Goal: Task Accomplishment & Management: Use online tool/utility

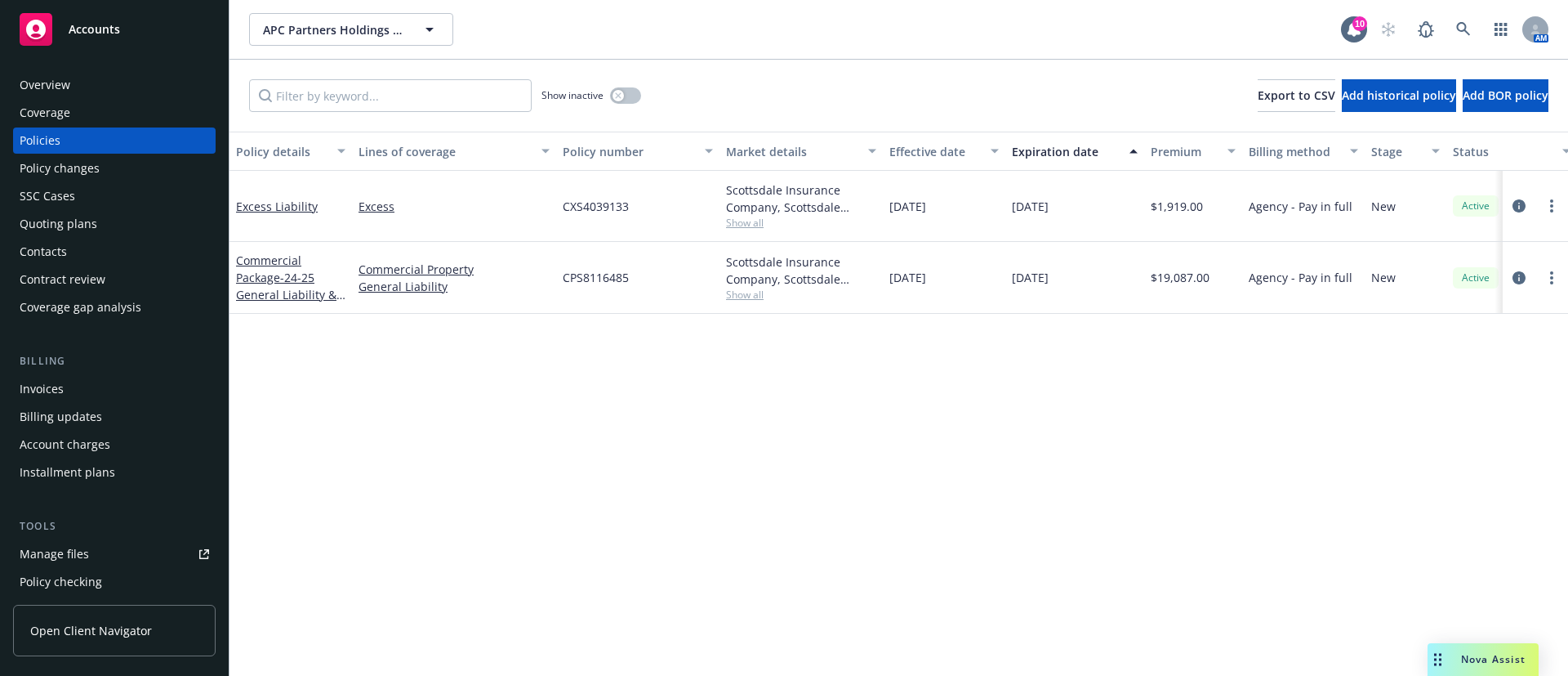
click at [737, 292] on span "Show all" at bounding box center [801, 294] width 150 height 14
click at [744, 227] on span "Show all" at bounding box center [801, 223] width 150 height 14
click at [609, 90] on div "Show inactive" at bounding box center [591, 96] width 100 height 33
click at [618, 97] on icon "button" at bounding box center [618, 96] width 7 height 7
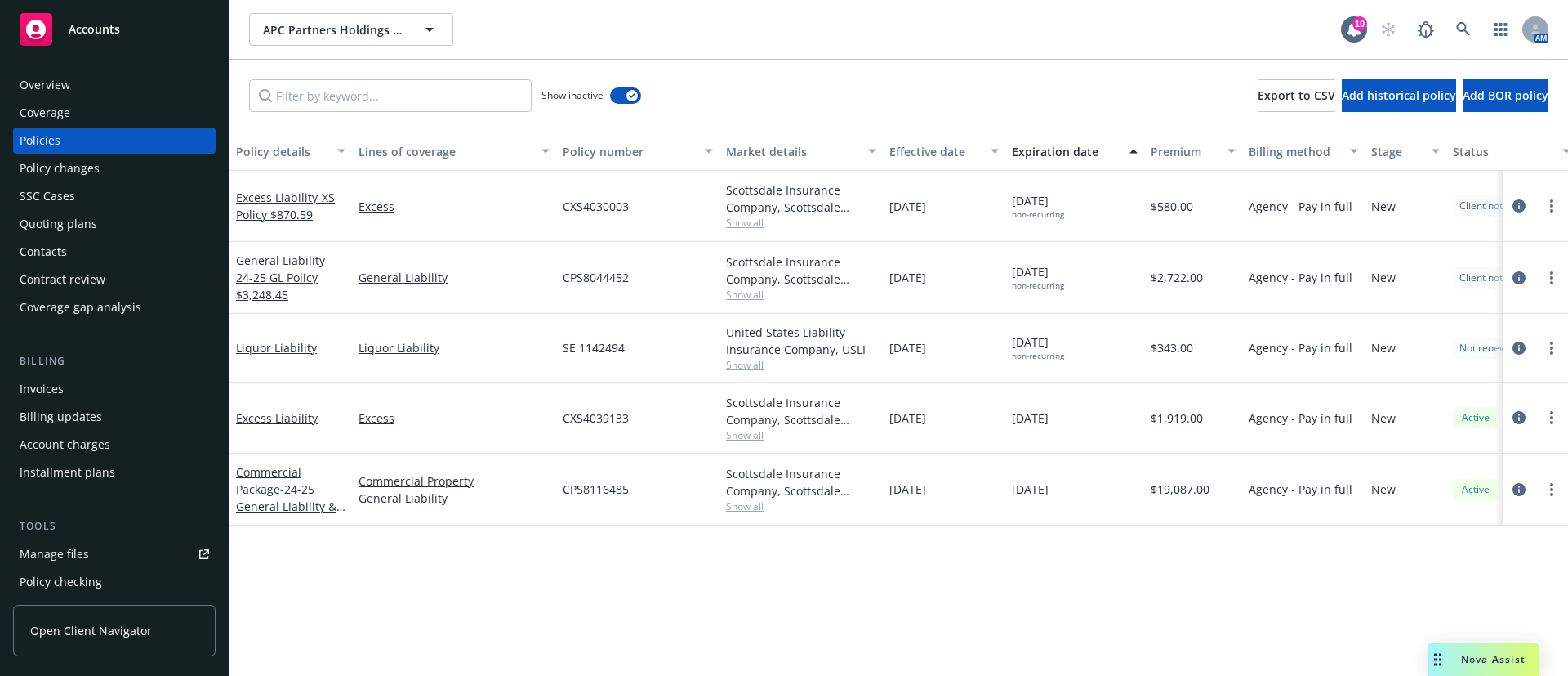
click at [1071, 154] on div "Expiration date" at bounding box center [1065, 151] width 108 height 17
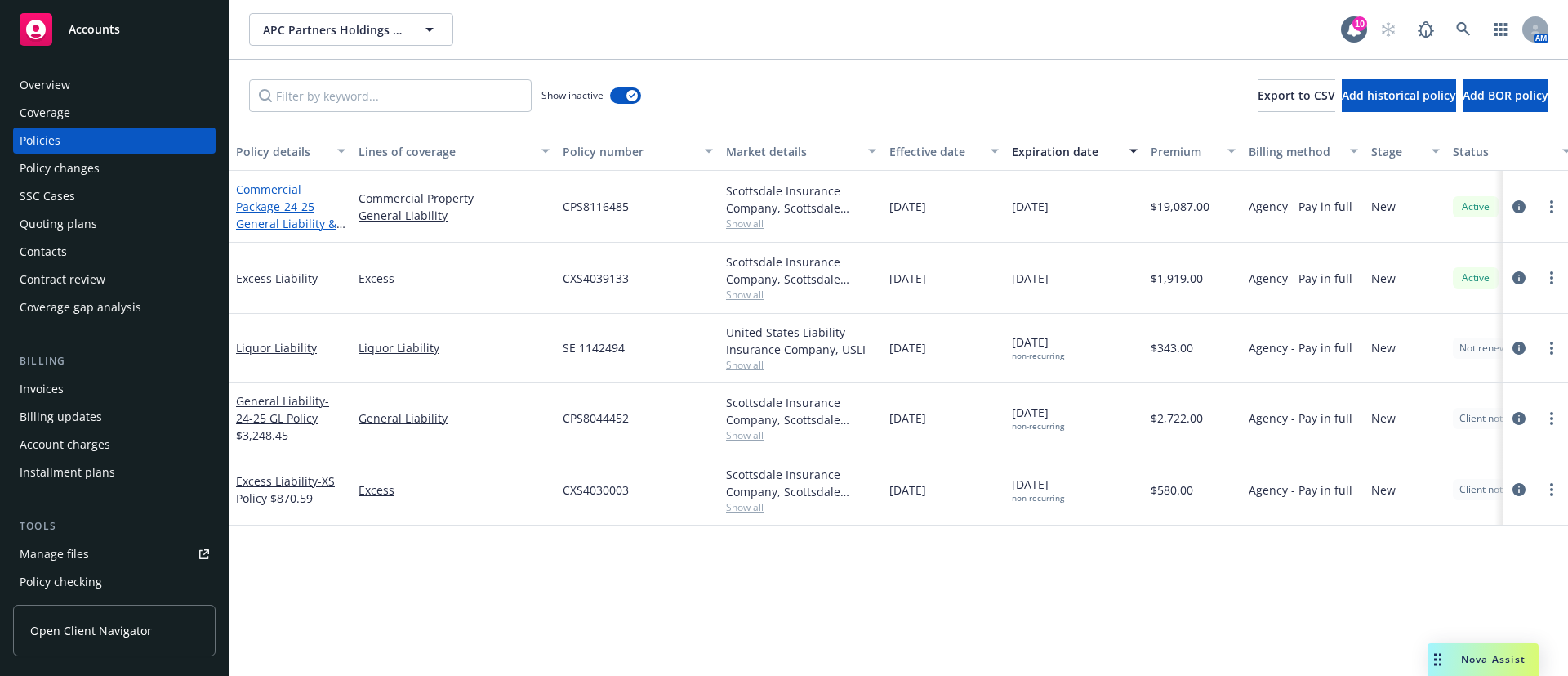
click at [288, 208] on span "- 24-25 General Liability & Property" at bounding box center [290, 223] width 110 height 49
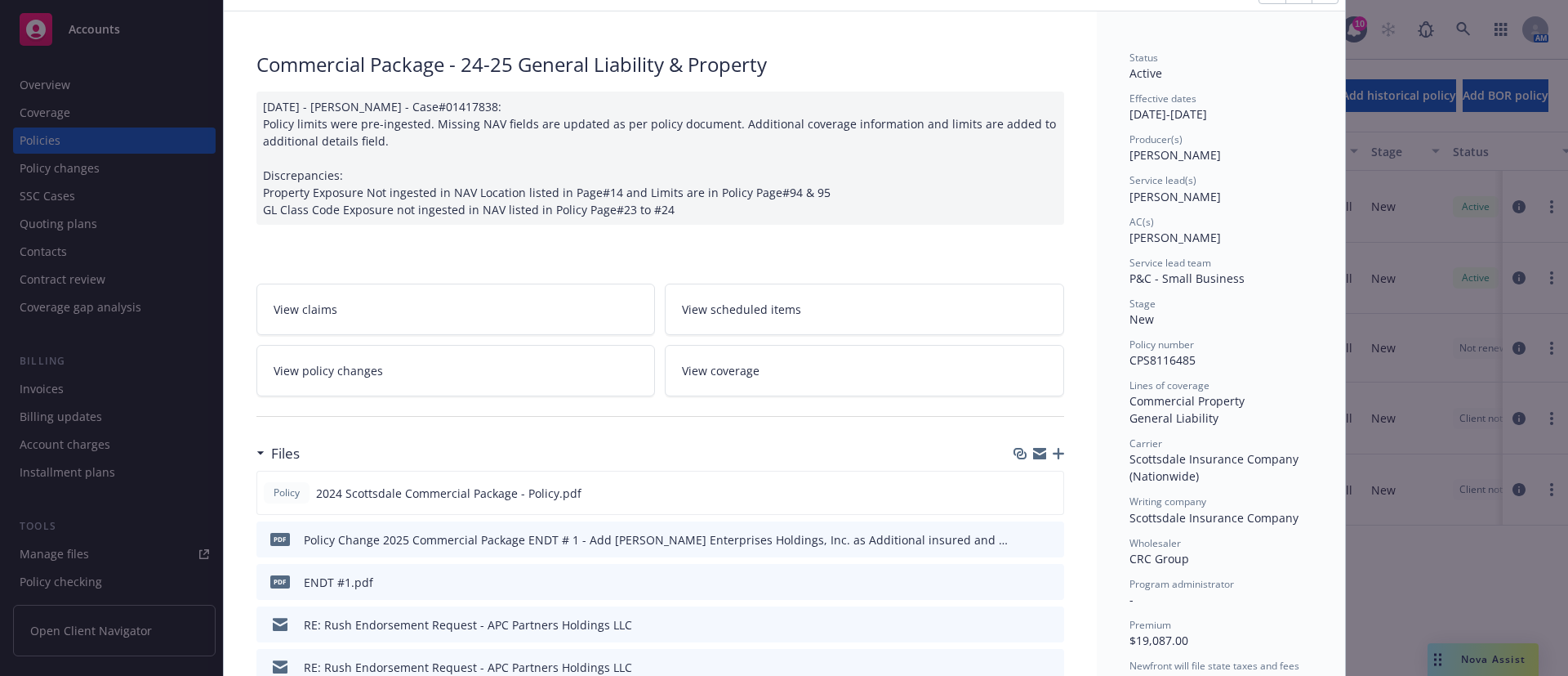
scroll to position [123, 0]
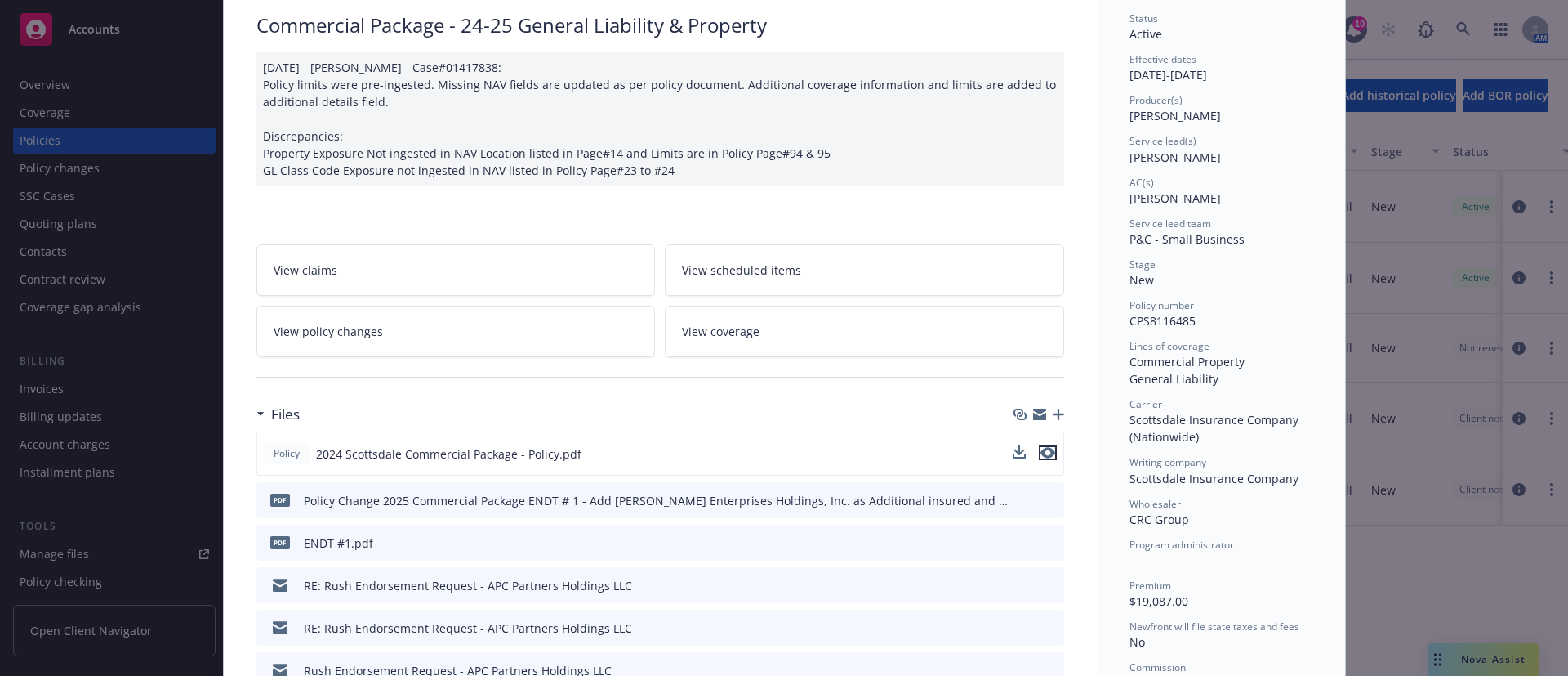
click at [1041, 447] on icon "preview file" at bounding box center [1048, 453] width 15 height 12
click at [80, 169] on div "Policy Commercial Package - 24-25 General Liability & Property 01/09/2025 - Sri…" at bounding box center [784, 338] width 1568 height 676
click at [60, 92] on div "Policy Commercial Package - 24-25 General Liability & Property 01/09/2025 - Sri…" at bounding box center [784, 338] width 1568 height 676
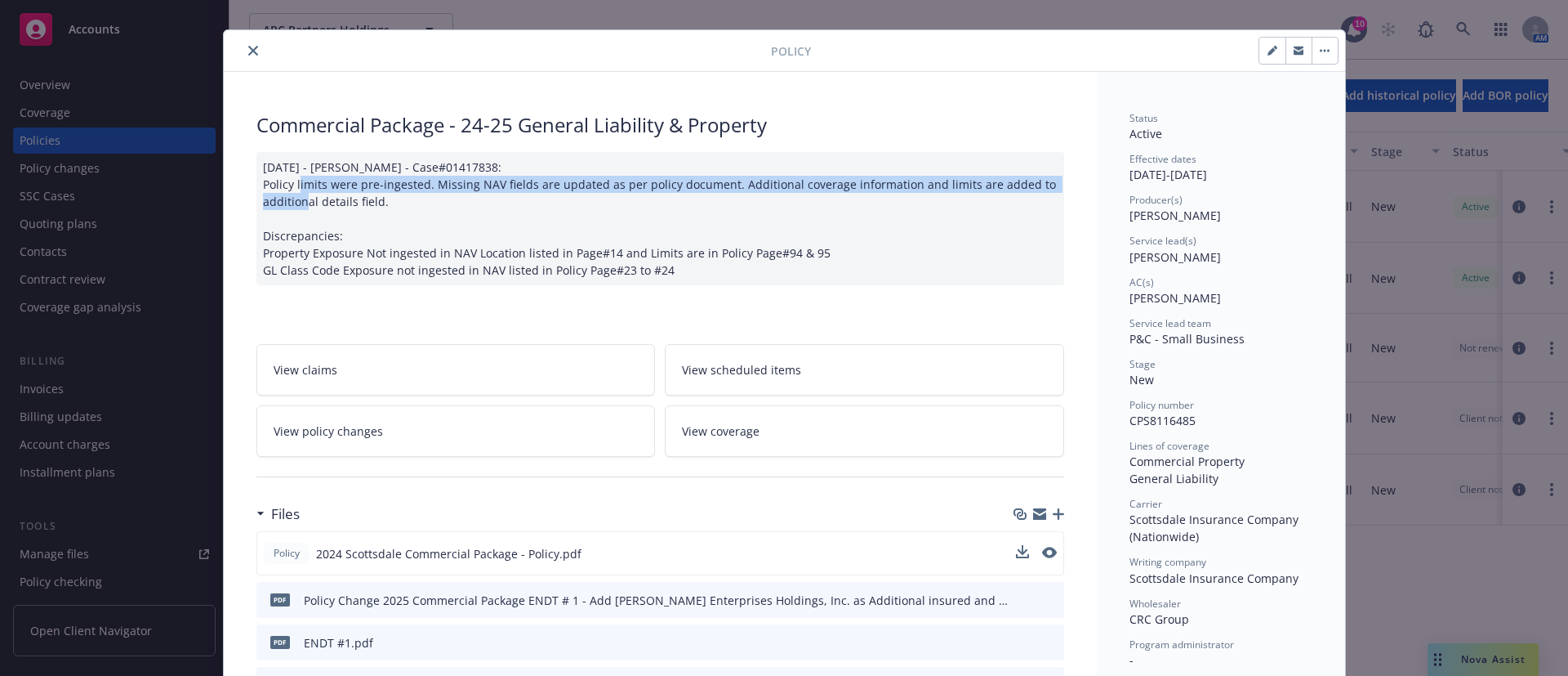
scroll to position [0, 0]
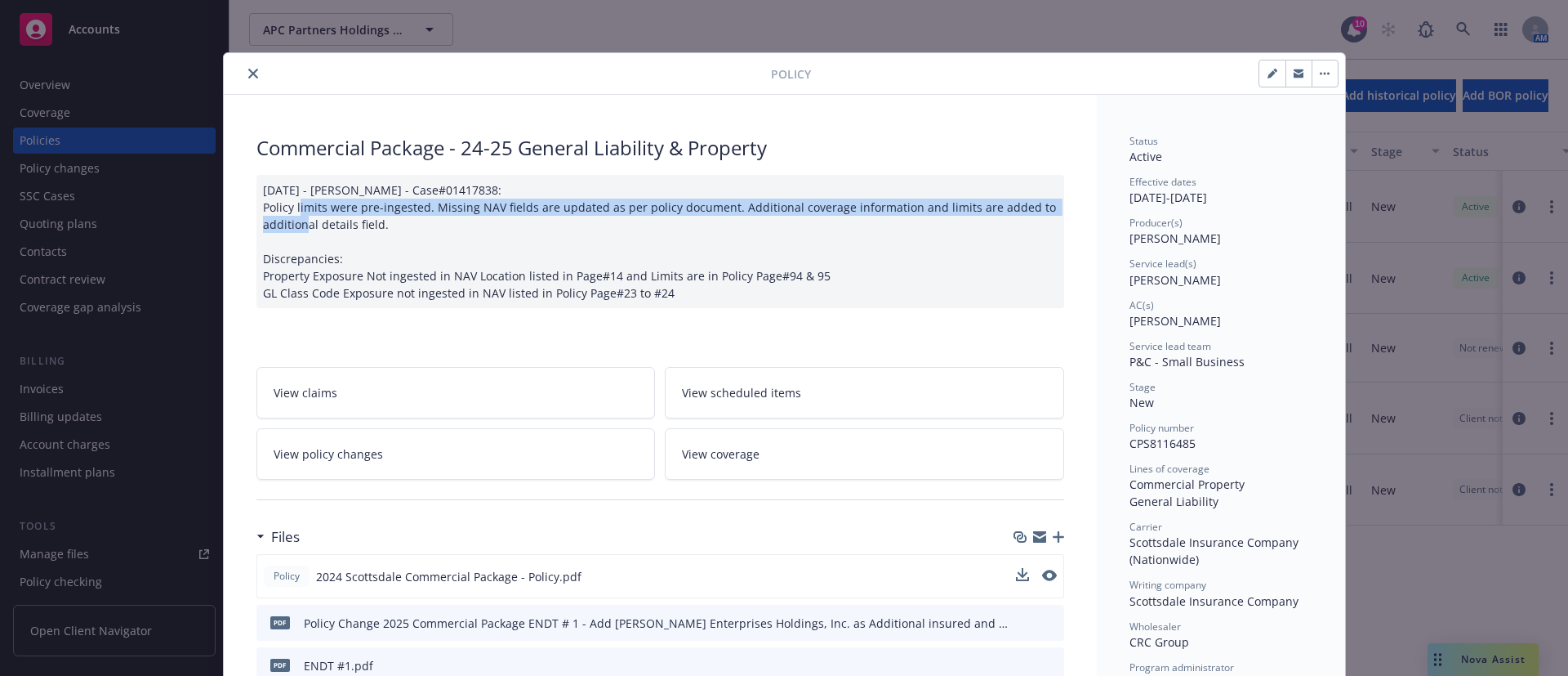
click at [251, 70] on button "close" at bounding box center [253, 73] width 20 height 20
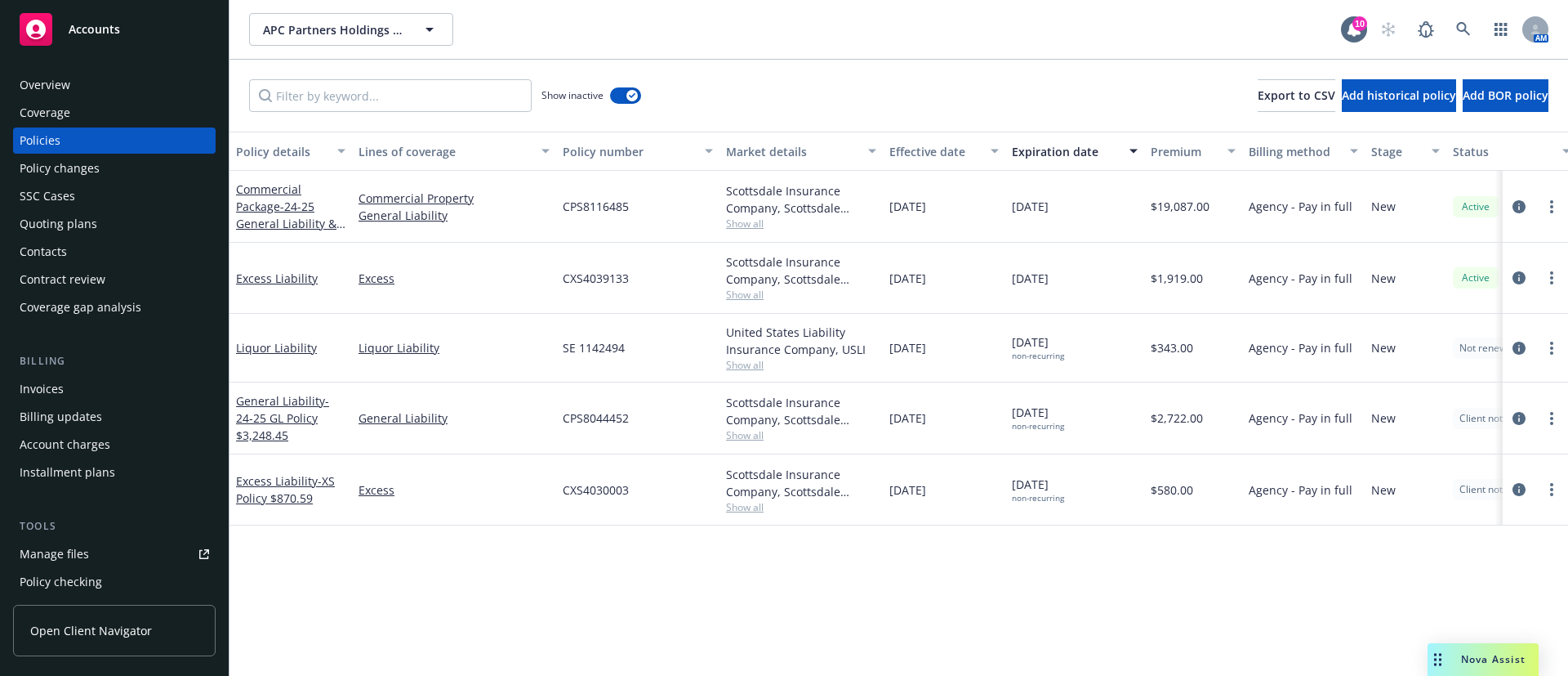
click at [131, 81] on div "Overview" at bounding box center [115, 85] width 190 height 26
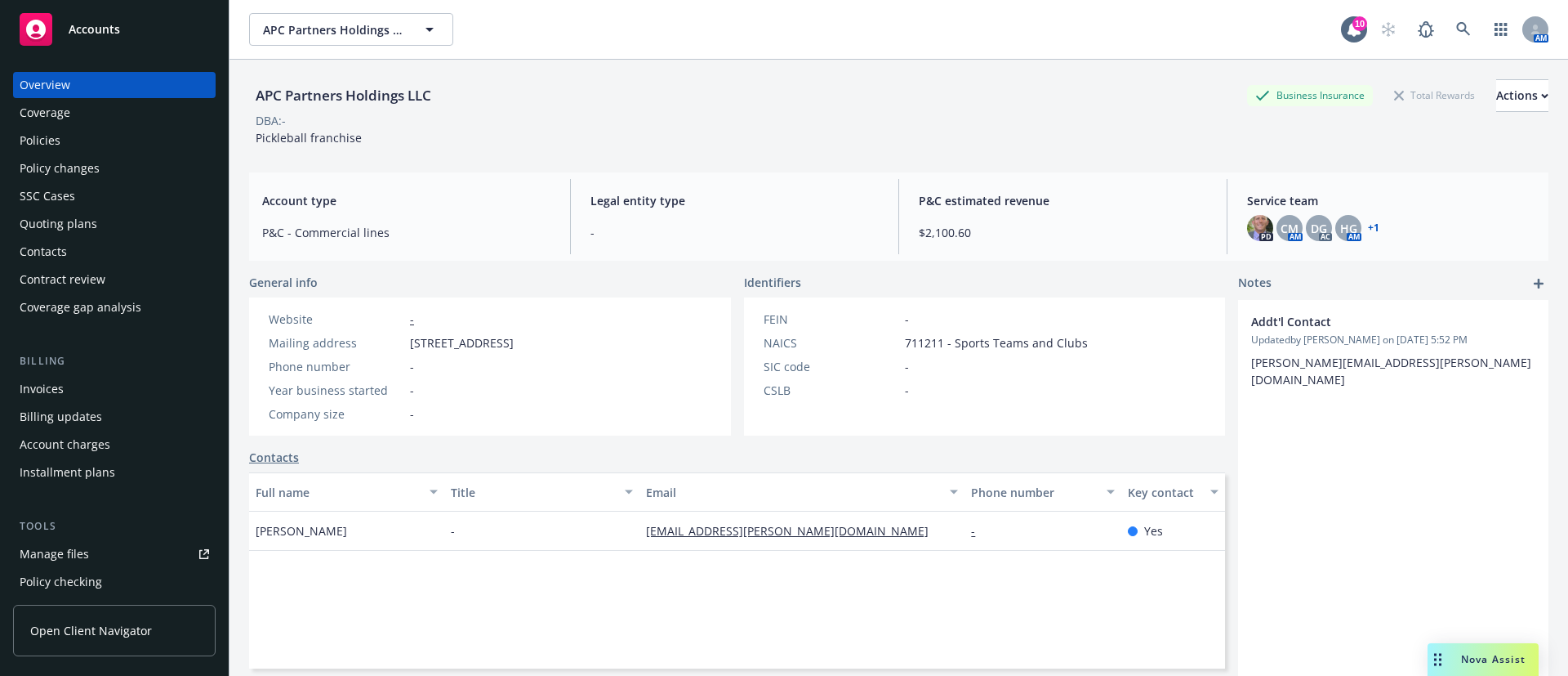
click at [56, 149] on div "Policies" at bounding box center [40, 141] width 41 height 26
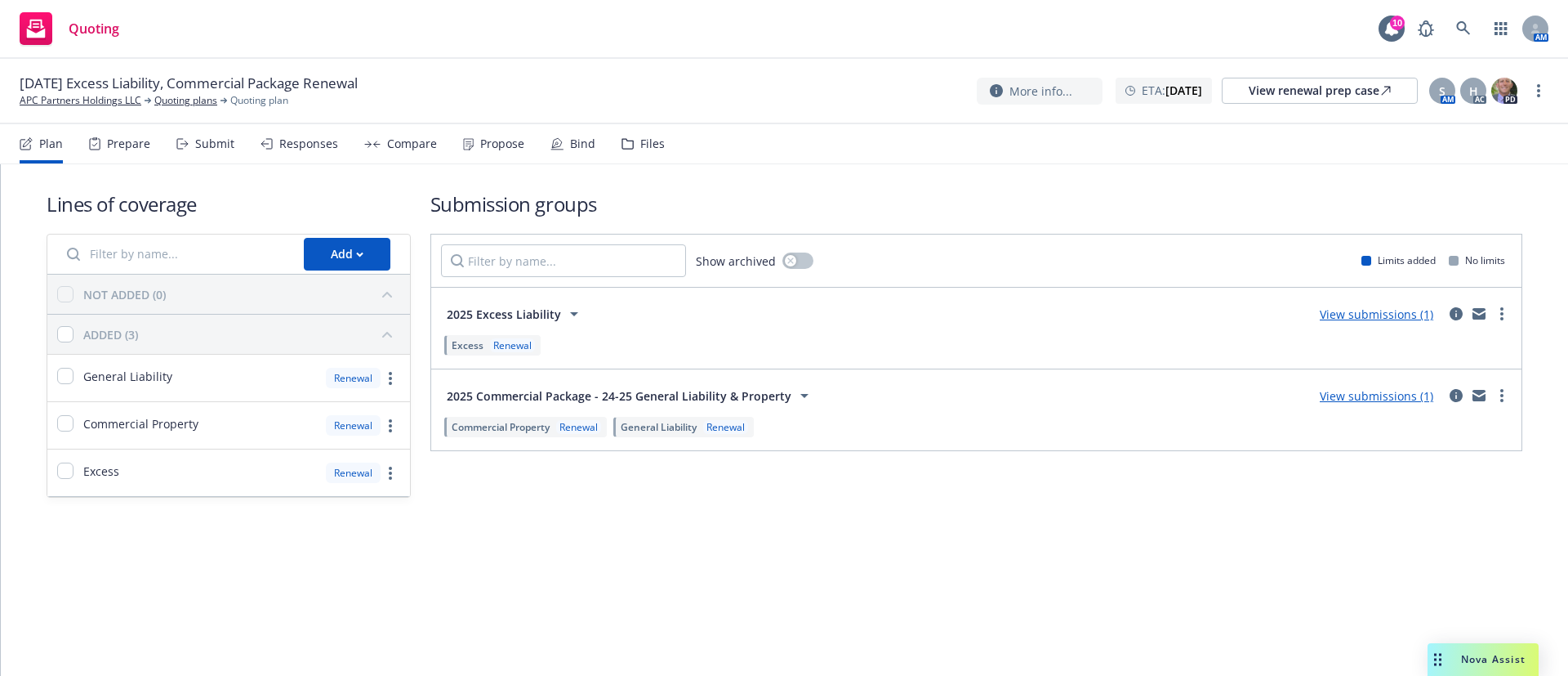
click at [187, 148] on icon at bounding box center [182, 143] width 12 height 12
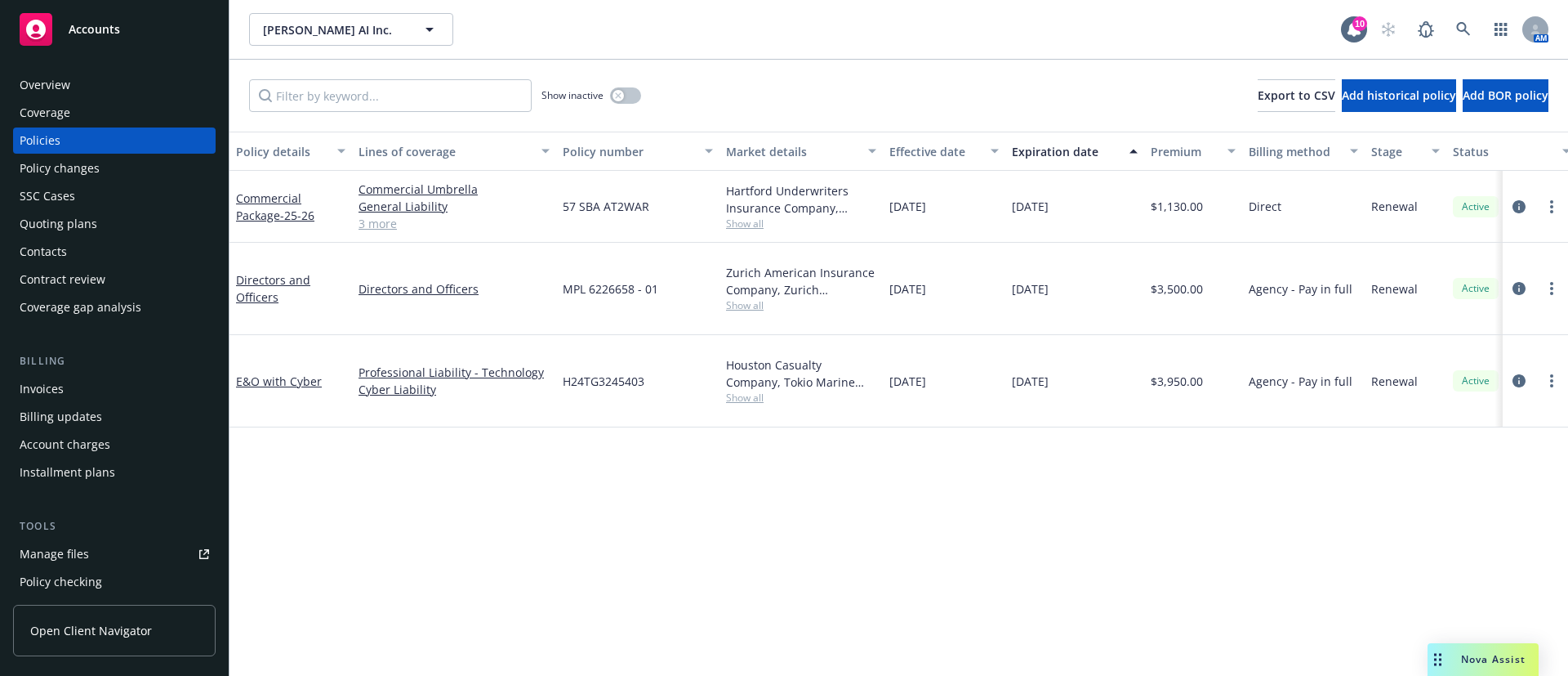
click at [119, 261] on div "Contacts" at bounding box center [115, 251] width 190 height 26
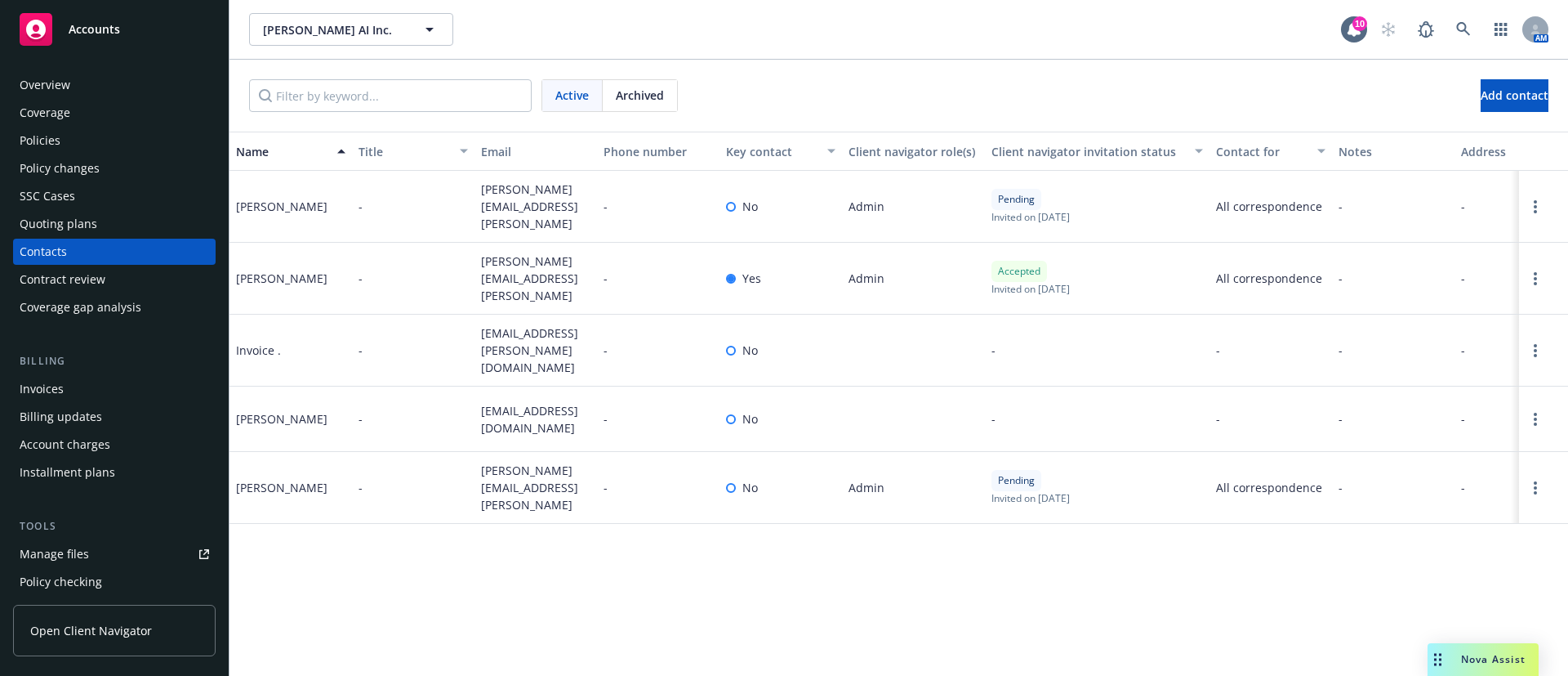
click at [87, 139] on div "Policies" at bounding box center [115, 141] width 190 height 26
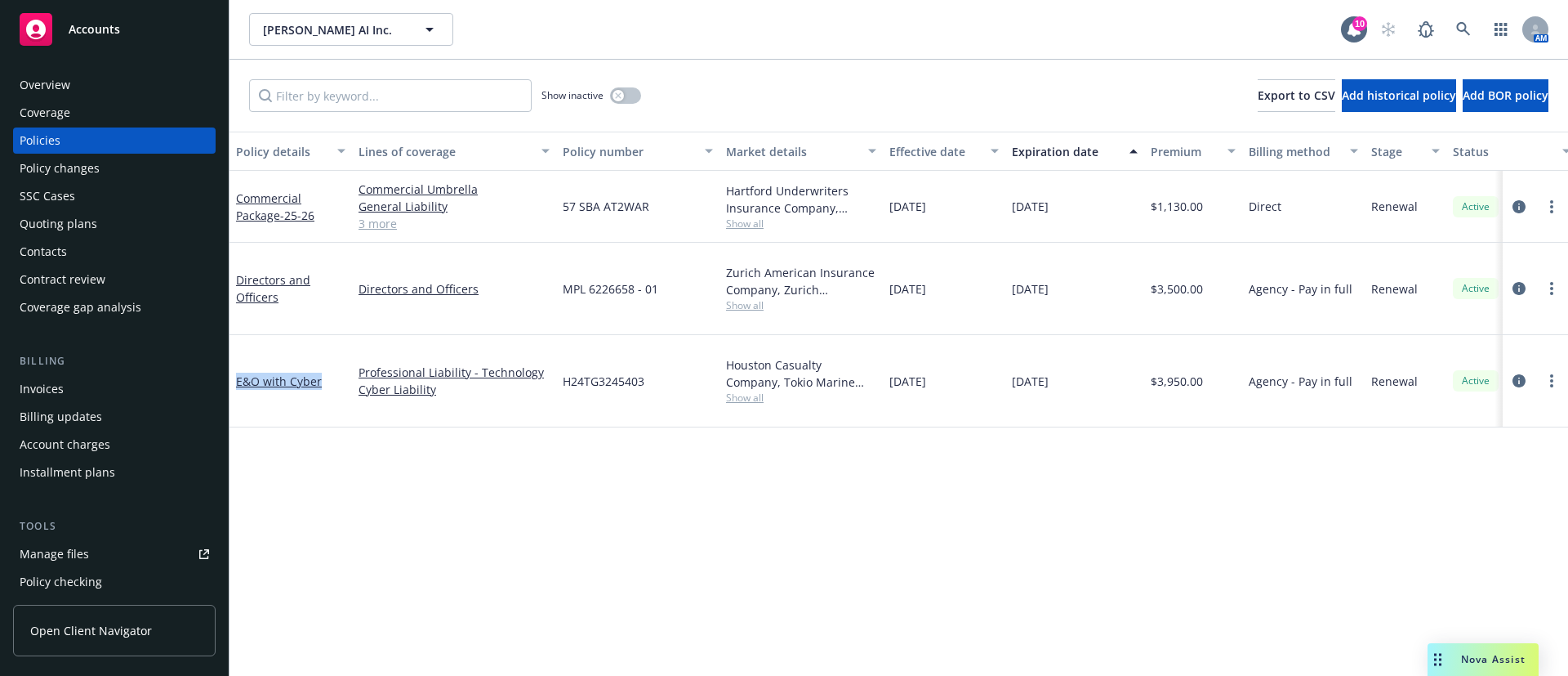
drag, startPoint x: 331, startPoint y: 353, endPoint x: 229, endPoint y: 358, distance: 102.1
click at [229, 358] on div "E&O with Cyber" at bounding box center [290, 381] width 123 height 92
copy link "E&O with Cyber"
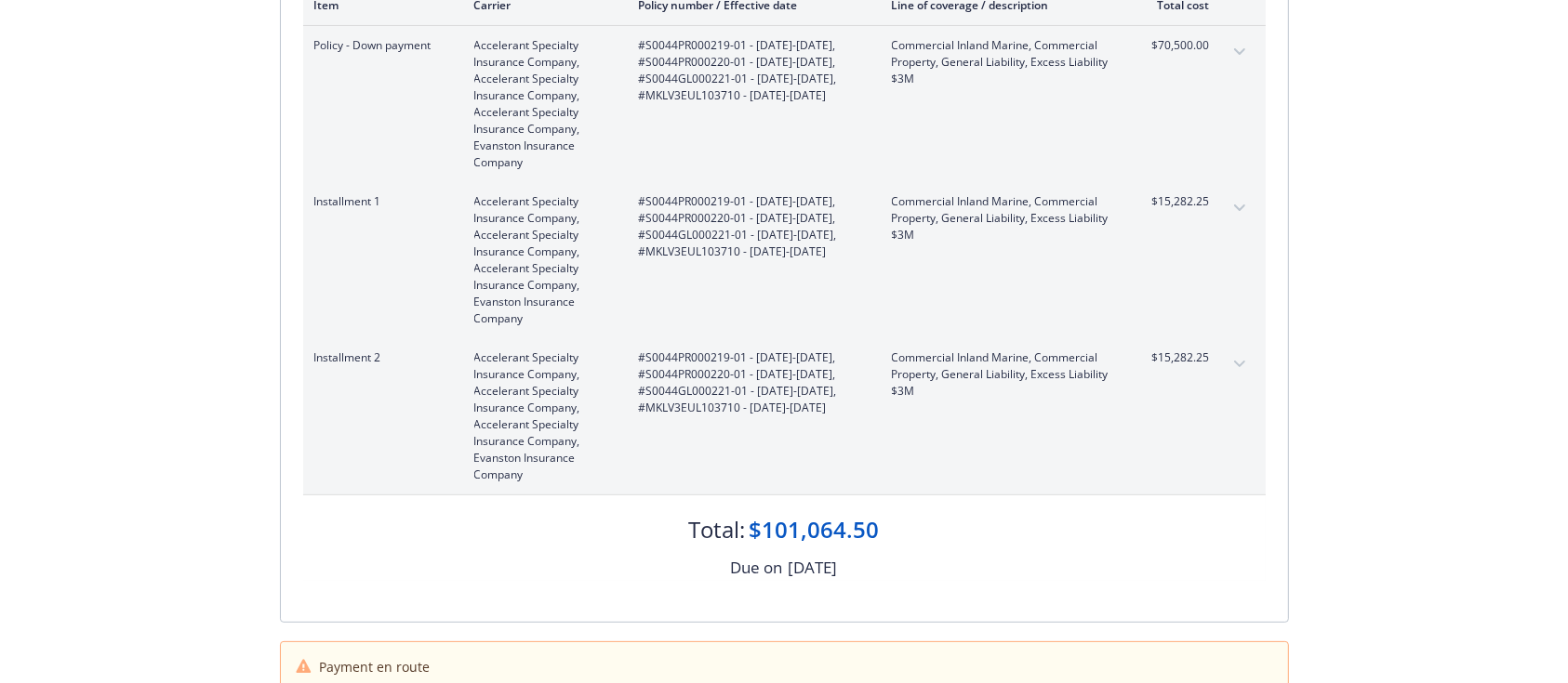
scroll to position [433, 0]
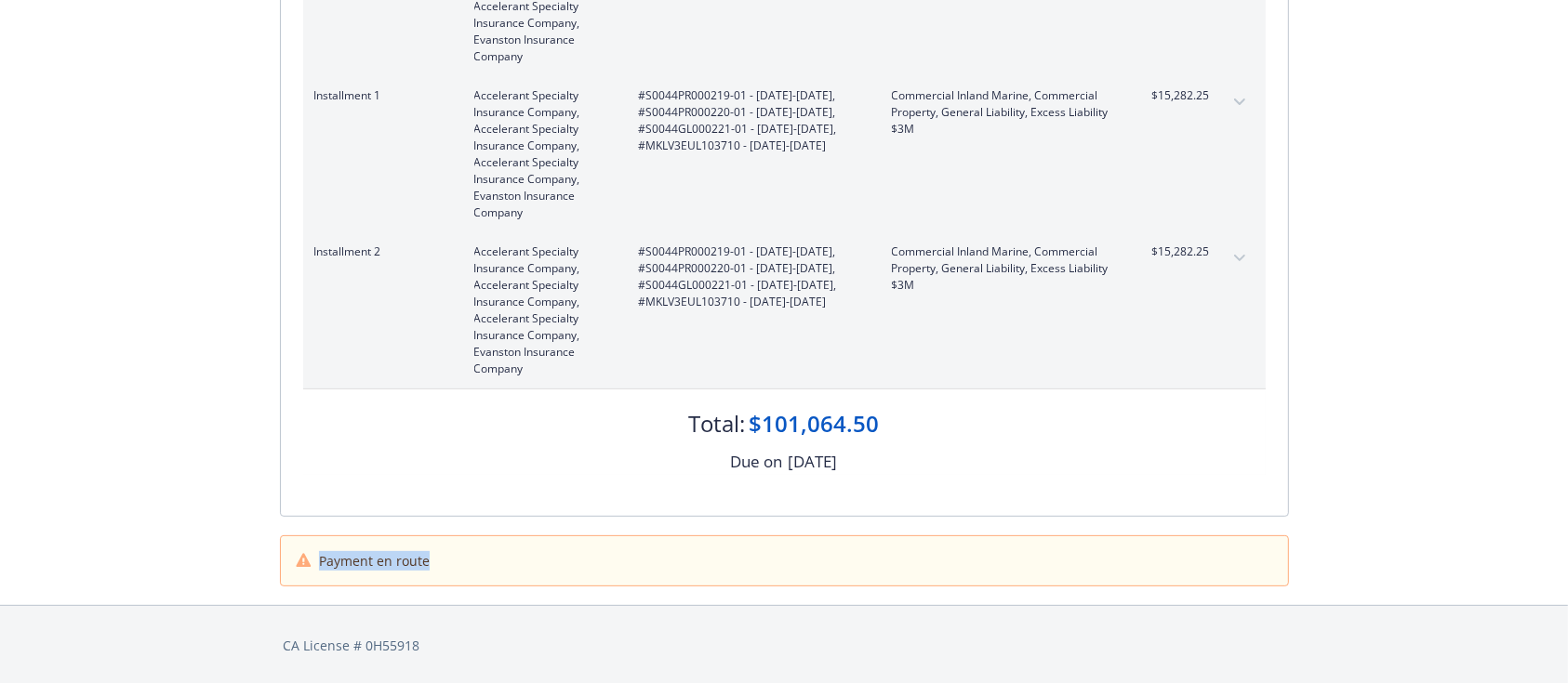
drag, startPoint x: 443, startPoint y: 558, endPoint x: 315, endPoint y: 557, distance: 128.0
click at [315, 557] on div "Payment en route" at bounding box center [784, 561] width 978 height 20
copy span "Payment en route"
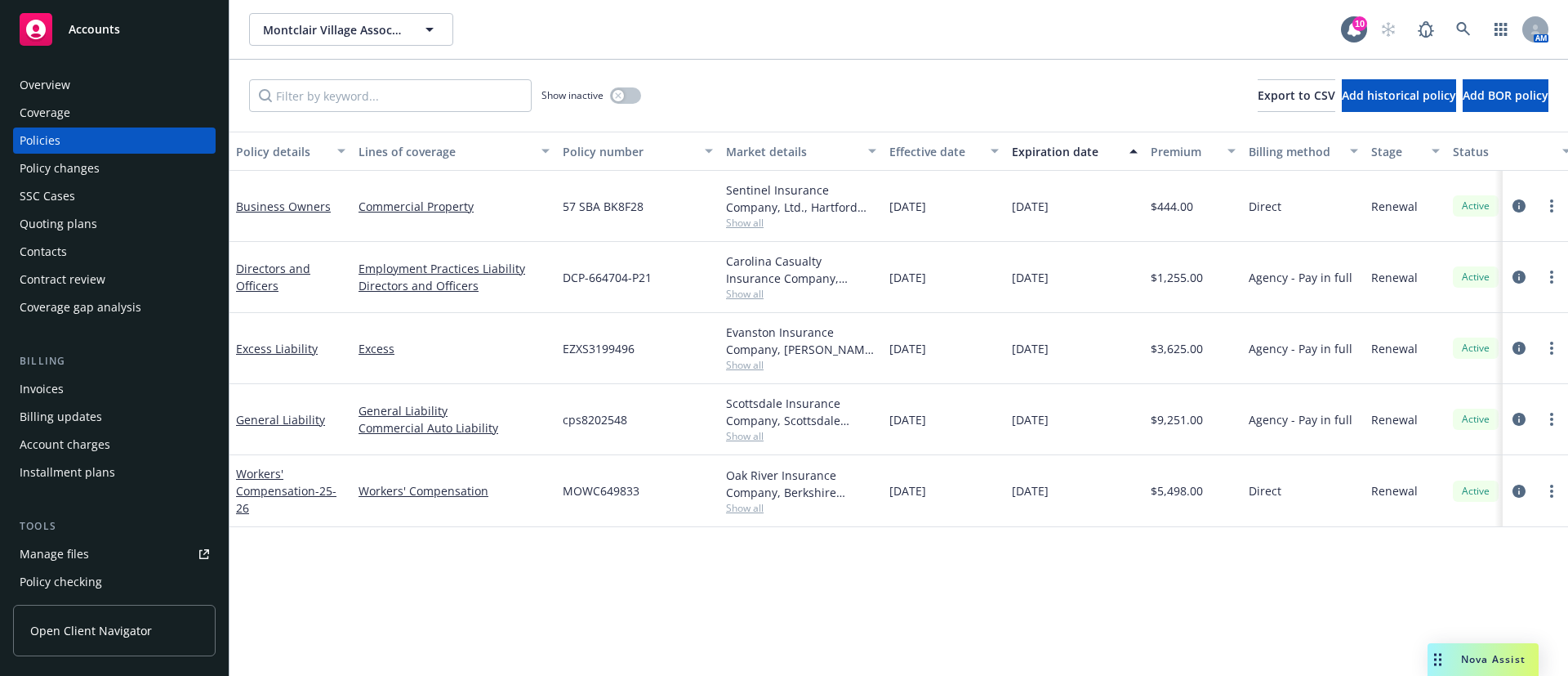
click at [121, 250] on div "Contacts" at bounding box center [115, 251] width 190 height 26
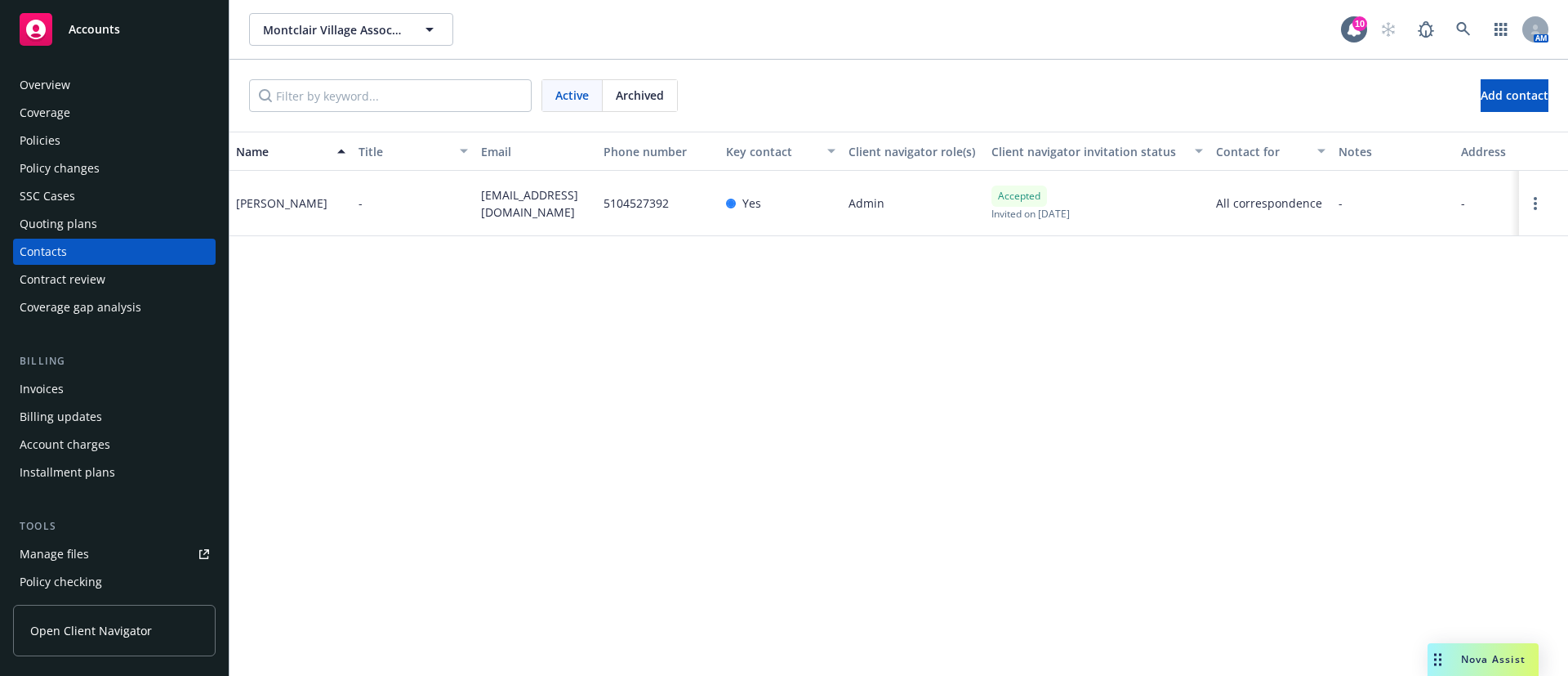
click at [527, 195] on span "montclairvillage94611@gmail.com" at bounding box center [536, 204] width 110 height 35
copy span "montclairvillage94611@gmail.com"
click at [72, 138] on div "Policies" at bounding box center [115, 141] width 190 height 26
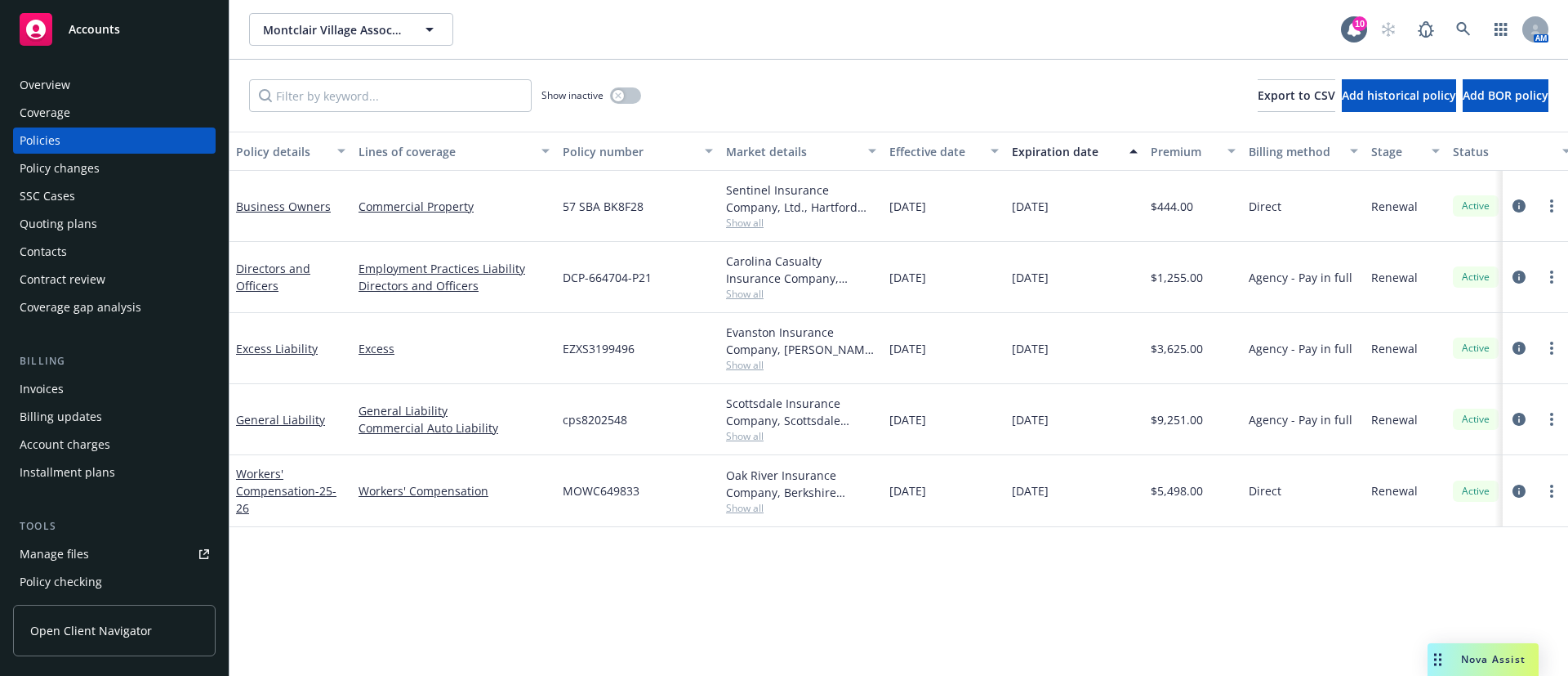
click at [737, 434] on span "Show all" at bounding box center [801, 435] width 150 height 14
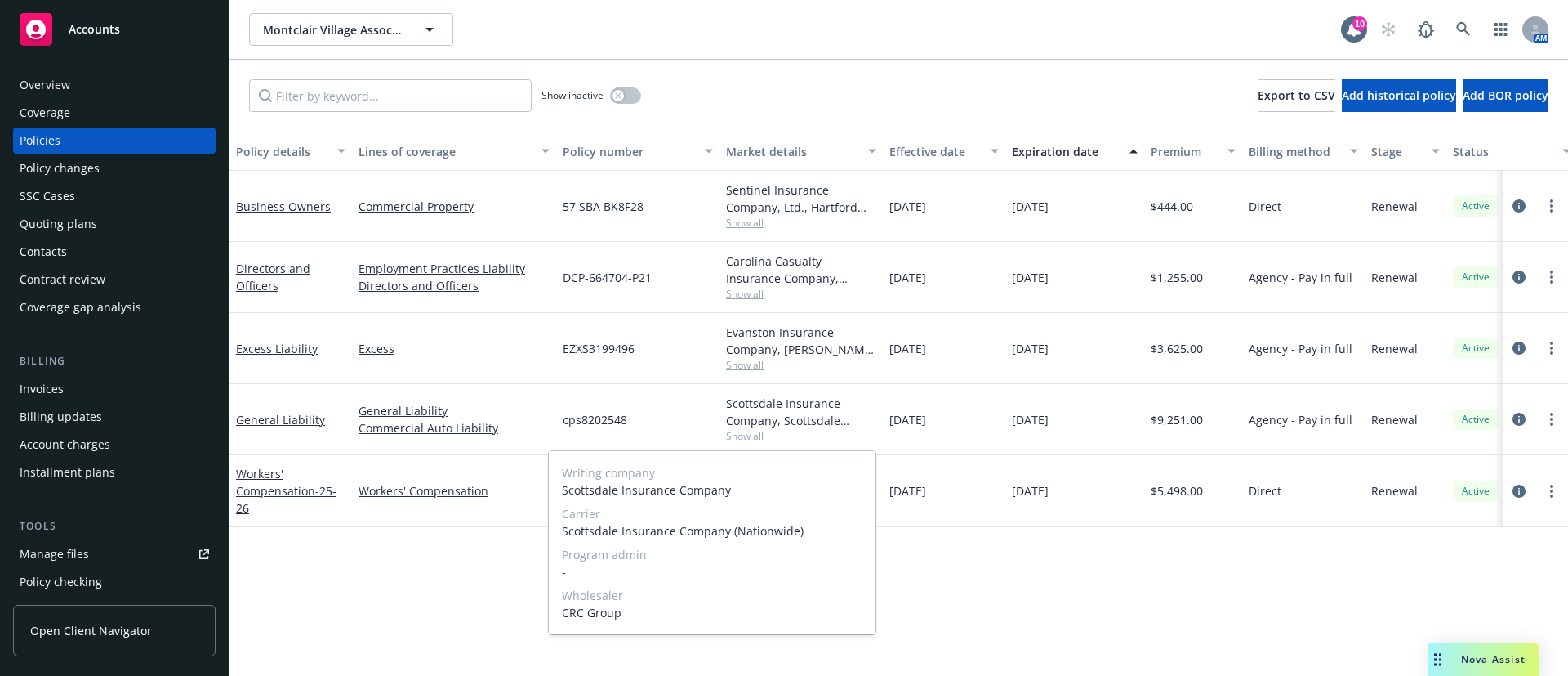
click at [751, 429] on span "Show all" at bounding box center [801, 435] width 150 height 14
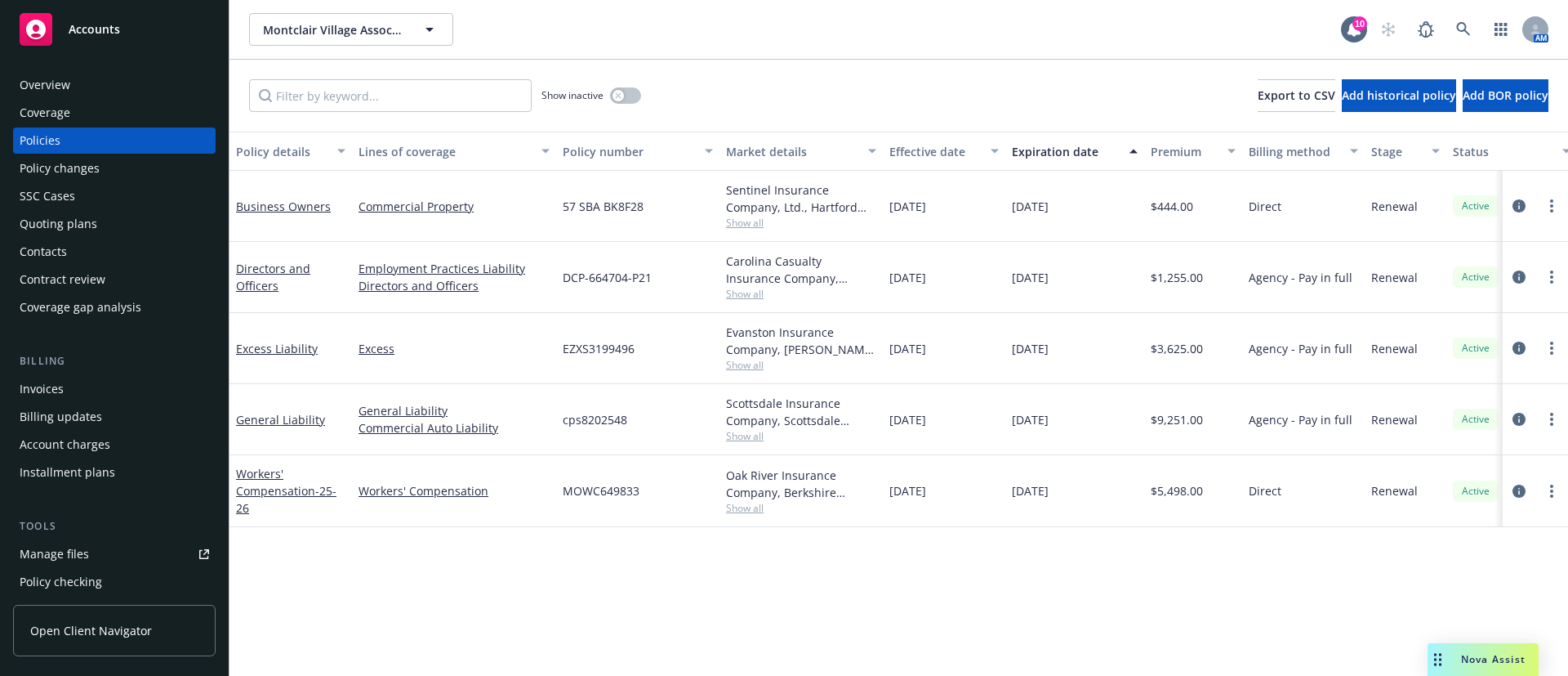
click at [751, 429] on span "Show all" at bounding box center [801, 435] width 150 height 14
drag, startPoint x: 323, startPoint y: 409, endPoint x: 232, endPoint y: 411, distance: 91.0
click at [234, 411] on div "General Liability" at bounding box center [290, 420] width 123 height 71
copy link "General Liability"
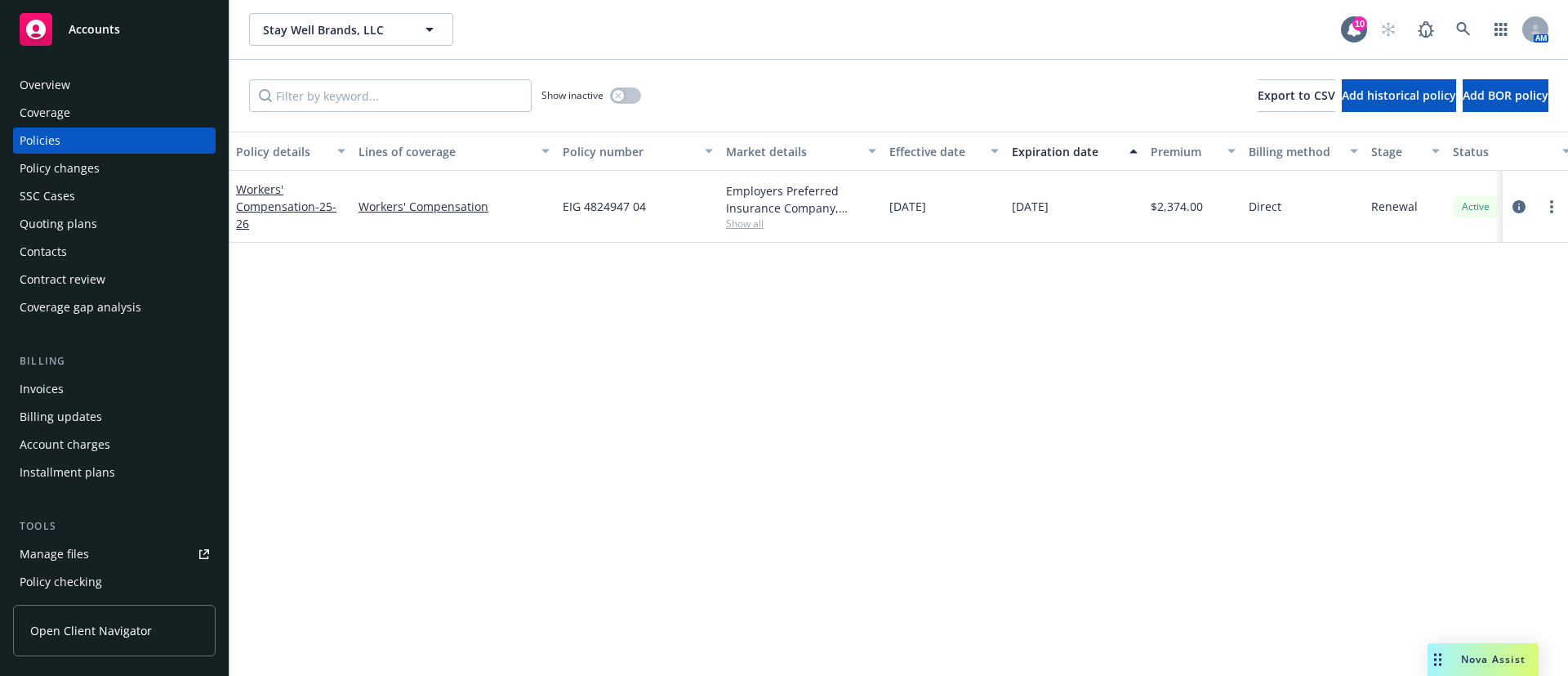
click at [79, 240] on div "Contacts" at bounding box center [115, 251] width 190 height 26
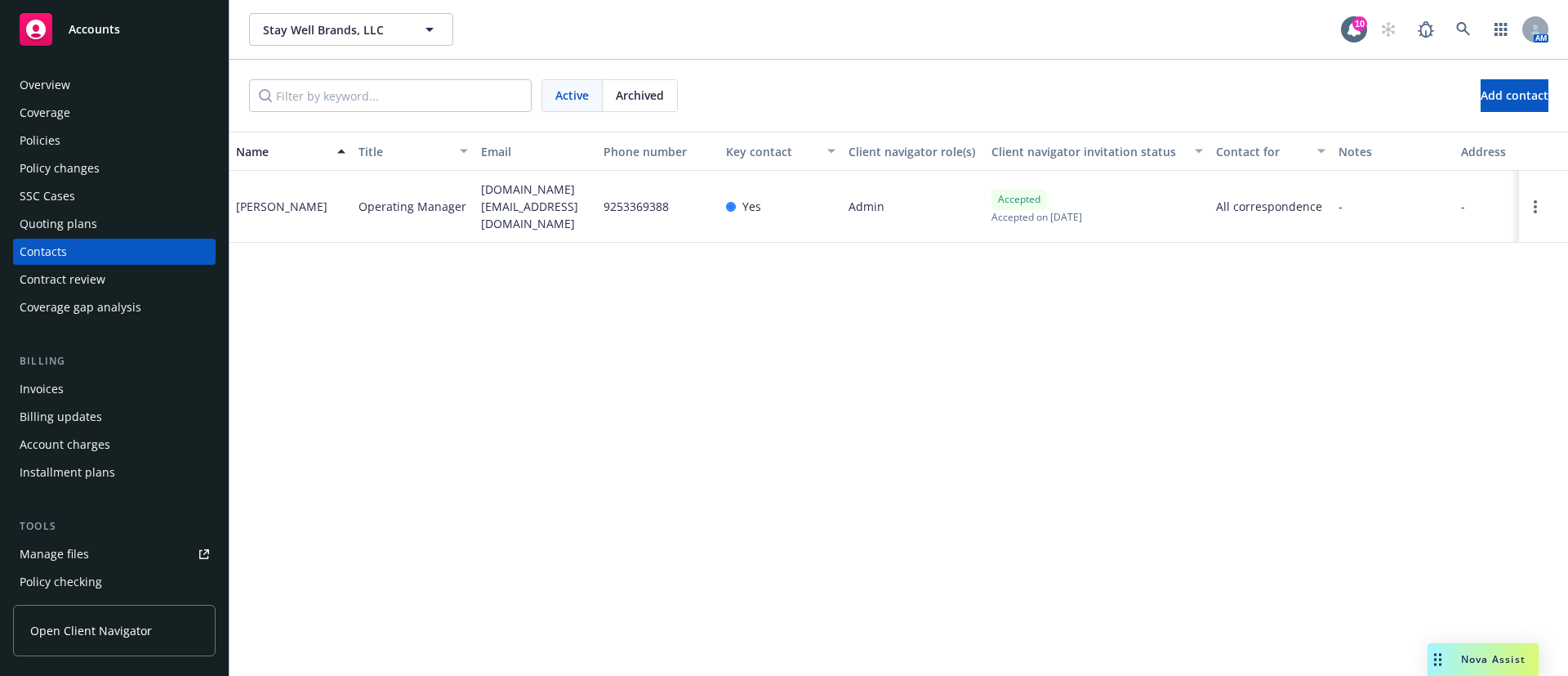
click at [638, 204] on span "9253369388" at bounding box center [635, 206] width 65 height 17
click at [639, 204] on span "9253369388" at bounding box center [635, 206] width 65 height 17
copy span "9253369388"
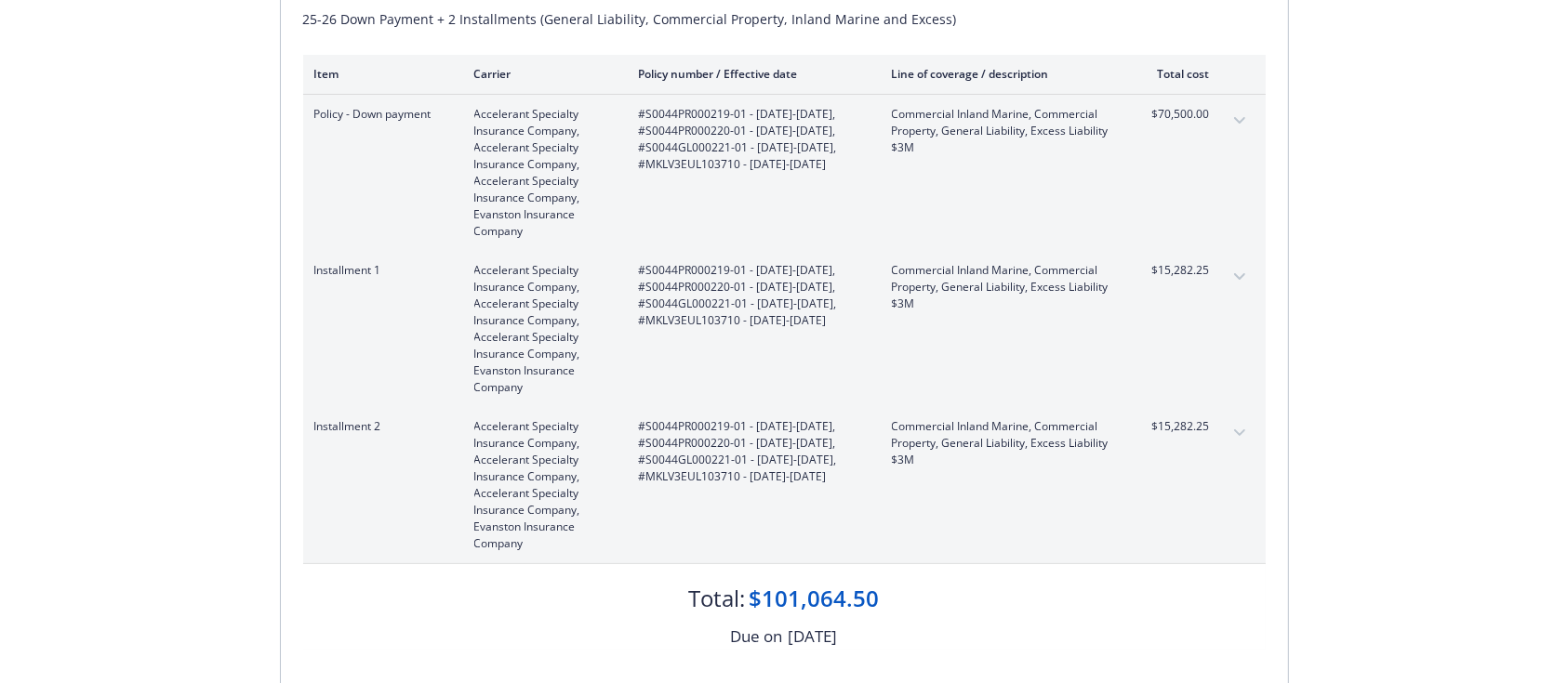
scroll to position [433, 0]
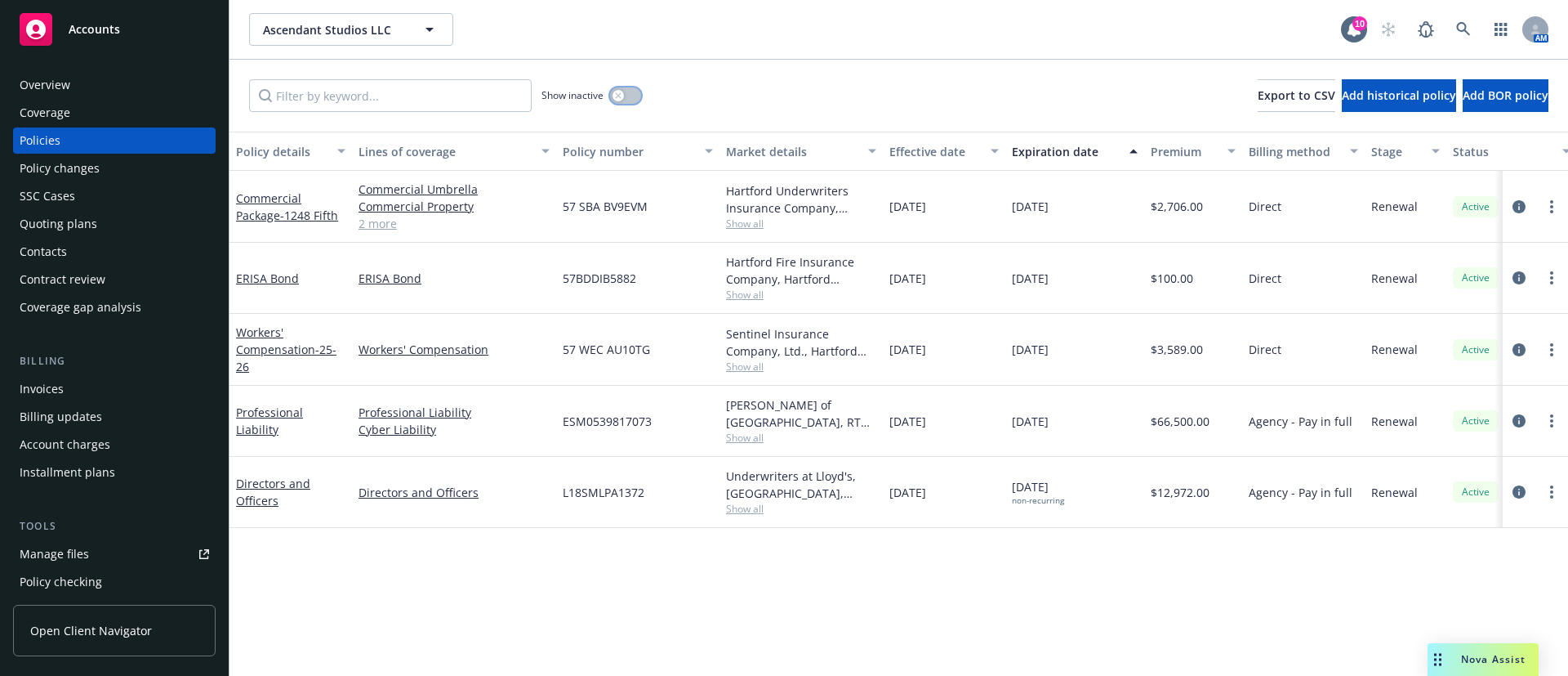
click at [623, 89] on button "button" at bounding box center [625, 96] width 31 height 16
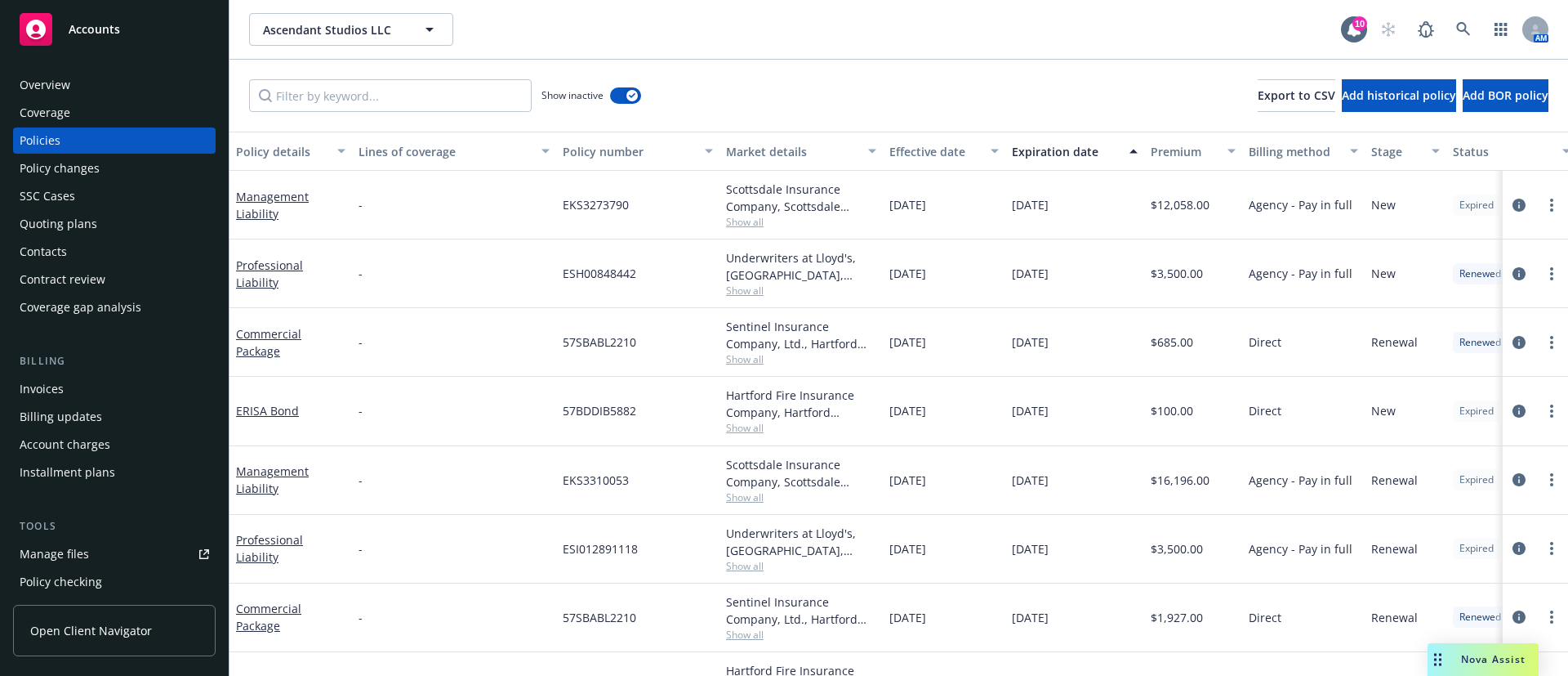
click at [1084, 146] on div "Expiration date" at bounding box center [1065, 151] width 108 height 17
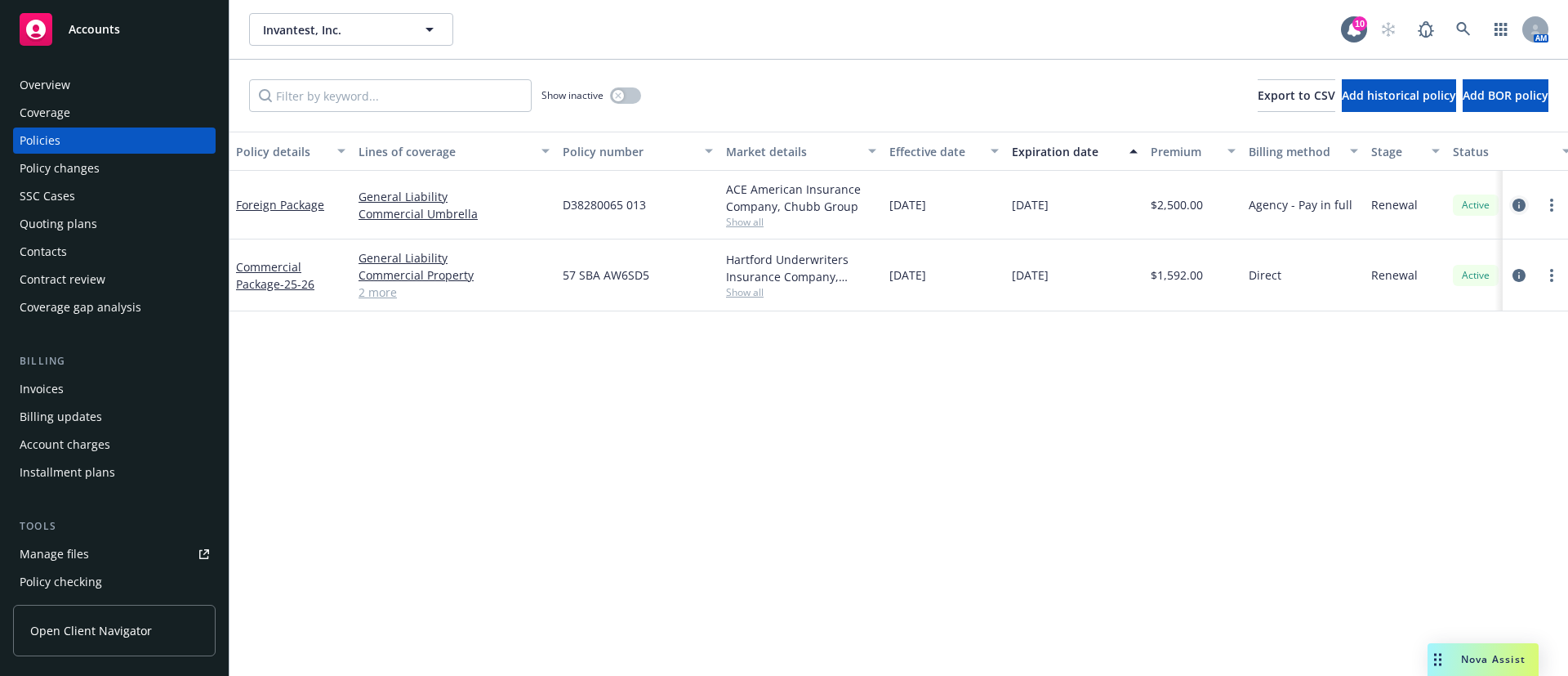
click at [1523, 200] on icon "circleInformation" at bounding box center [1519, 205] width 13 height 13
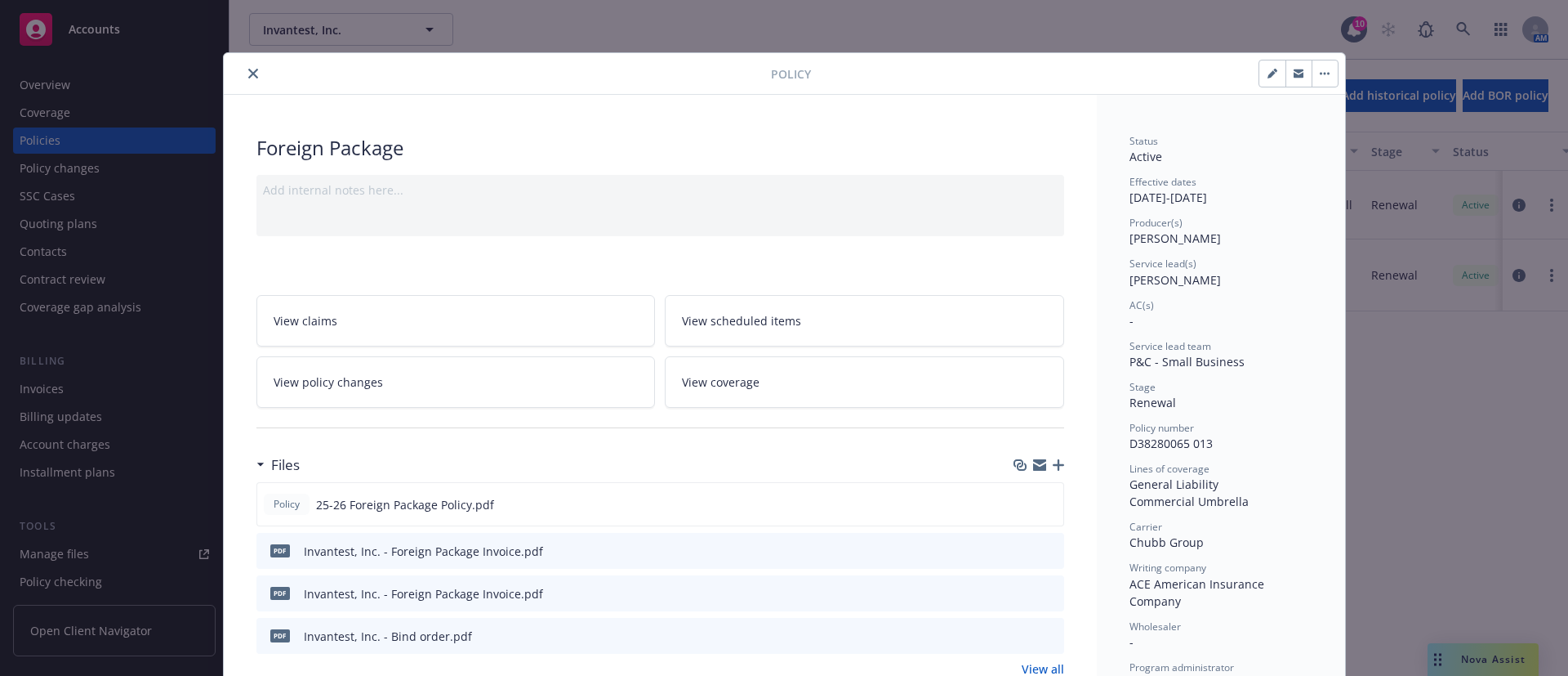
click at [243, 67] on button "close" at bounding box center [253, 73] width 20 height 20
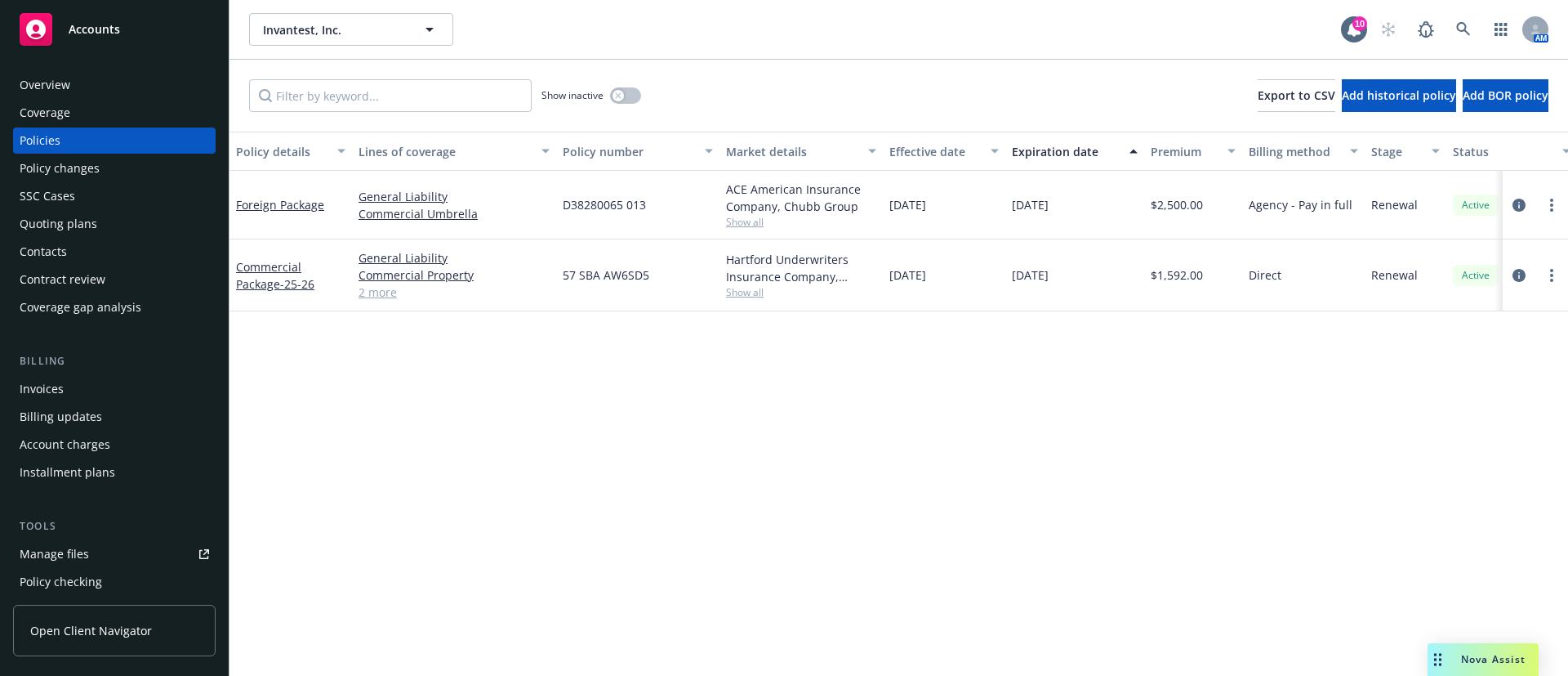
click at [742, 212] on div "ACE American Insurance Company, Chubb Group" at bounding box center [801, 198] width 150 height 35
click at [747, 218] on span "Show all" at bounding box center [801, 222] width 150 height 14
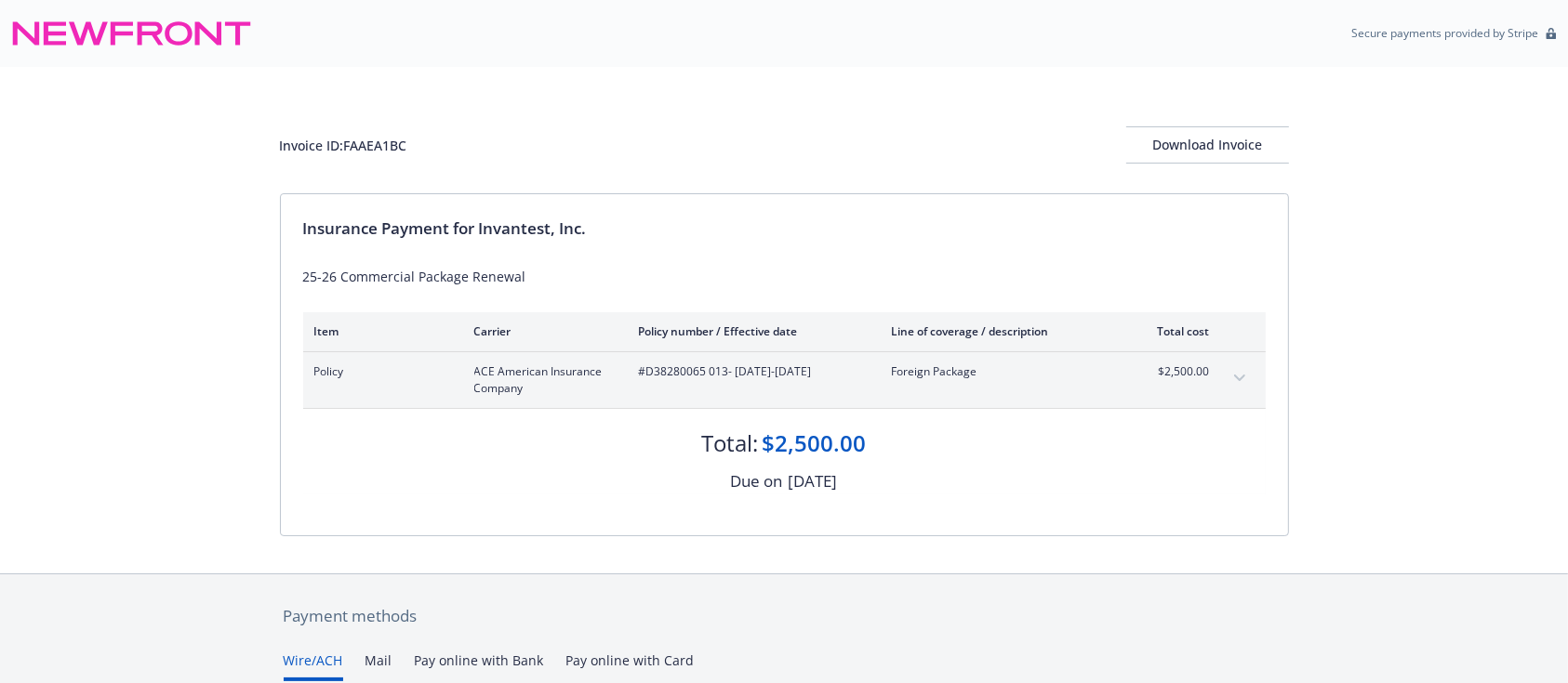
scroll to position [248, 0]
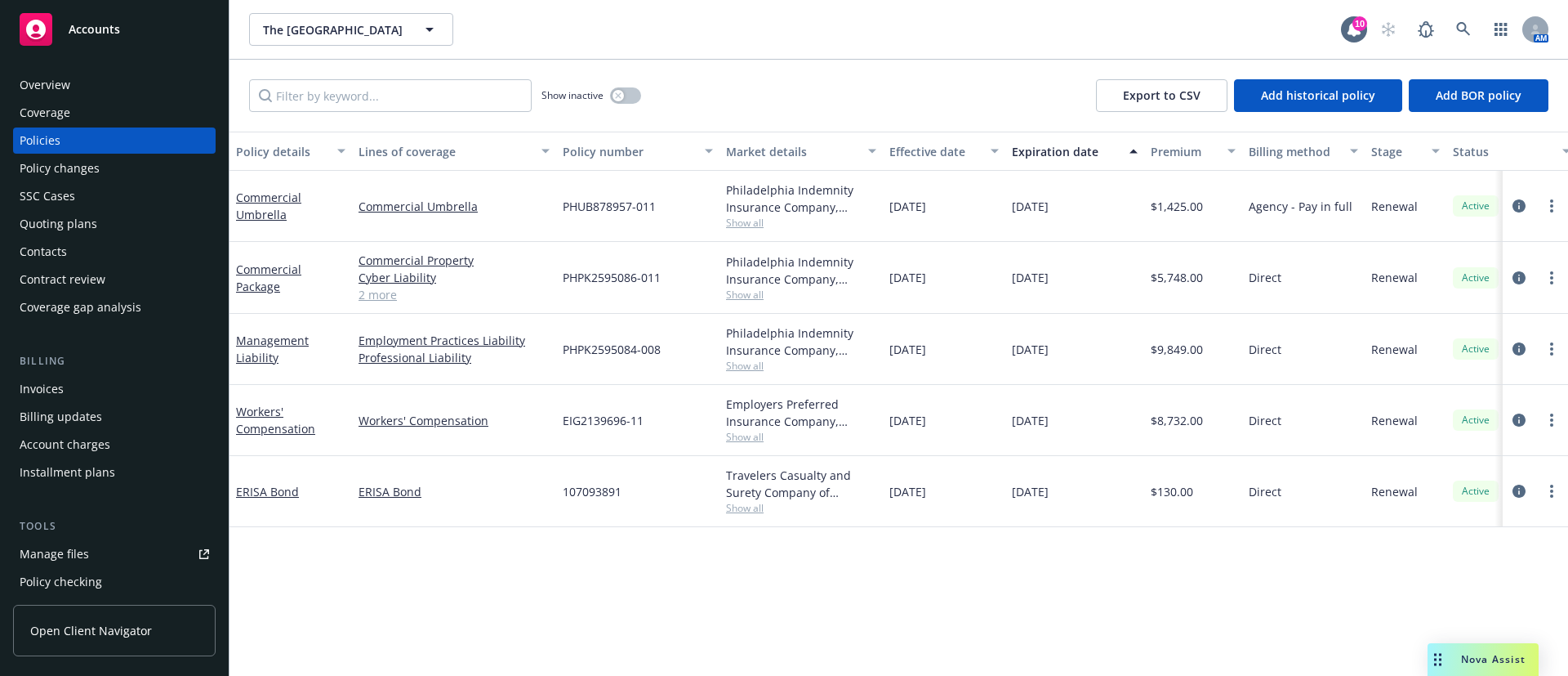
click at [90, 246] on div "Contacts" at bounding box center [115, 251] width 190 height 26
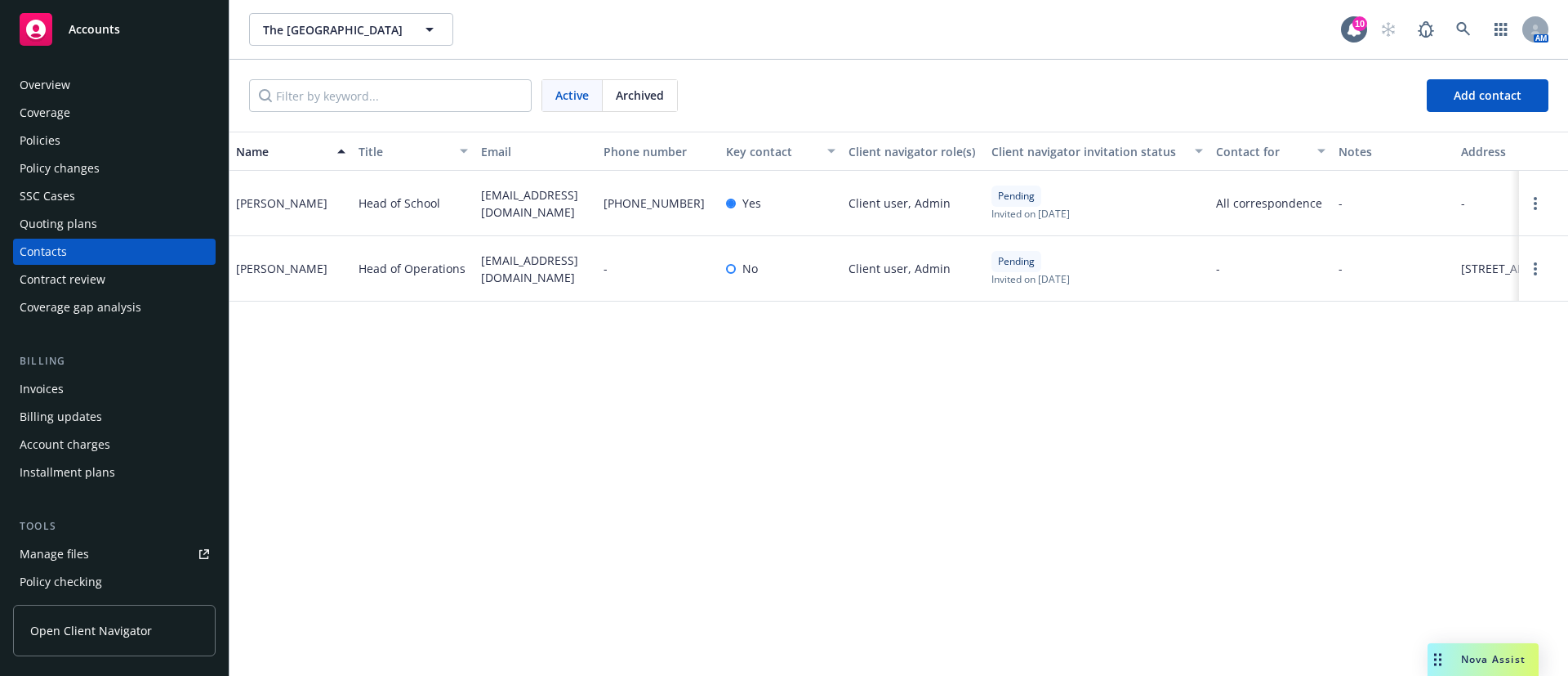
click at [526, 202] on span "cpenney@theacademyschool.org" at bounding box center [536, 204] width 110 height 35
click at [526, 201] on span "cpenney@theacademyschool.org" at bounding box center [536, 204] width 110 height 35
copy span "cpenney@theacademyschool.org"
click at [452, 265] on span "Head of Operations" at bounding box center [412, 268] width 107 height 17
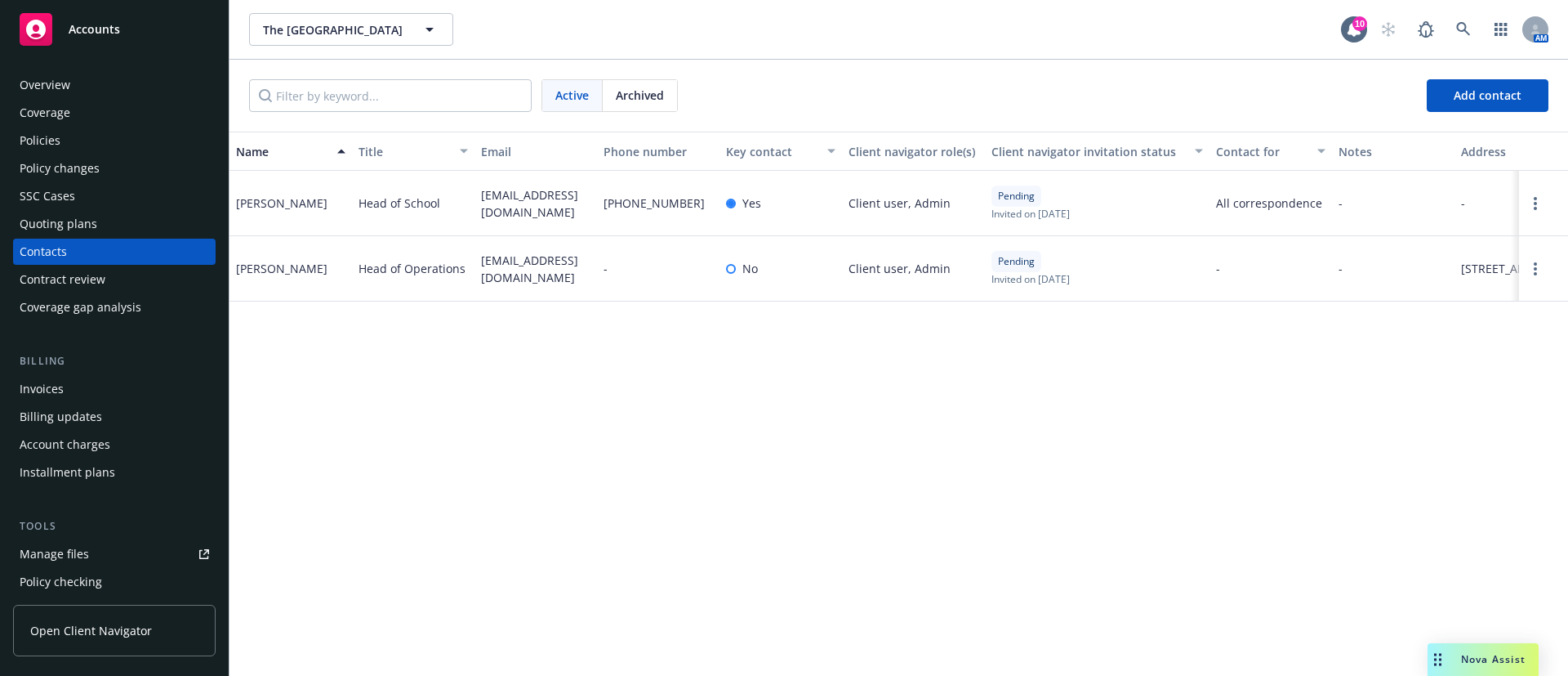
click at [523, 265] on span "lfoxmullen@theacademyschool.org" at bounding box center [536, 269] width 110 height 35
click at [524, 265] on span "lfoxmullen@theacademyschool.org" at bounding box center [536, 269] width 110 height 35
copy span "lfoxmullen@theacademyschool.org"
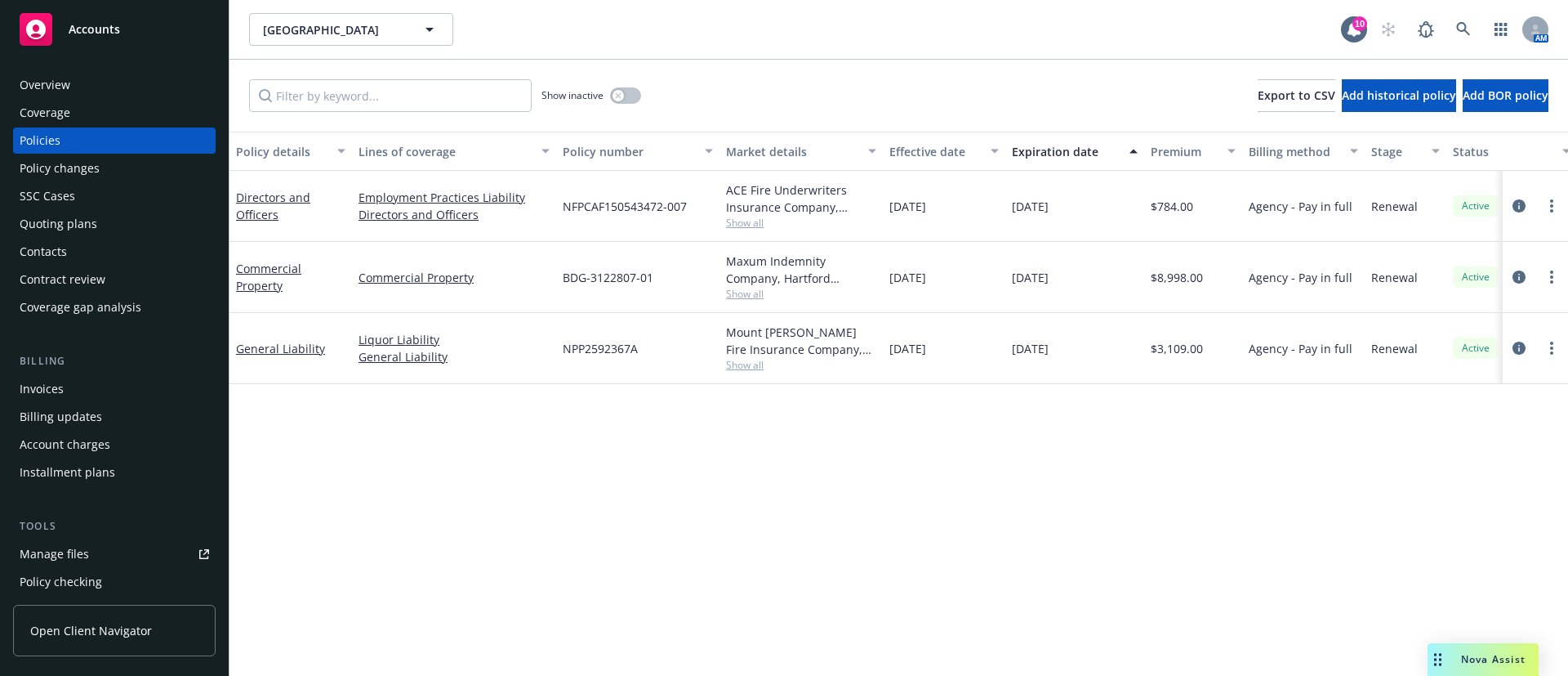
click at [82, 245] on div "Contacts" at bounding box center [115, 251] width 190 height 26
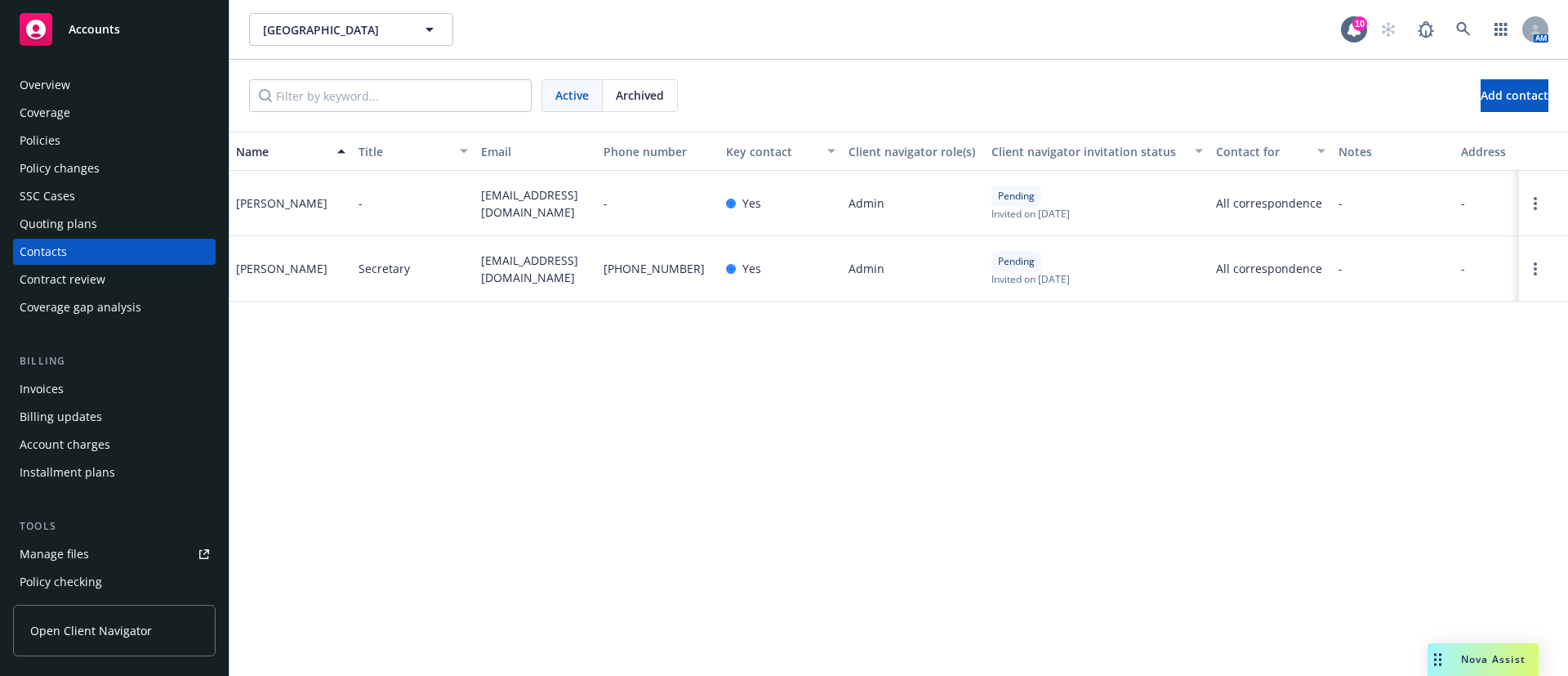
click at [541, 261] on span "[EMAIL_ADDRESS][DOMAIN_NAME]" at bounding box center [536, 269] width 110 height 35
click at [541, 260] on span "[EMAIL_ADDRESS][DOMAIN_NAME]" at bounding box center [536, 269] width 110 height 35
click at [542, 259] on span "[EMAIL_ADDRESS][DOMAIN_NAME]" at bounding box center [536, 269] width 110 height 35
click at [542, 257] on span "[EMAIL_ADDRESS][DOMAIN_NAME]" at bounding box center [536, 269] width 110 height 35
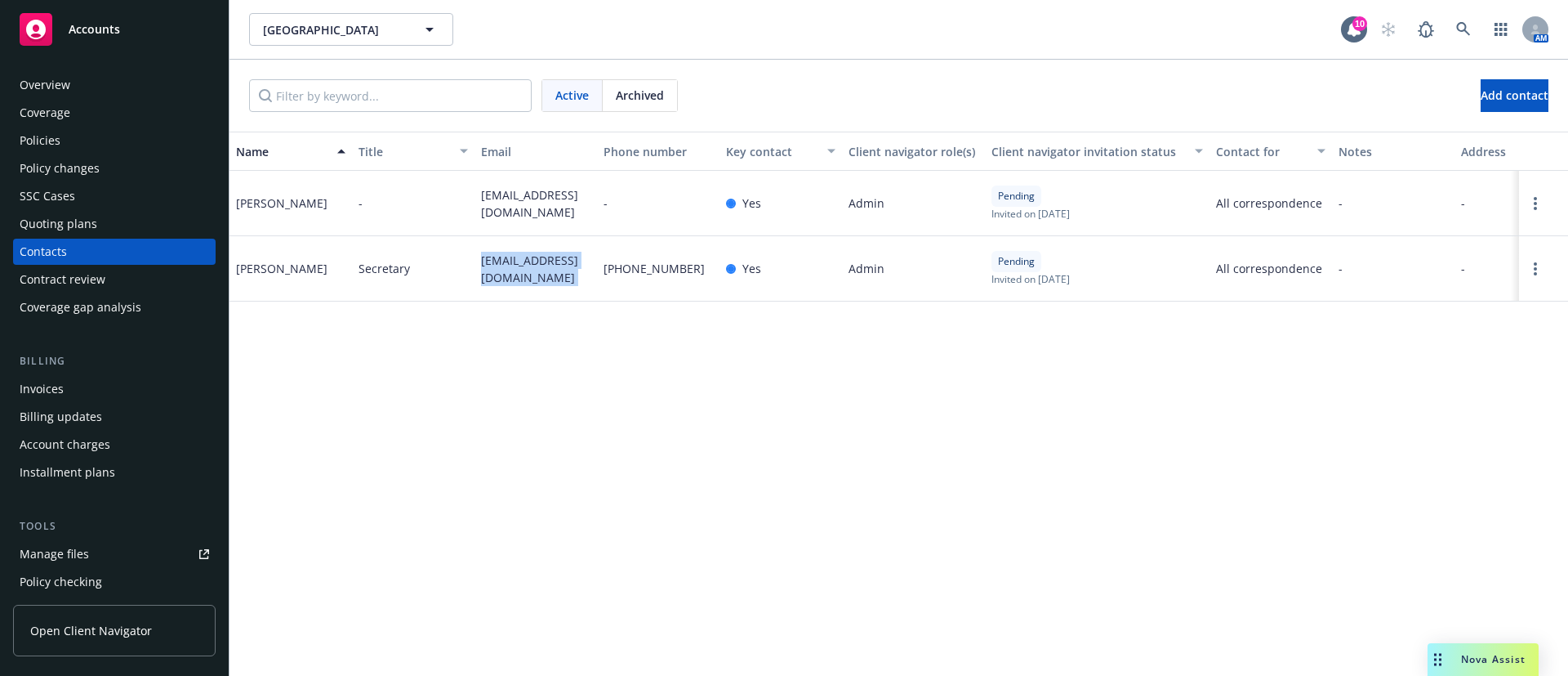
click at [542, 256] on span "hmbshell@yahoo.com" at bounding box center [536, 269] width 110 height 35
click at [541, 256] on span "hmbshell@yahoo.com" at bounding box center [536, 269] width 110 height 35
copy span "hmbshell@yahoo.com"
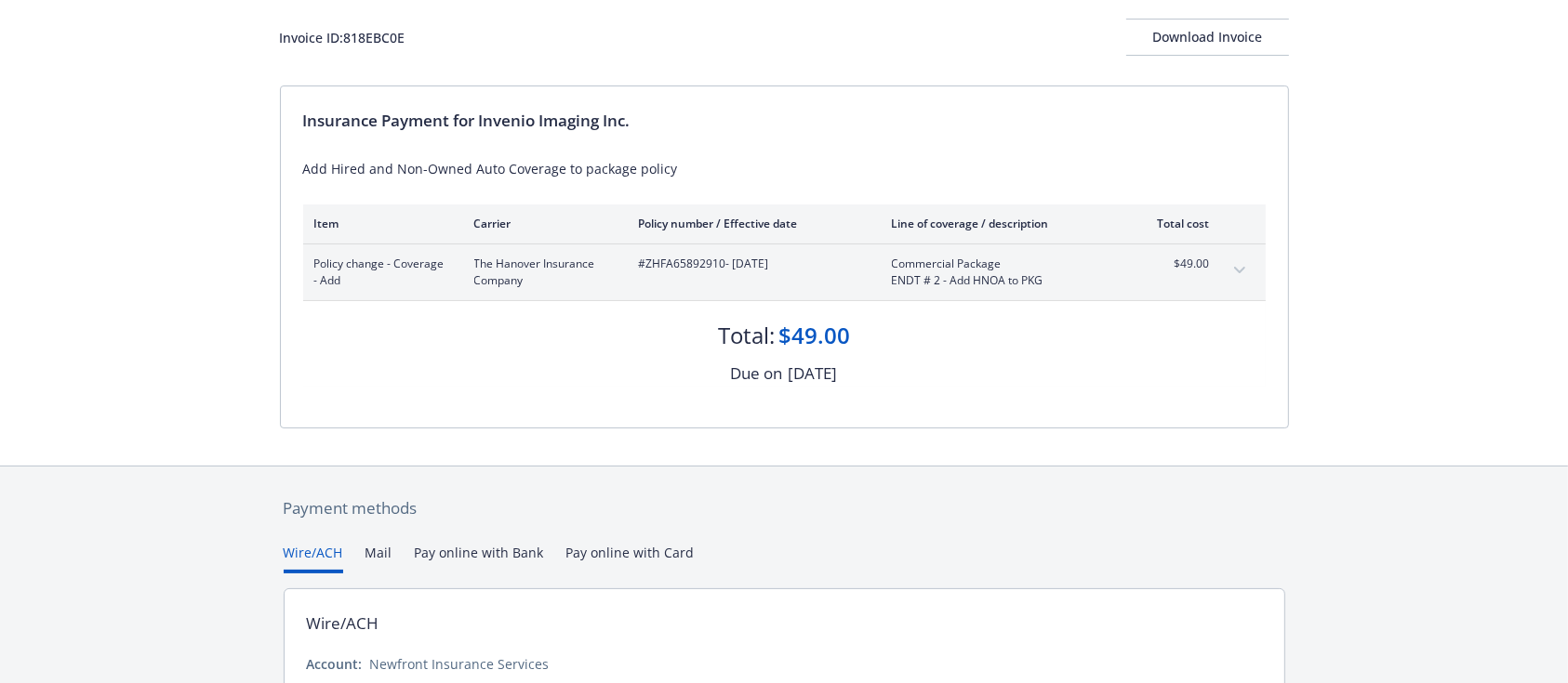
scroll to position [38, 0]
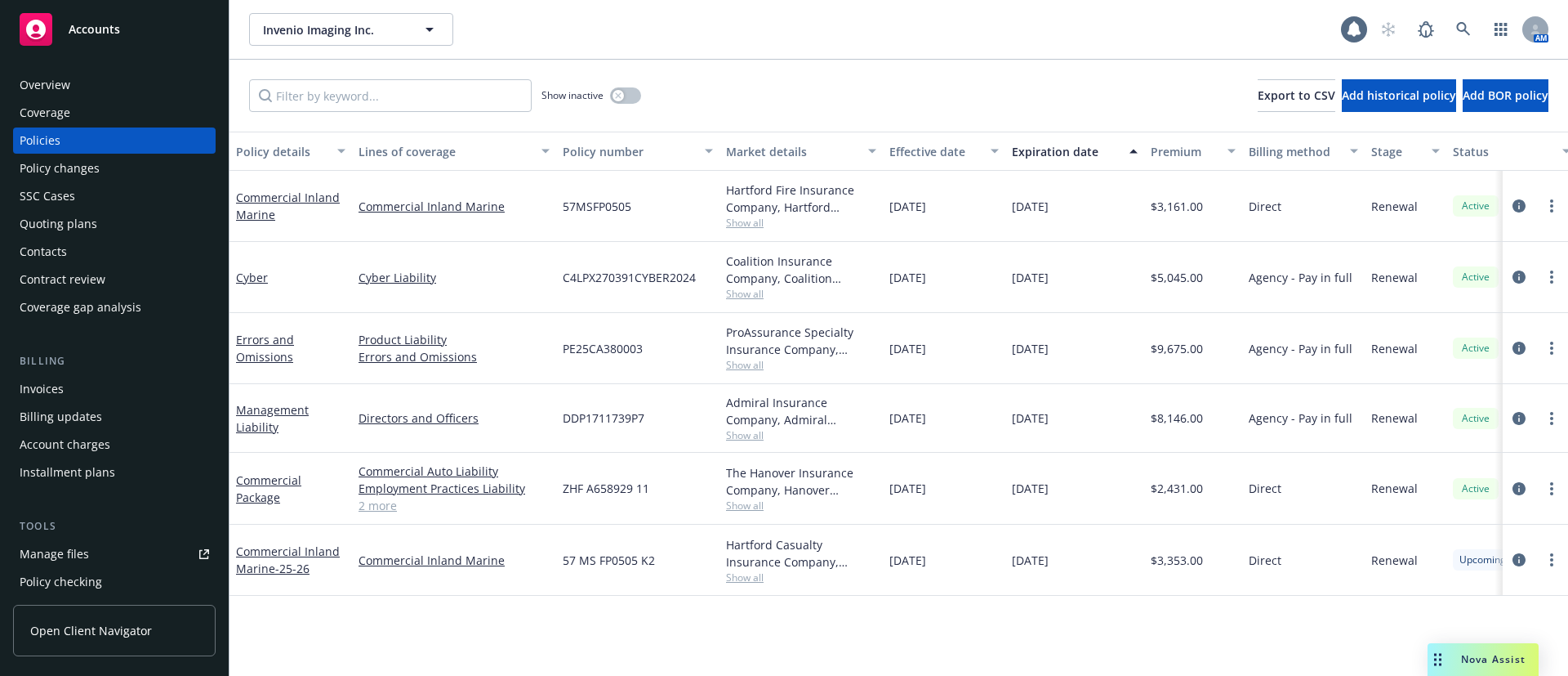
click at [74, 382] on div "Invoices" at bounding box center [115, 389] width 190 height 26
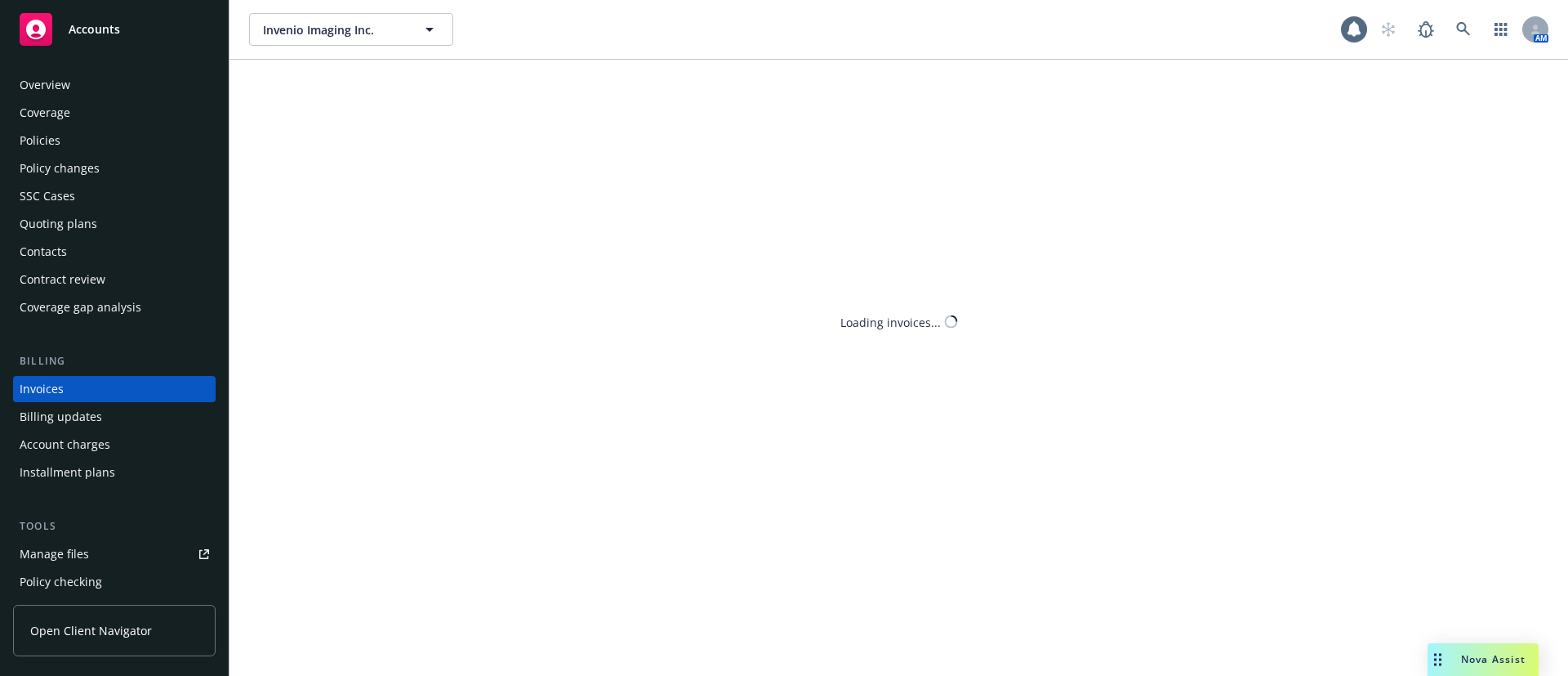
scroll to position [26, 0]
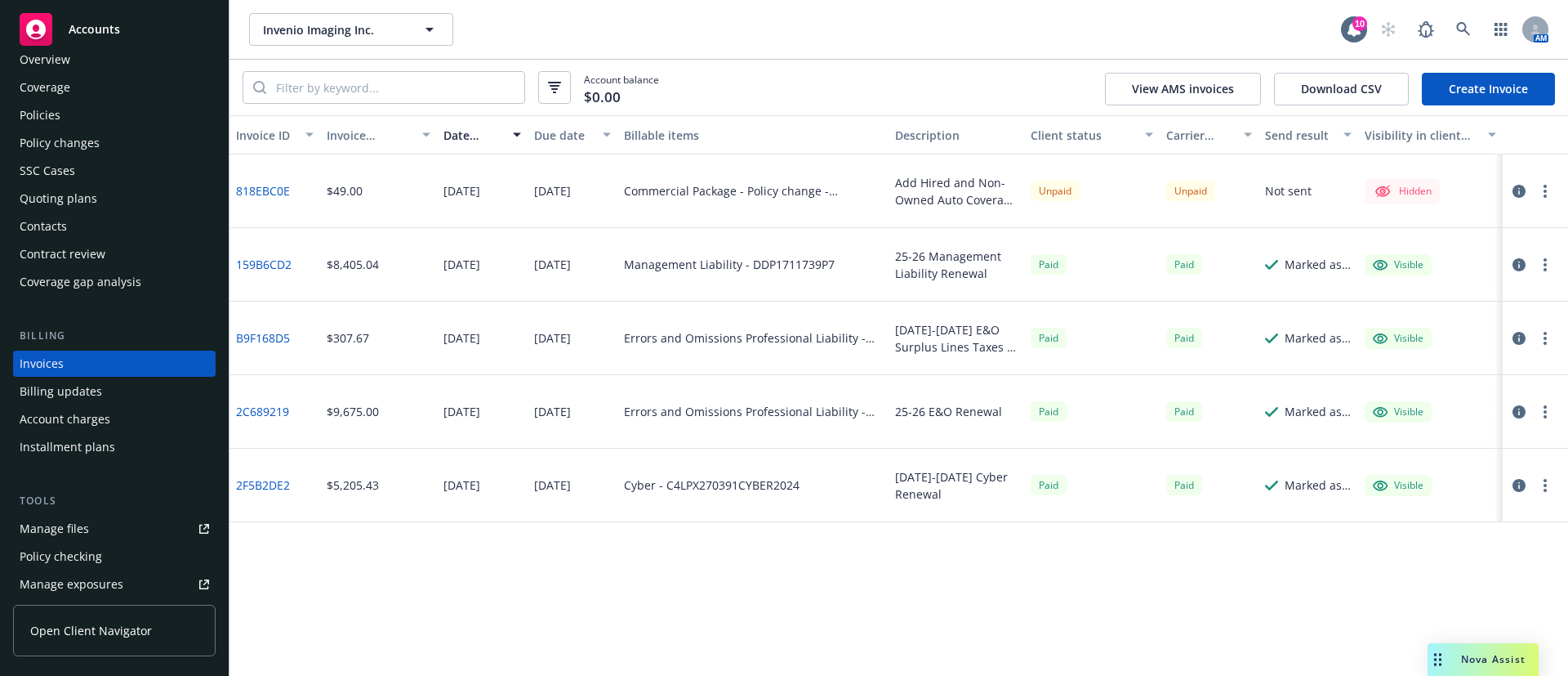
click at [1547, 190] on button "button" at bounding box center [1545, 191] width 20 height 20
click at [1401, 193] on div "Hidden" at bounding box center [1402, 191] width 59 height 20
click at [1383, 191] on icon at bounding box center [1383, 190] width 13 height 12
click at [1515, 185] on icon "button" at bounding box center [1519, 191] width 13 height 13
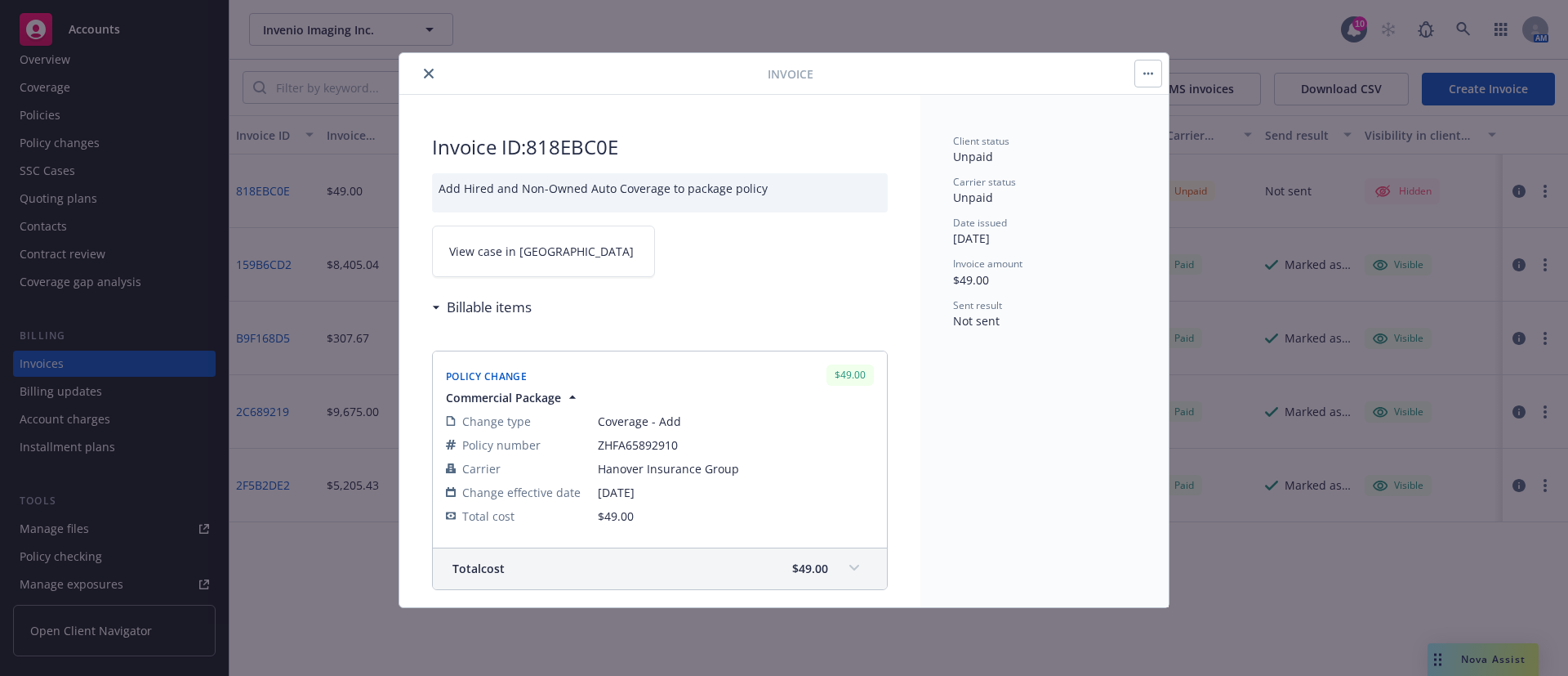
click at [1151, 79] on button "button" at bounding box center [1148, 73] width 26 height 26
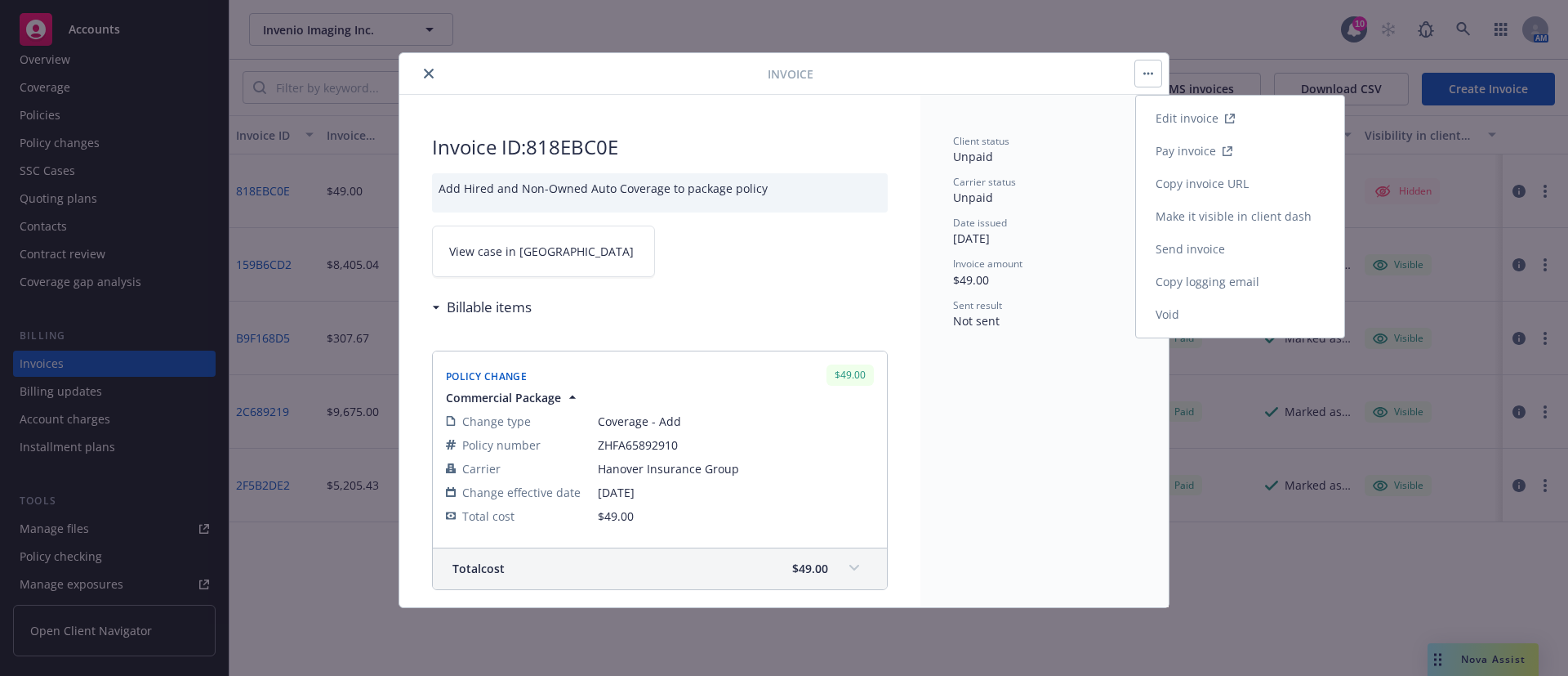
click at [1238, 218] on link "Make it visible in client dash" at bounding box center [1239, 217] width 208 height 33
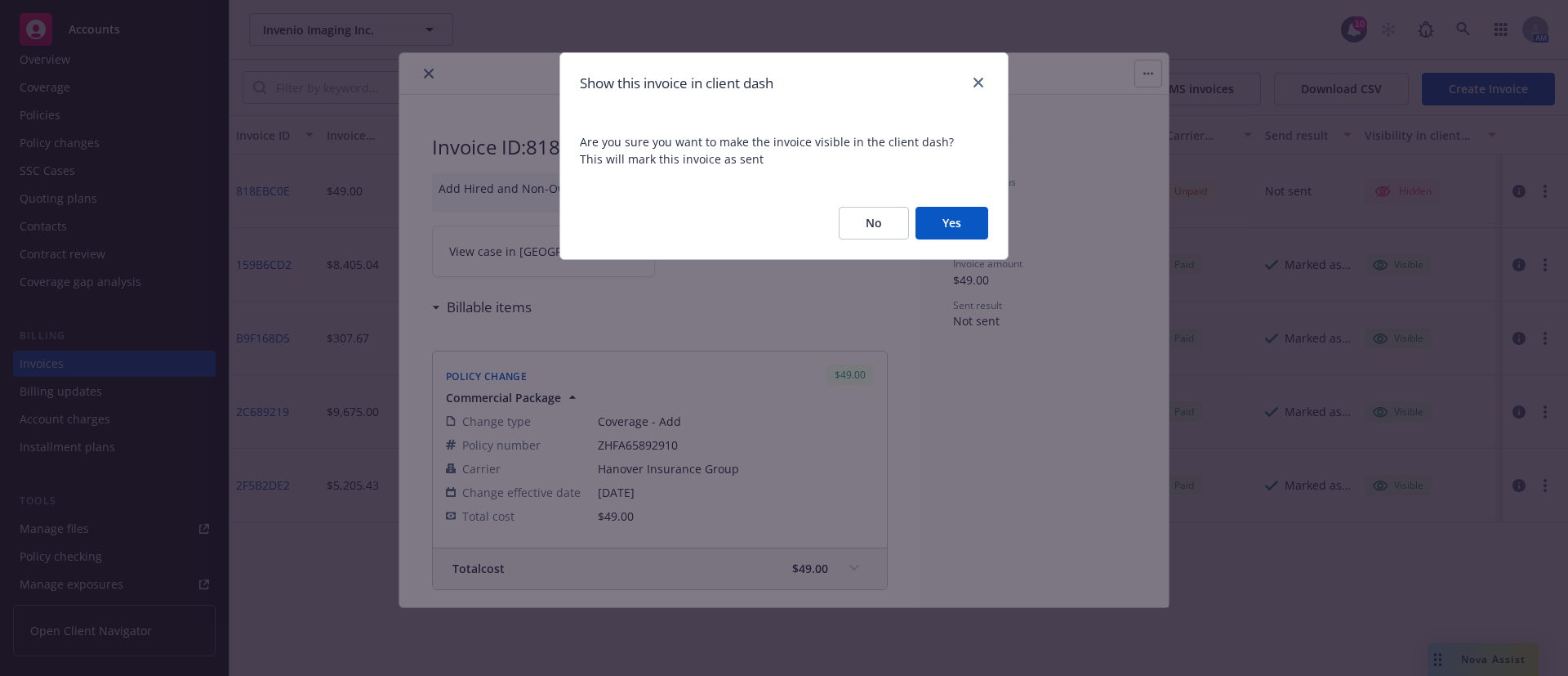
click at [952, 214] on button "Yes" at bounding box center [952, 223] width 73 height 33
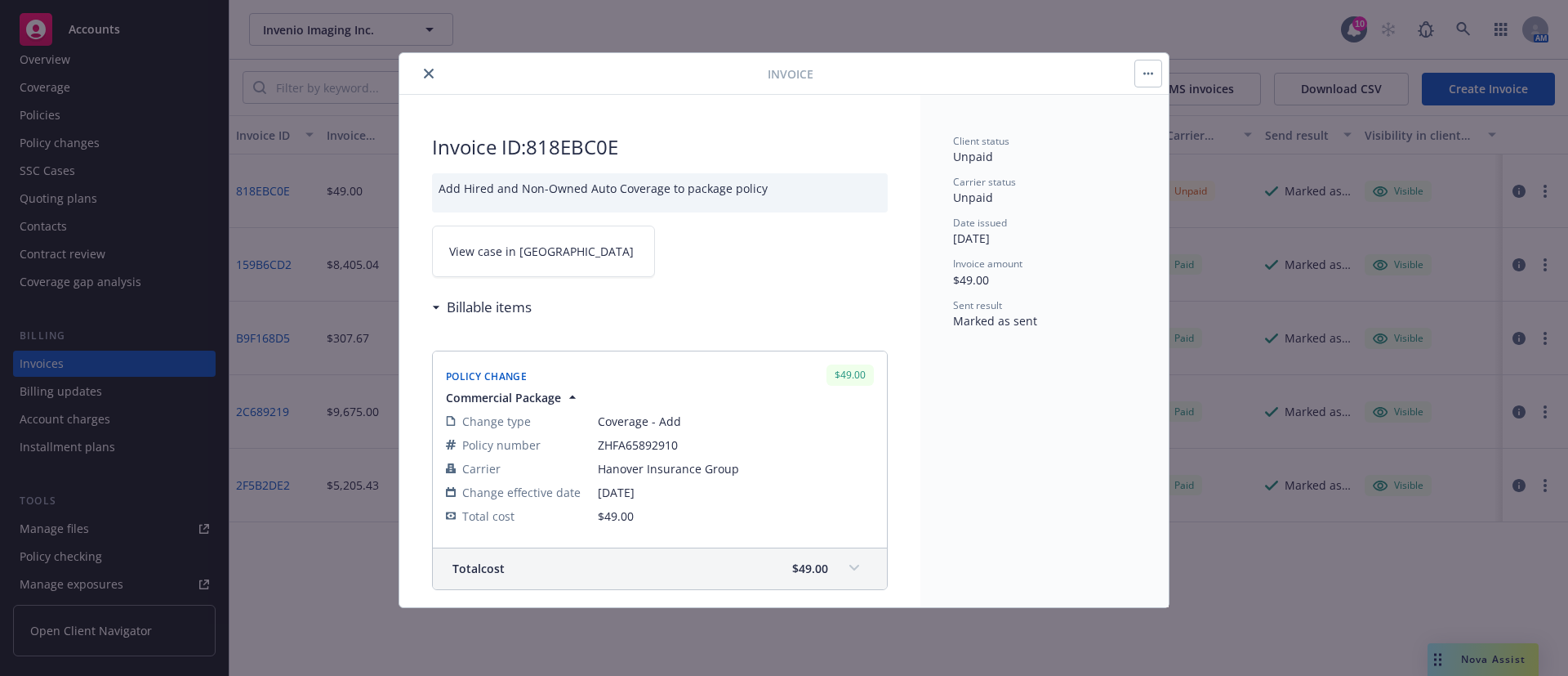
click at [422, 73] on button "close" at bounding box center [428, 73] width 20 height 20
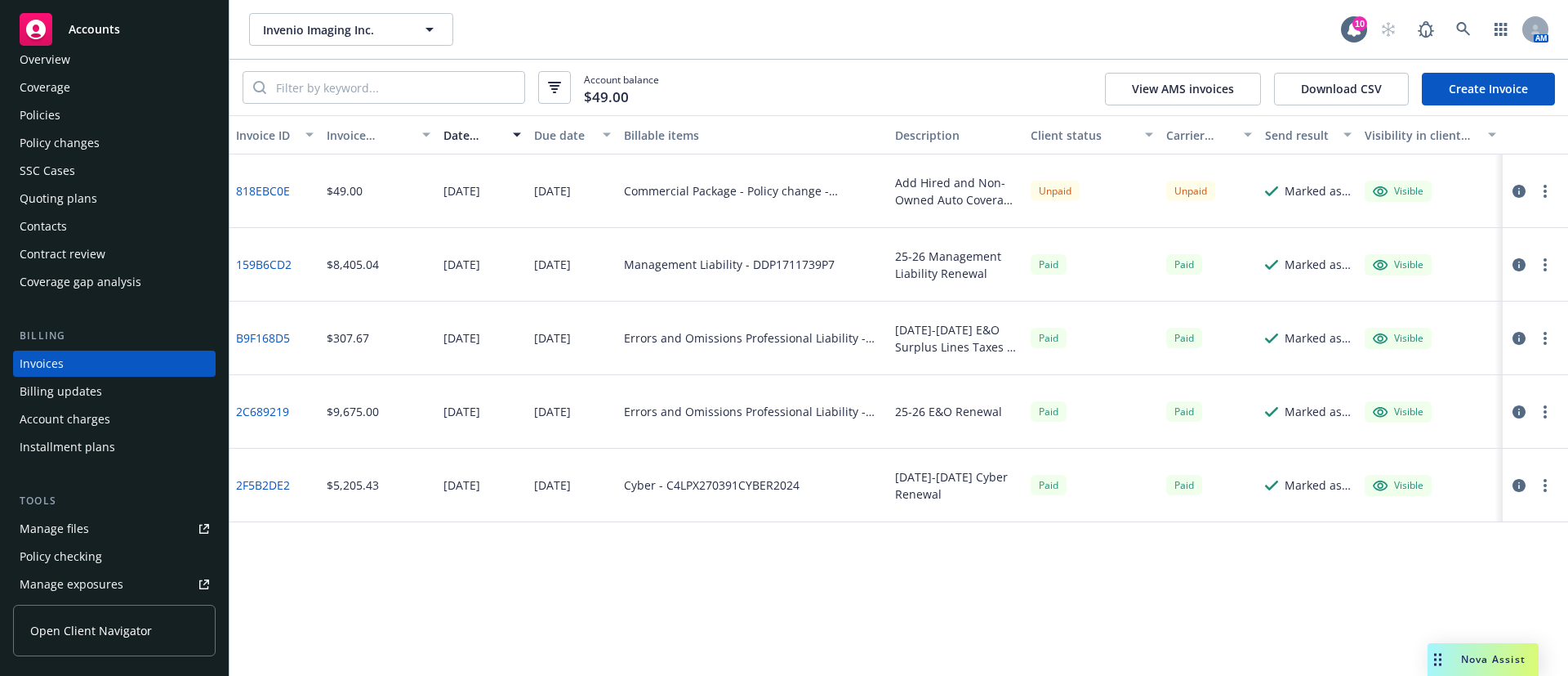
click at [59, 117] on div "Policies" at bounding box center [115, 115] width 190 height 26
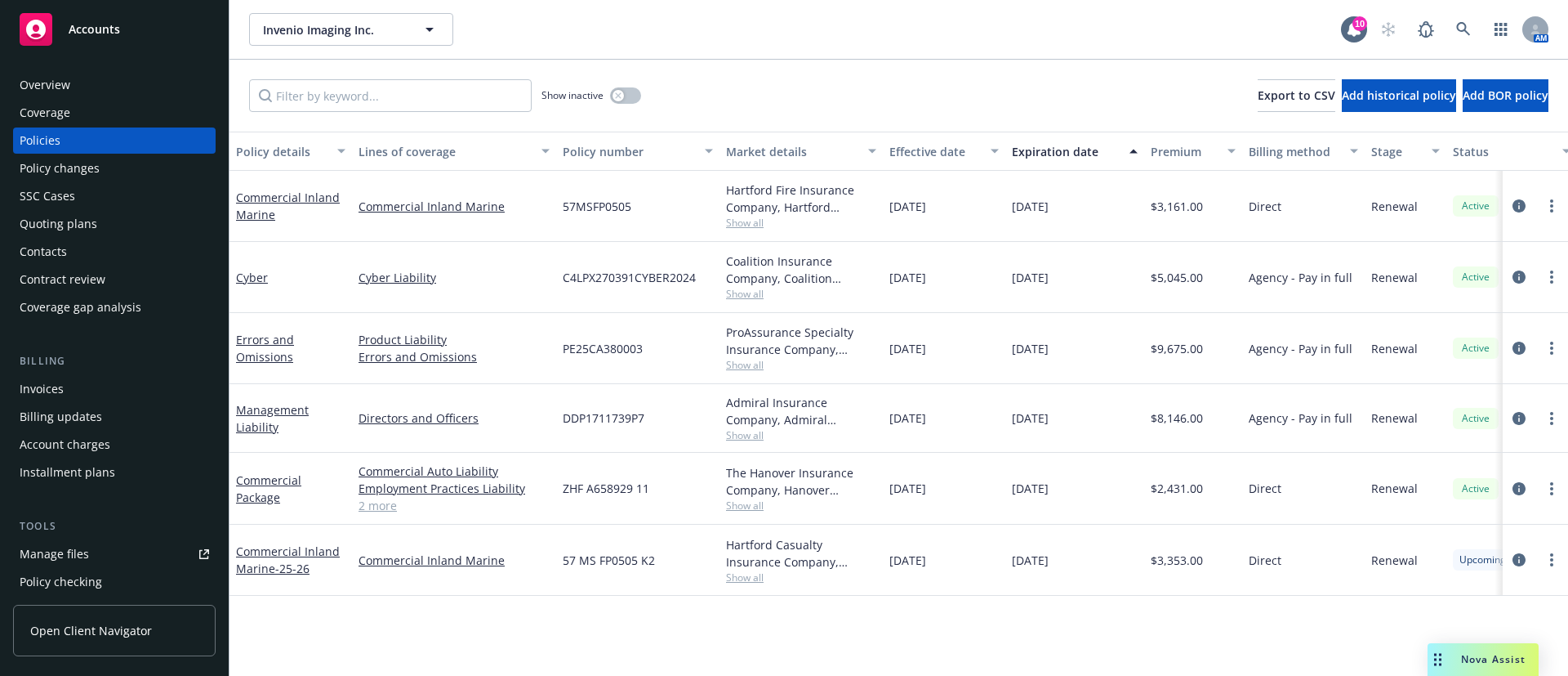
click at [71, 263] on div "Contacts" at bounding box center [115, 251] width 190 height 26
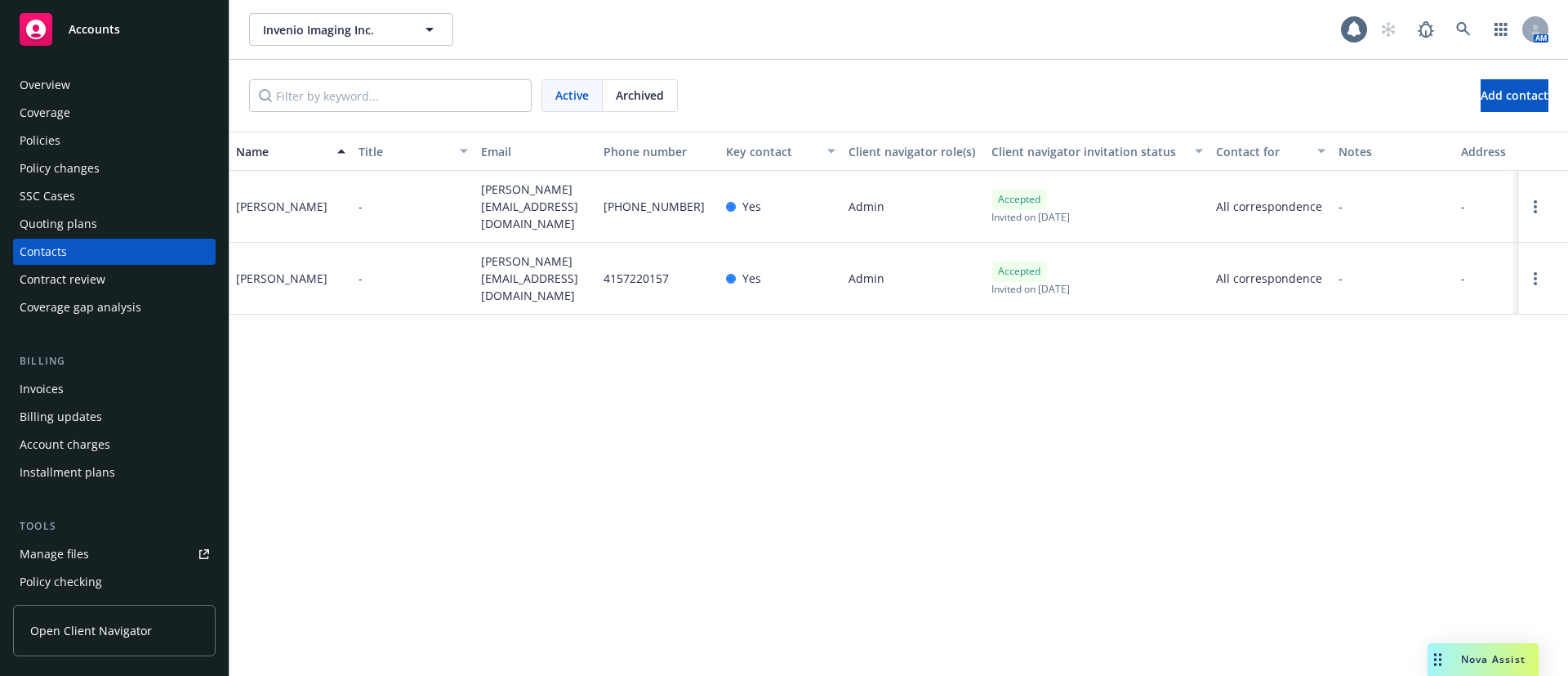
click at [520, 198] on span "jay@invenio-imaging.com" at bounding box center [536, 206] width 110 height 51
click at [523, 267] on span "jonathan@invenio-imaging.com" at bounding box center [536, 278] width 110 height 51
click at [523, 266] on span "jonathan@invenio-imaging.com" at bounding box center [536, 278] width 110 height 51
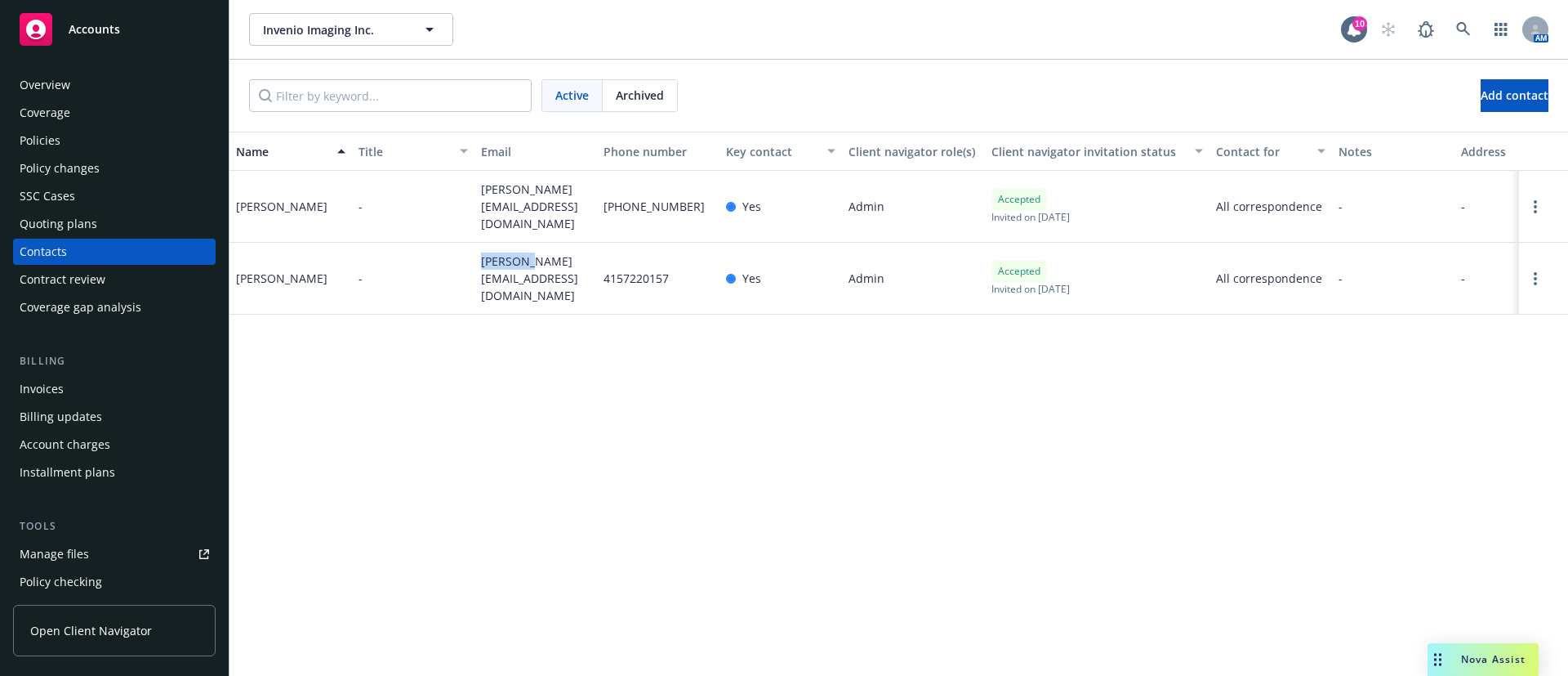
click at [523, 265] on span "jonathan@invenio-imaging.com" at bounding box center [536, 278] width 110 height 51
click at [498, 248] on div "jonathan@invenio-imaging.com" at bounding box center [536, 278] width 123 height 72
click at [506, 262] on span "jonathan@invenio-imaging.com" at bounding box center [536, 278] width 110 height 51
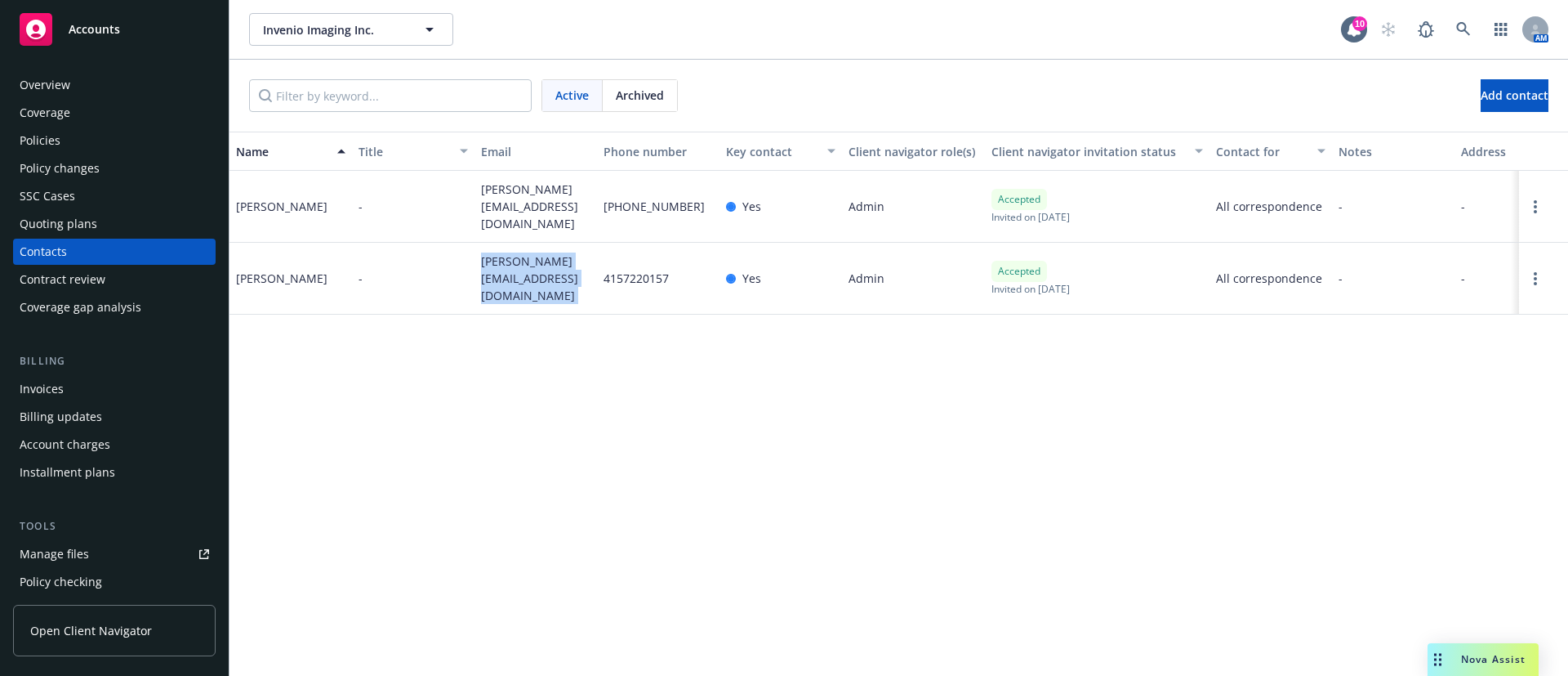
copy span "jonathan@invenio-imaging.com"
click at [88, 398] on div "Invoices" at bounding box center [115, 389] width 190 height 26
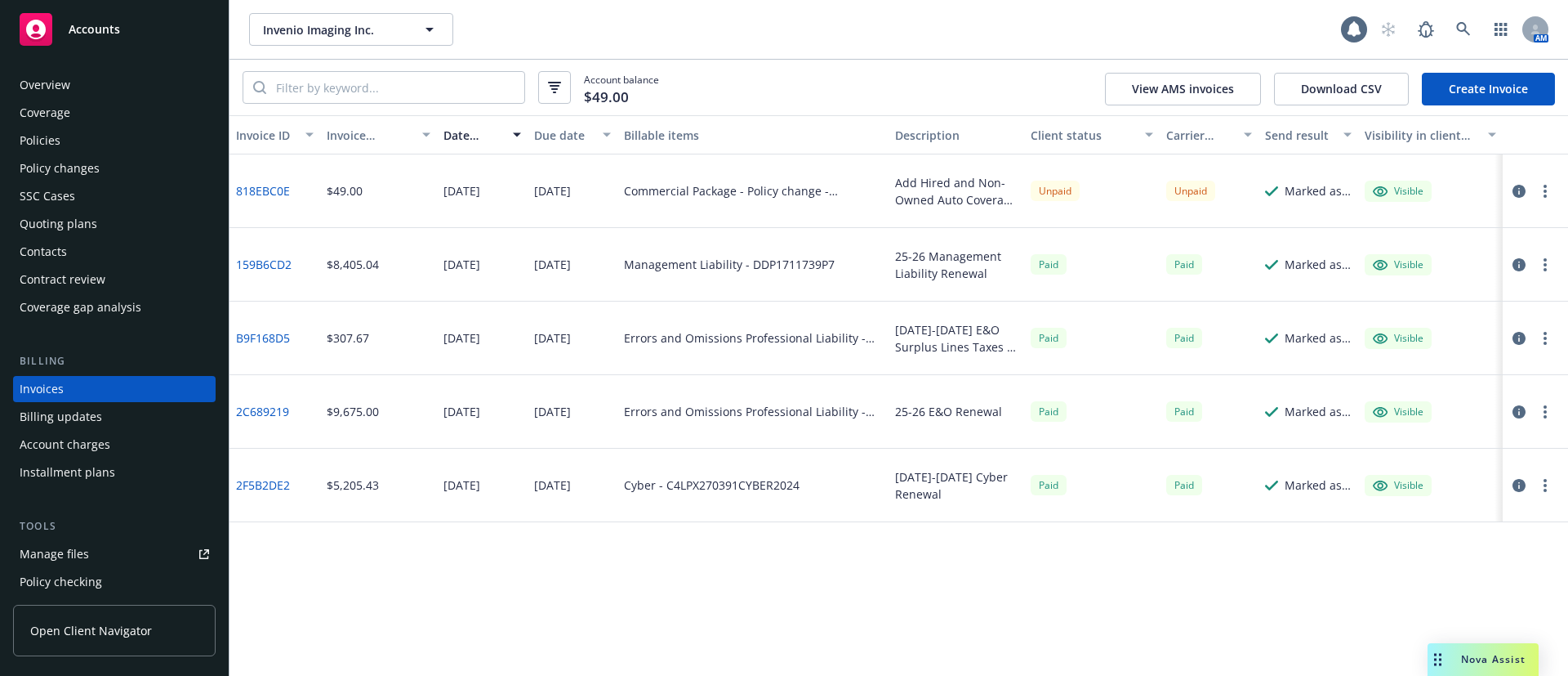
scroll to position [26, 0]
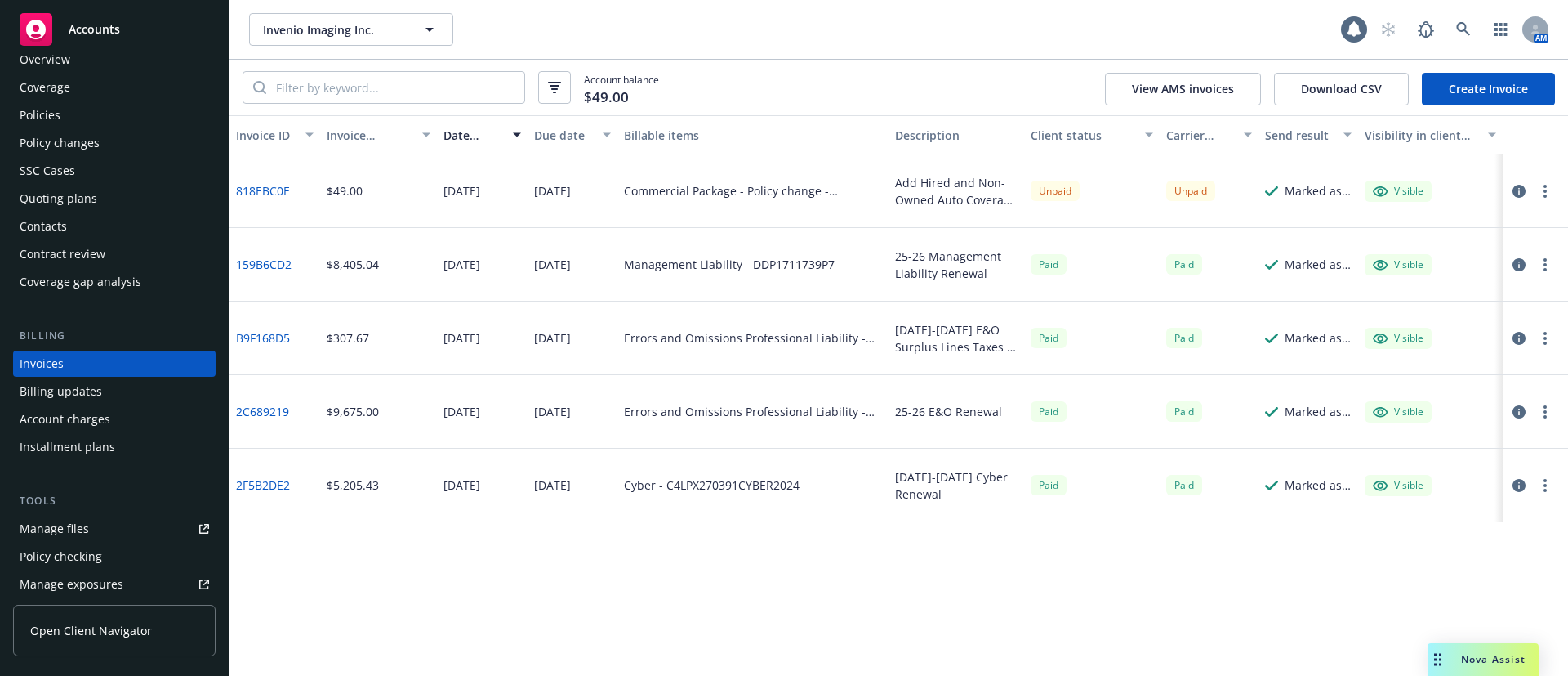
click at [1547, 198] on button "button" at bounding box center [1545, 191] width 20 height 20
click at [1420, 420] on link "Copy logging email" at bounding box center [1449, 421] width 208 height 33
click at [77, 237] on div "Contacts" at bounding box center [115, 227] width 190 height 26
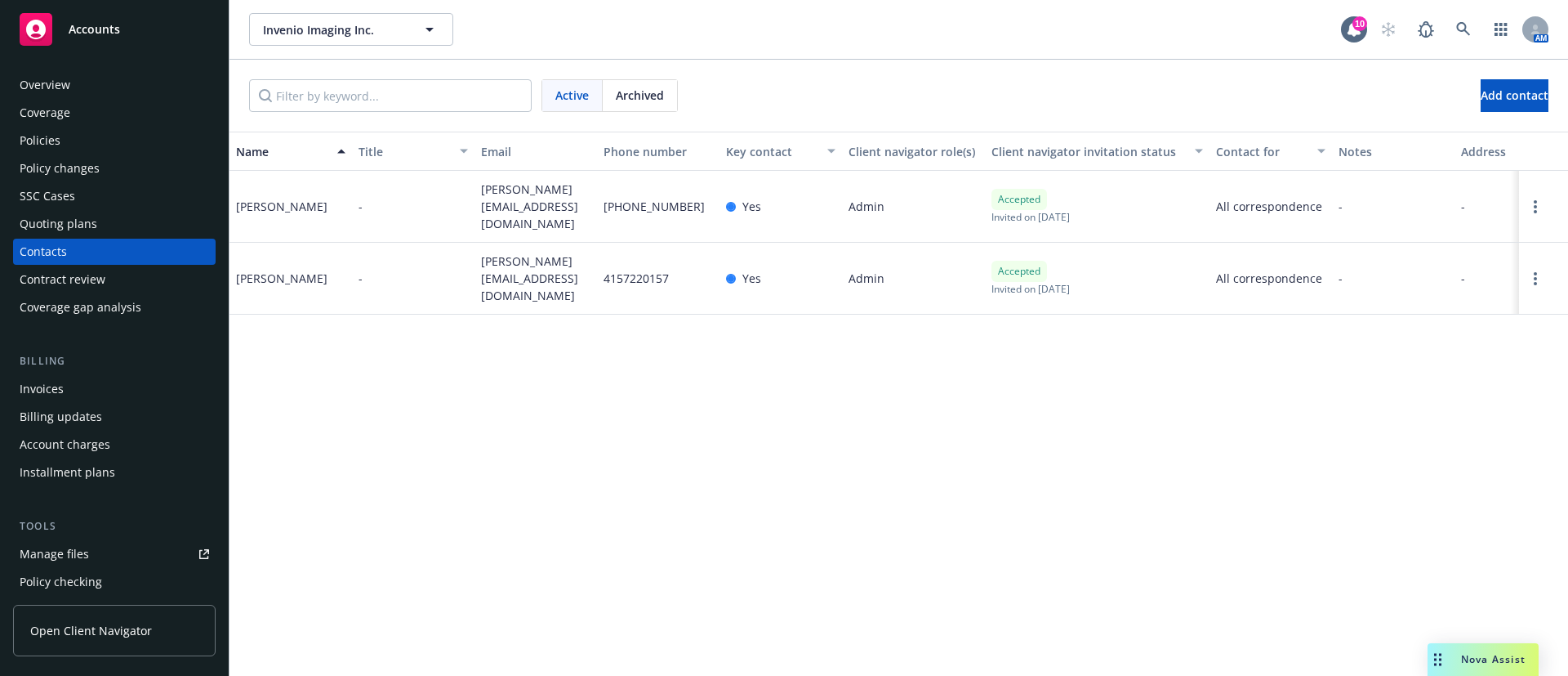
click at [513, 198] on span "jay@invenio-imaging.com" at bounding box center [536, 206] width 110 height 51
copy span "jay@invenio-imaging.com"
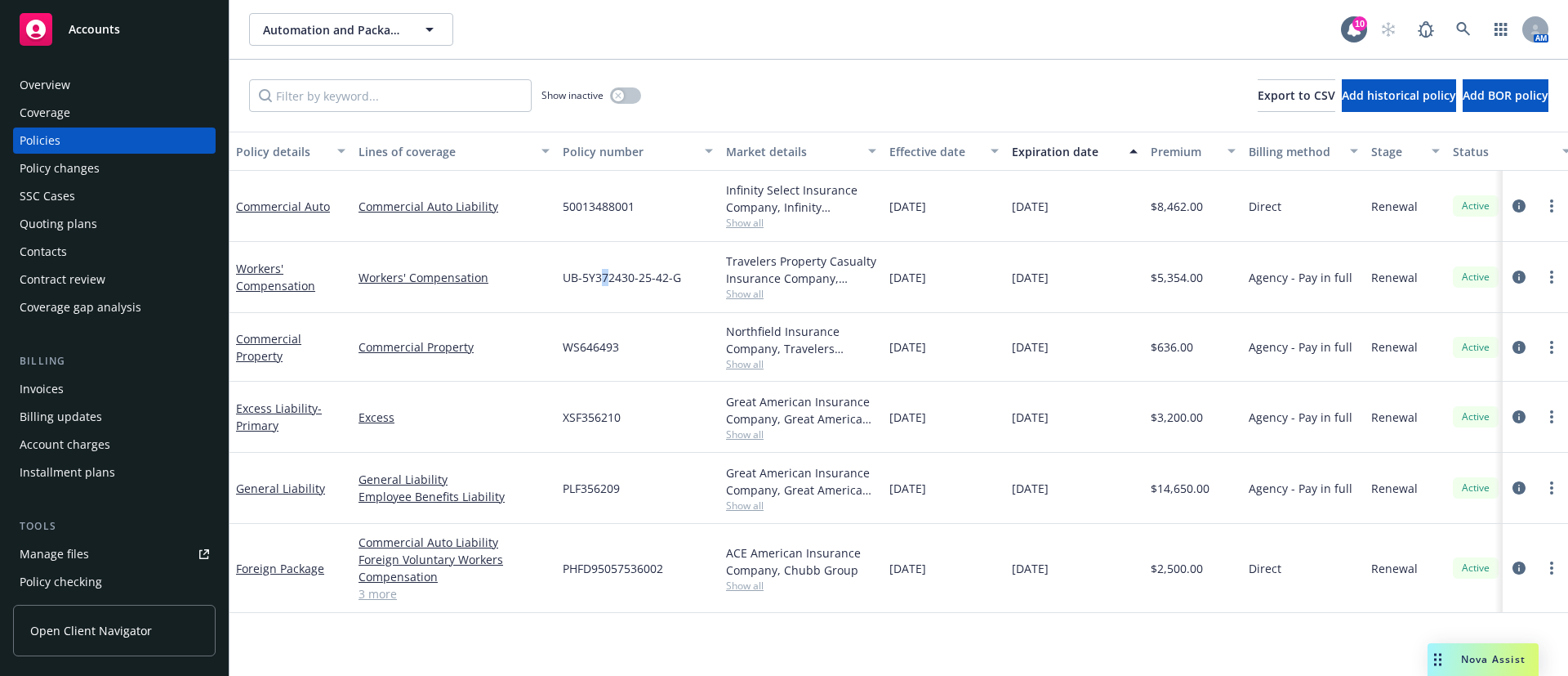
click at [606, 275] on span "UB-5Y372430-25-42-G" at bounding box center [622, 277] width 119 height 17
click at [606, 275] on span "UB-5Y372430-25-42-G" at bounding box center [622, 277] width 119 height 17
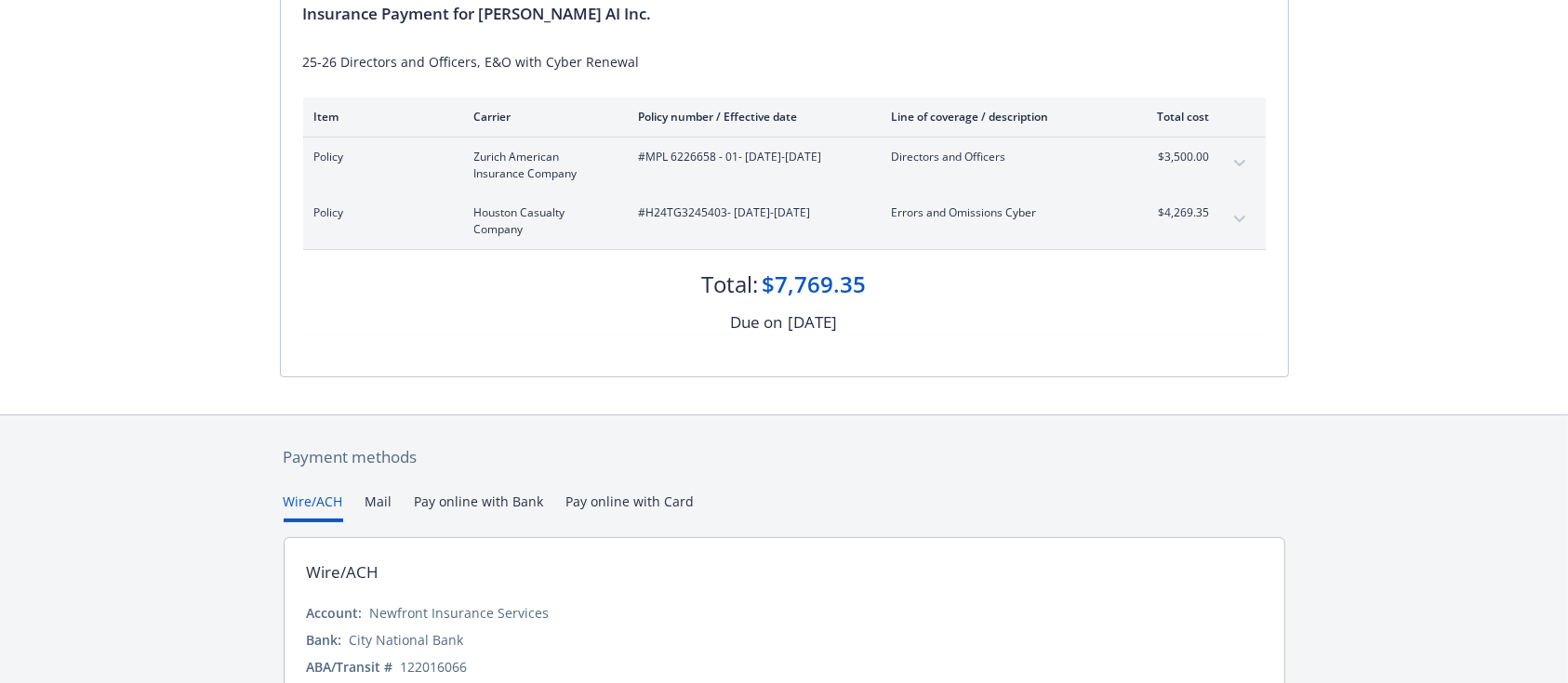
scroll to position [248, 0]
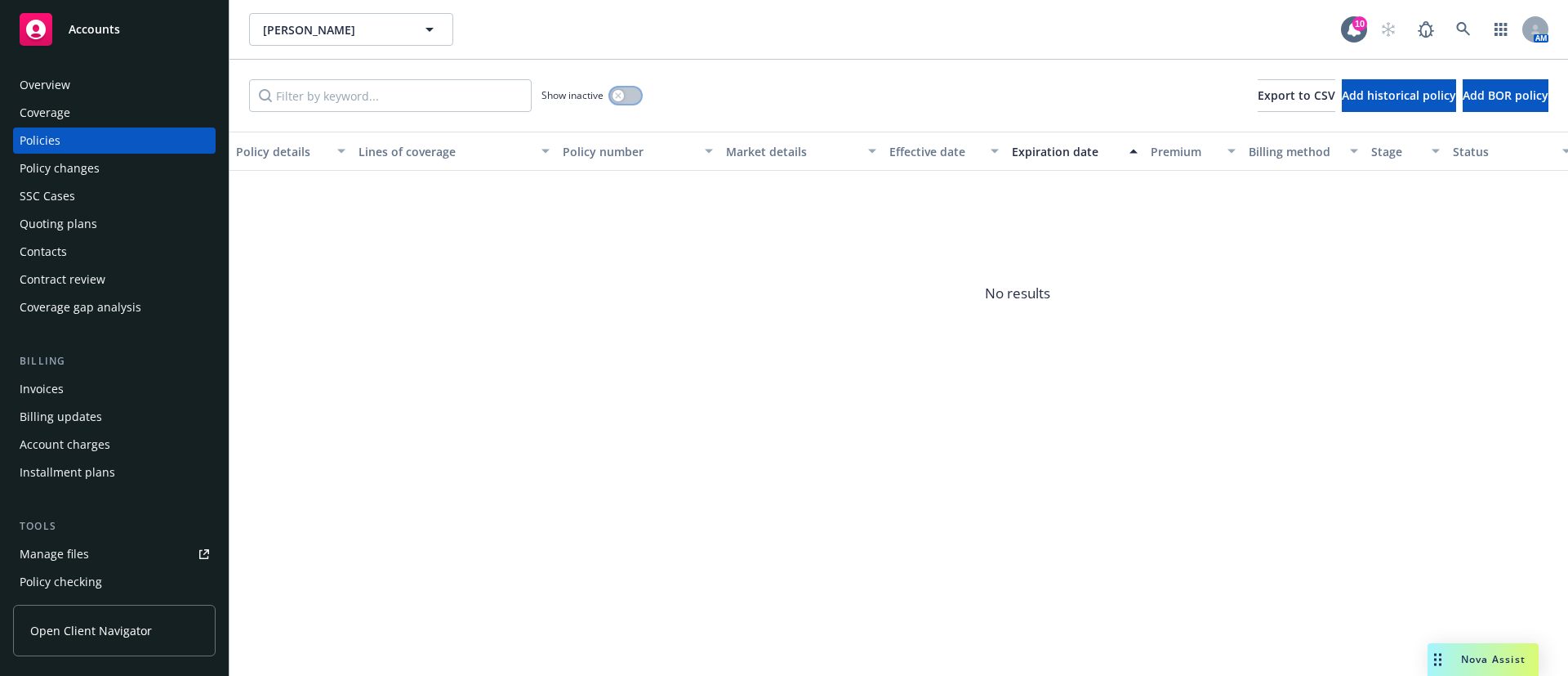
click at [622, 92] on div "button" at bounding box center [618, 96] width 12 height 12
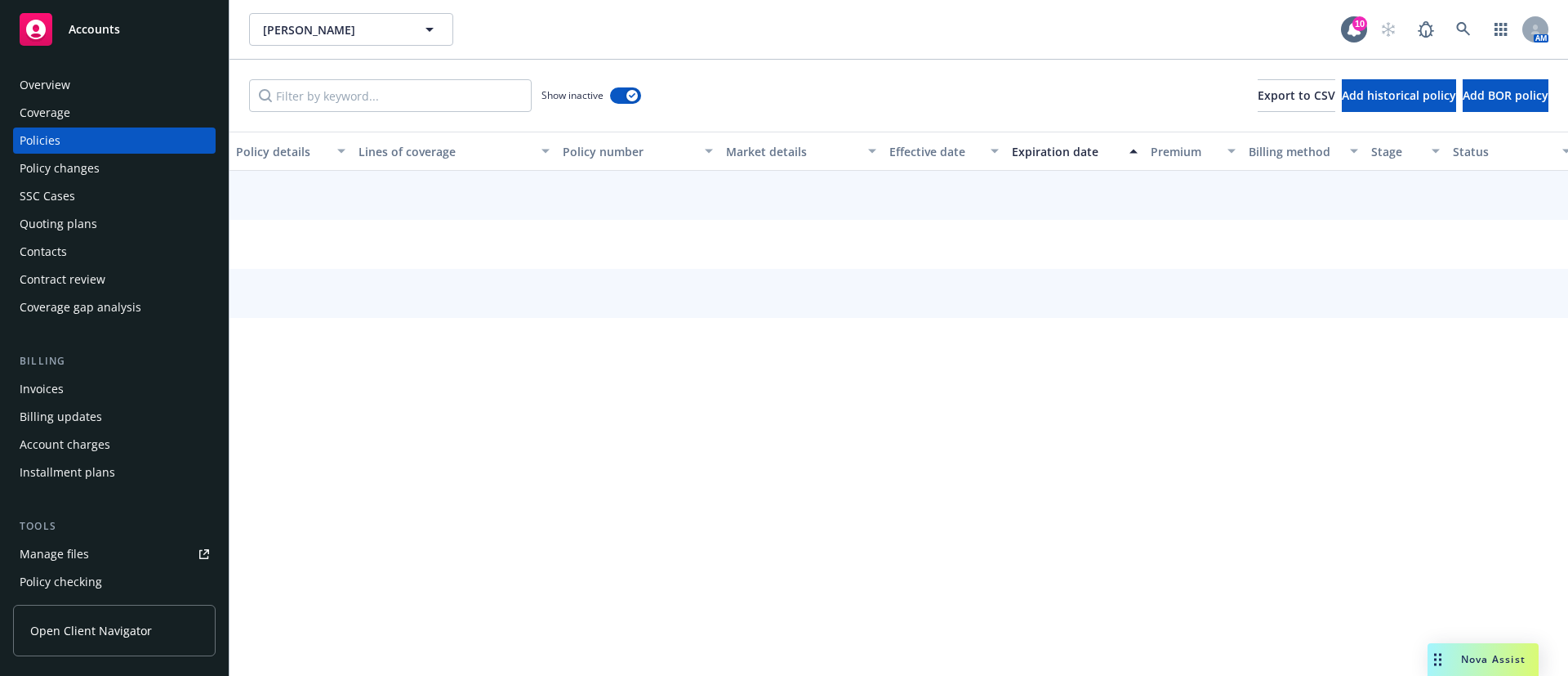
click at [1061, 151] on div "Expiration date" at bounding box center [1065, 151] width 108 height 17
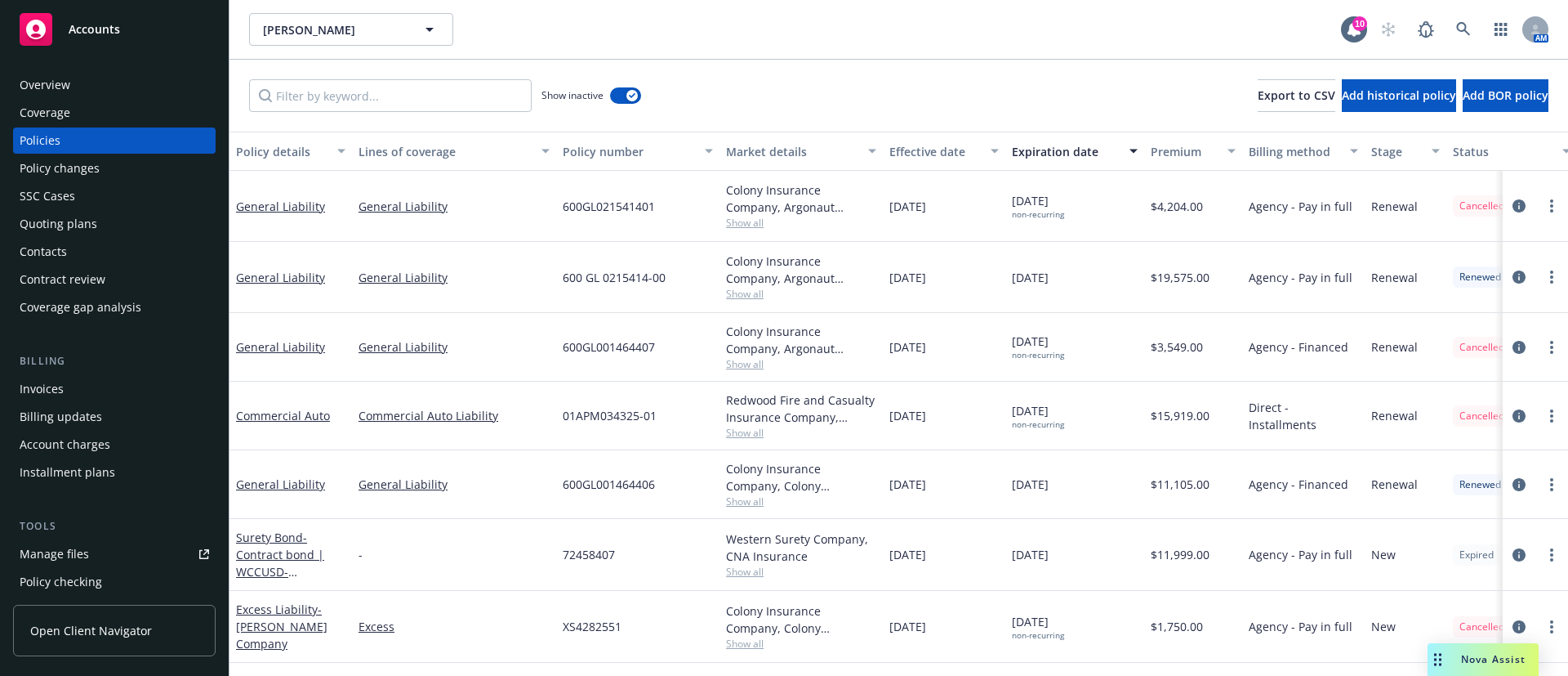
click at [90, 378] on div "Invoices" at bounding box center [115, 389] width 190 height 26
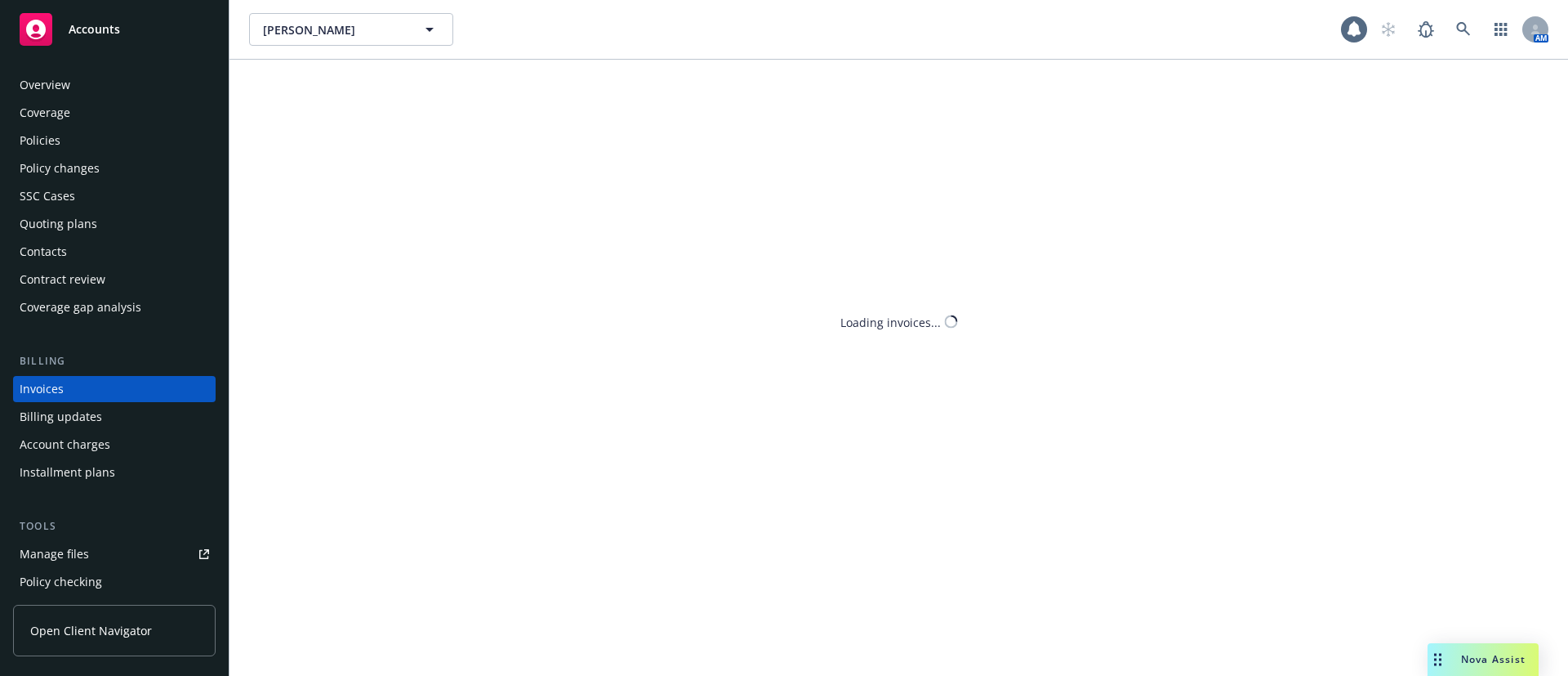
scroll to position [26, 0]
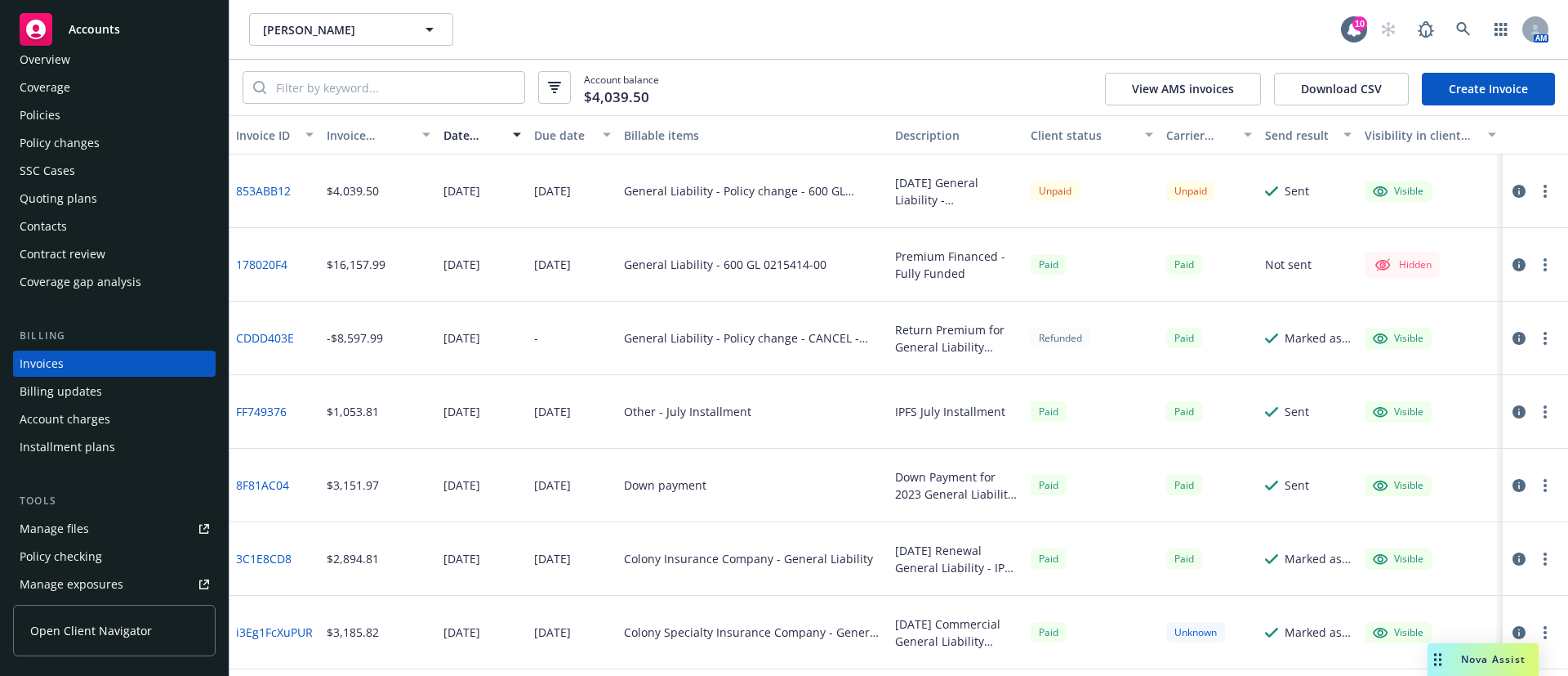
click at [1457, 94] on link "Create Invoice" at bounding box center [1488, 89] width 133 height 33
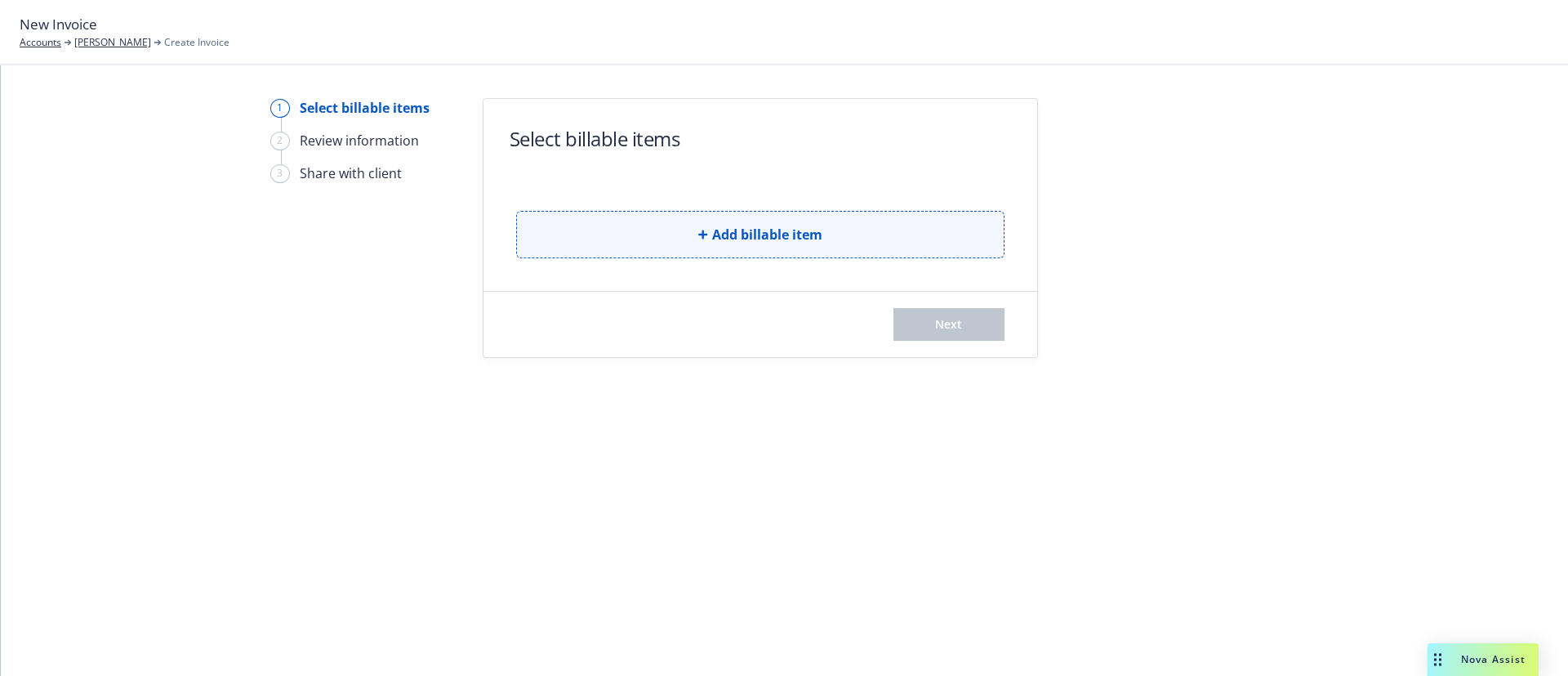
click at [603, 216] on button "Add billable item" at bounding box center [760, 234] width 489 height 47
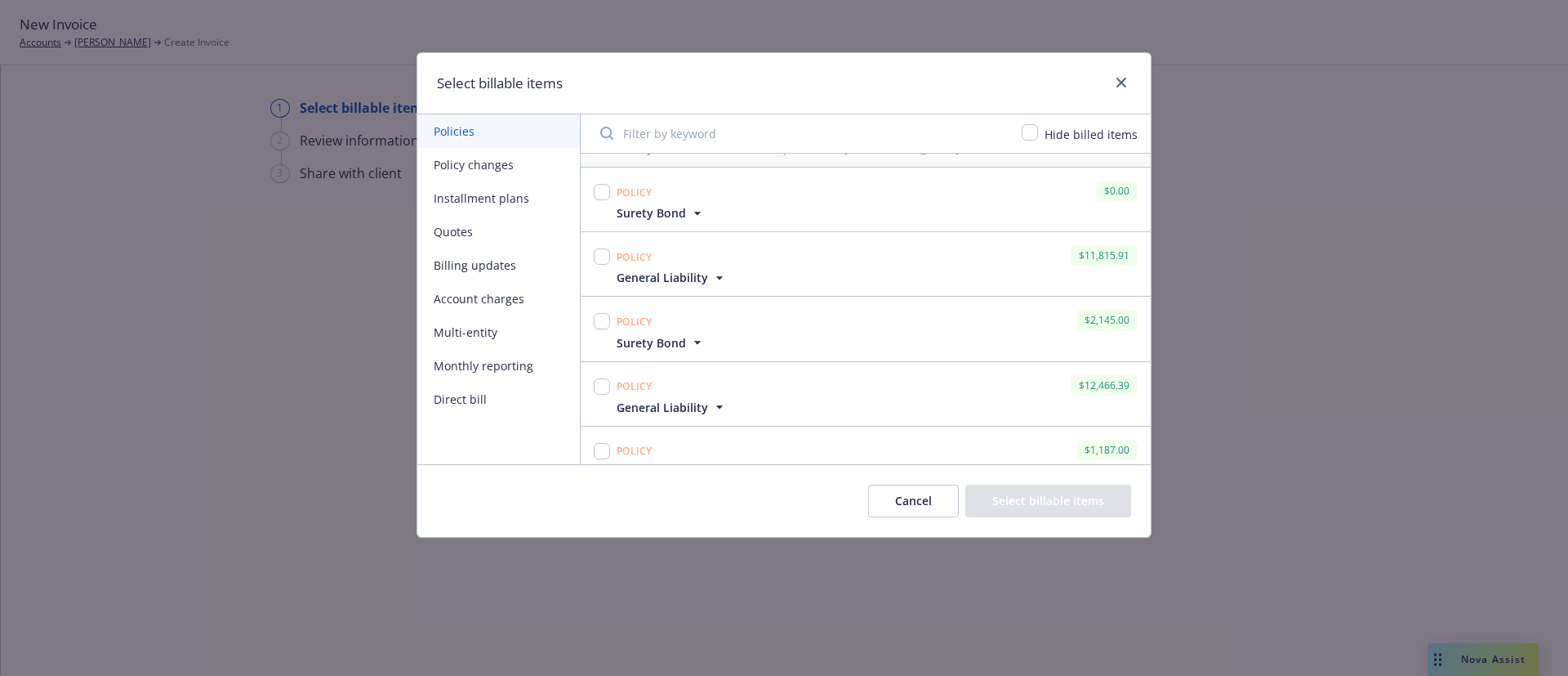
scroll to position [368, 0]
click at [718, 214] on icon "button" at bounding box center [719, 220] width 16 height 16
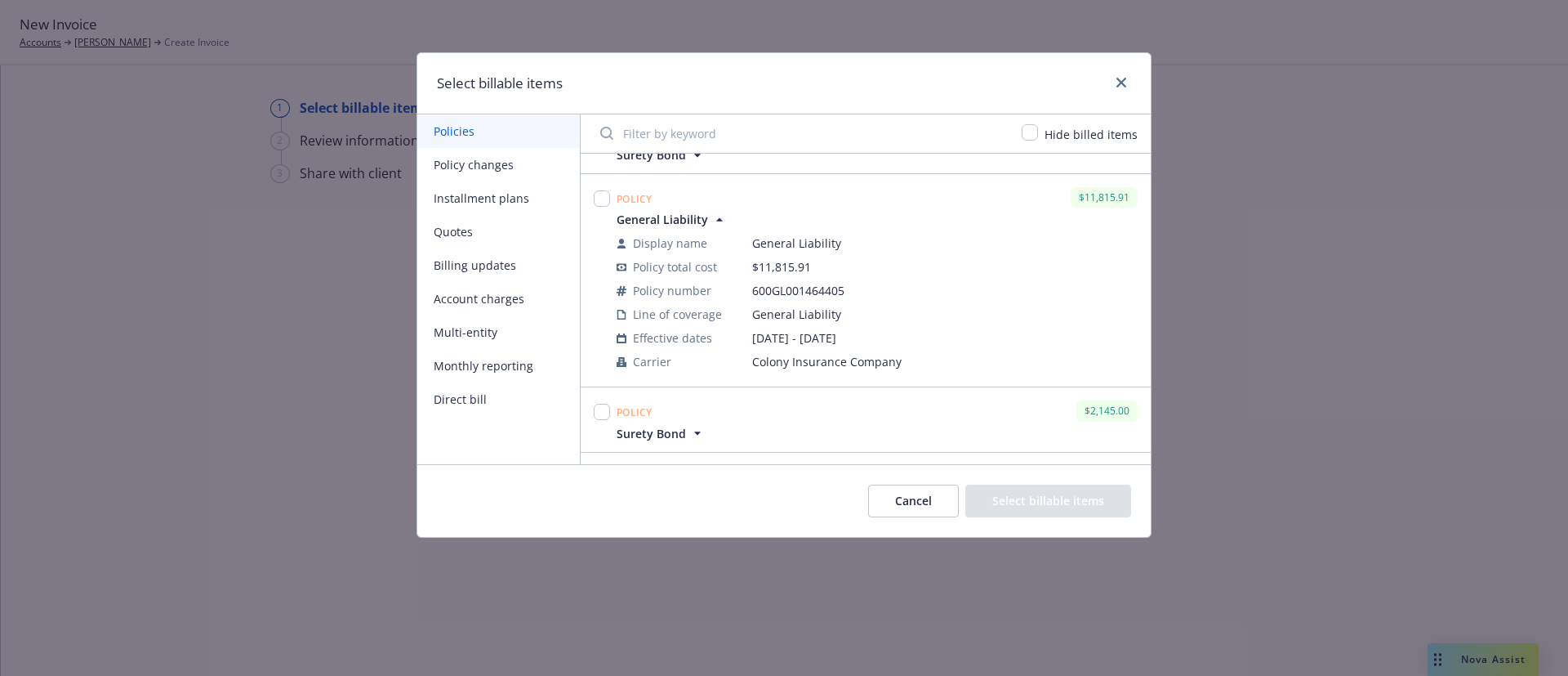
click at [737, 190] on div "Policy $11,815.91" at bounding box center [877, 197] width 527 height 27
click at [750, 199] on div "Policy $11,815.91" at bounding box center [877, 197] width 527 height 27
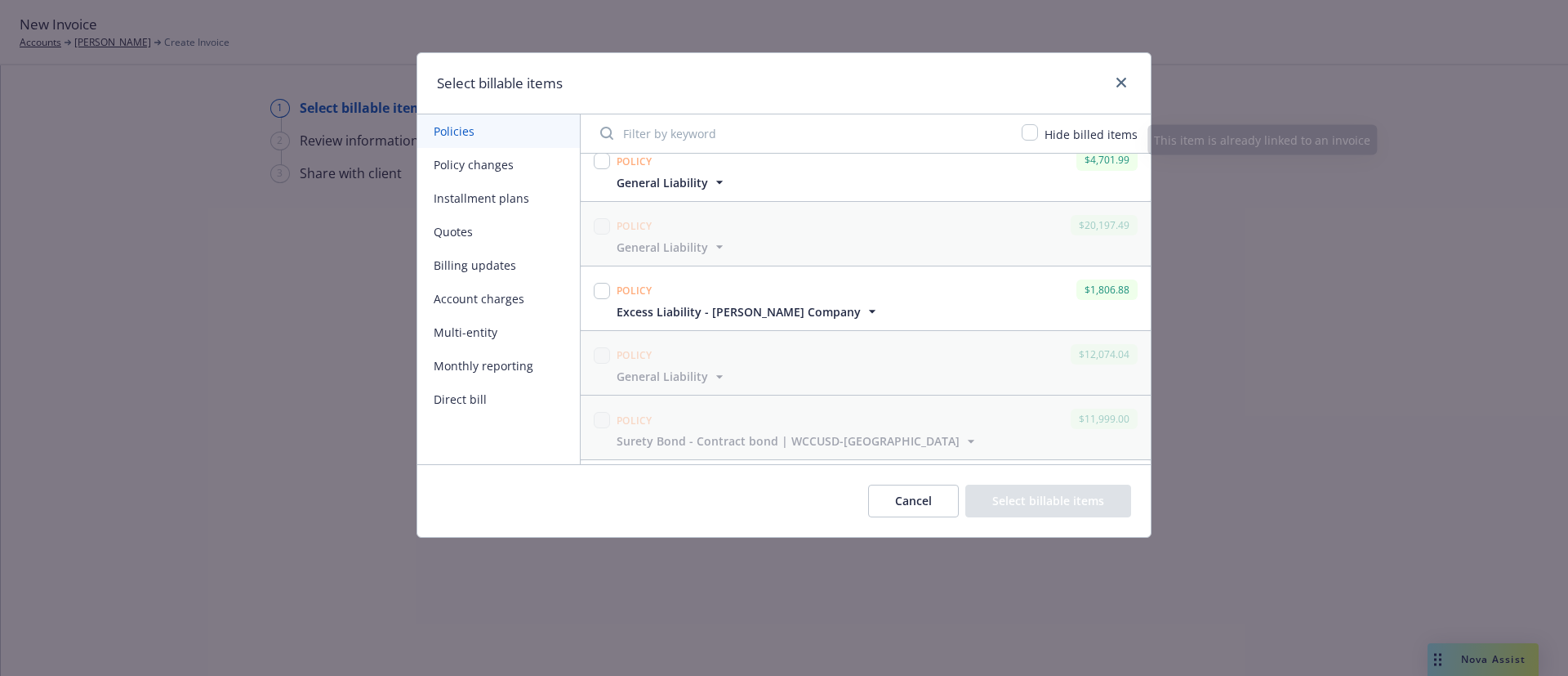
scroll to position [123, 0]
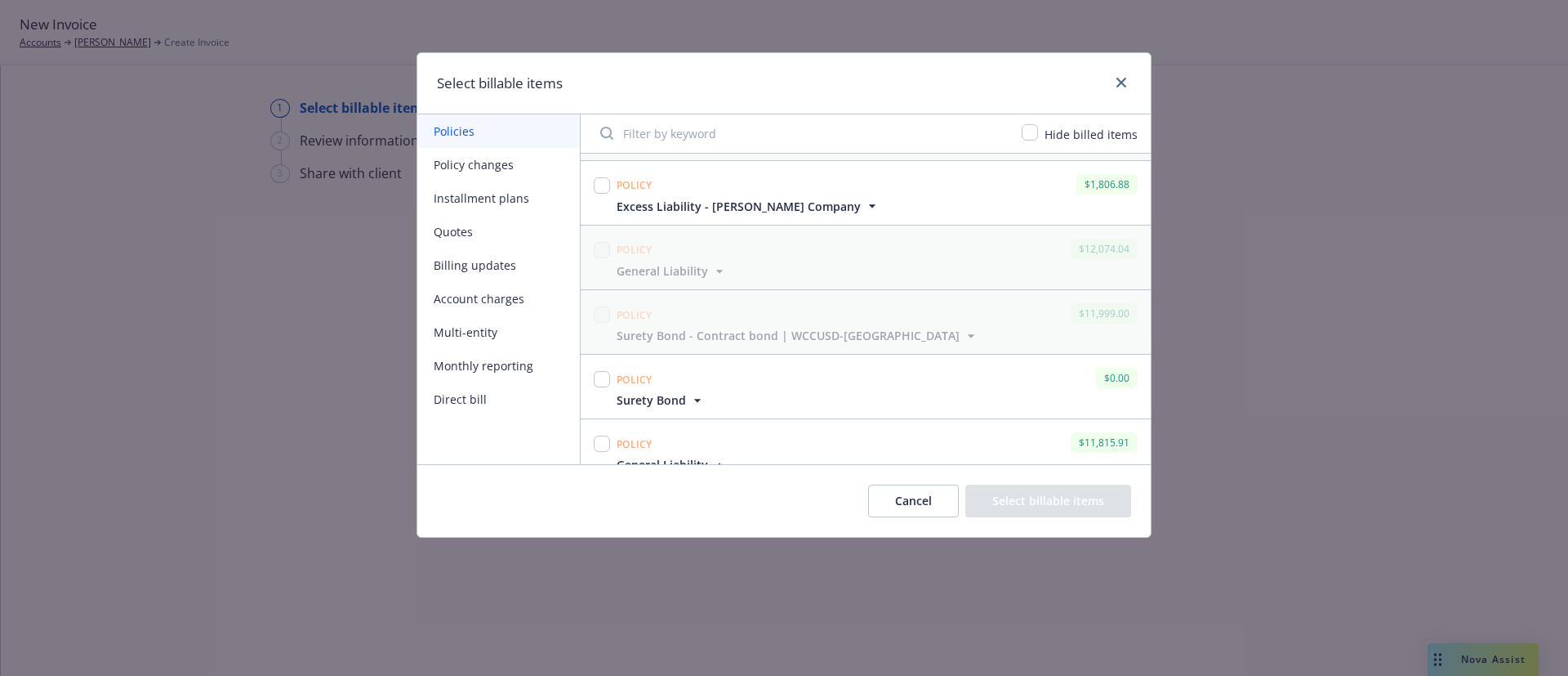
click at [921, 501] on button "Cancel" at bounding box center [913, 501] width 91 height 33
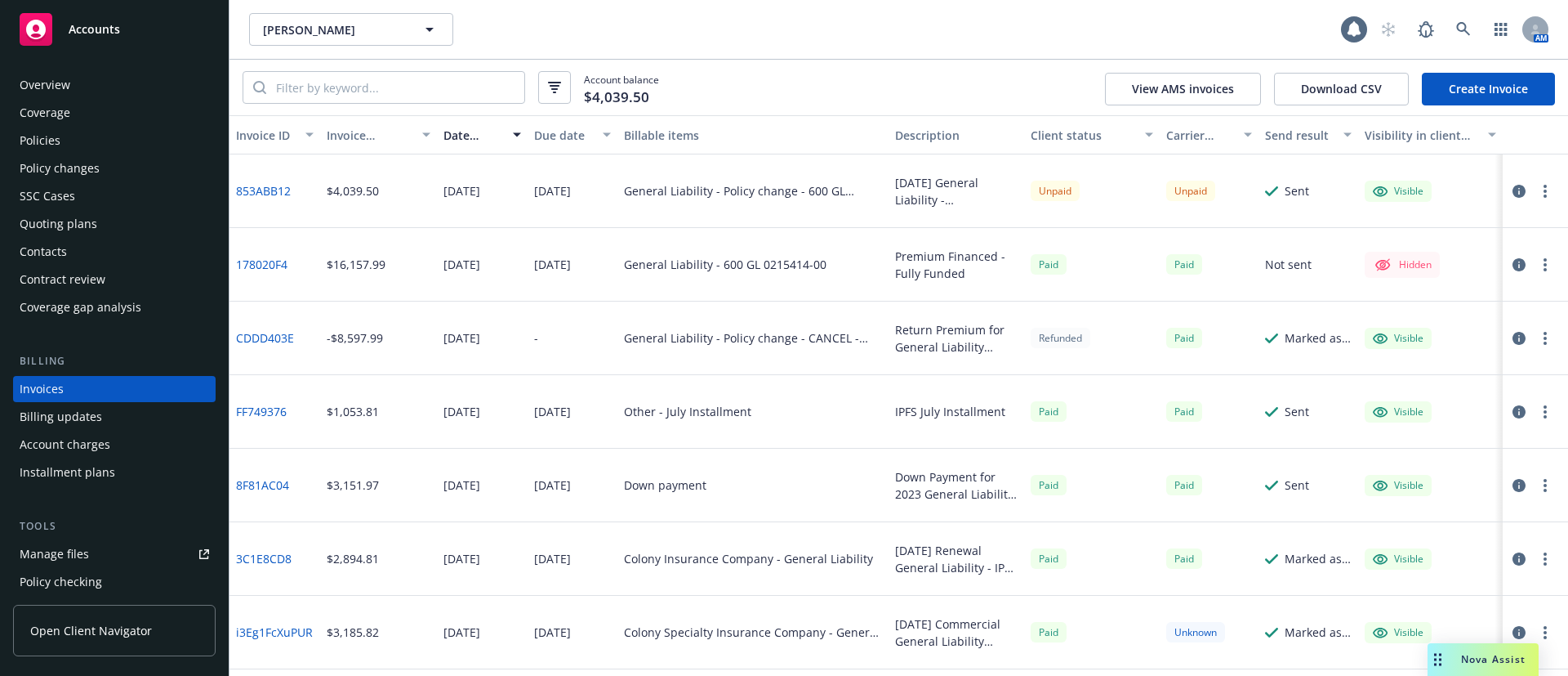
scroll to position [26, 0]
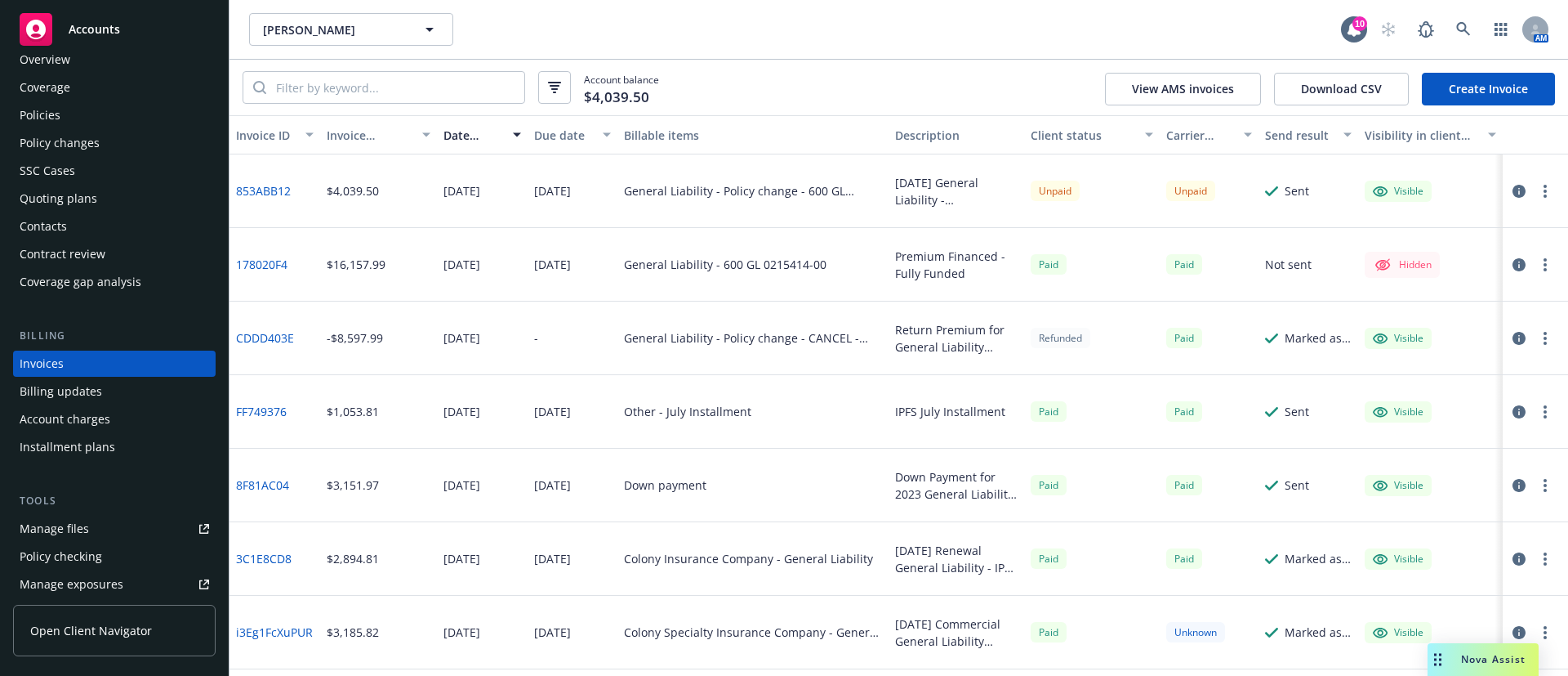
click at [50, 116] on div "Policies" at bounding box center [40, 115] width 41 height 26
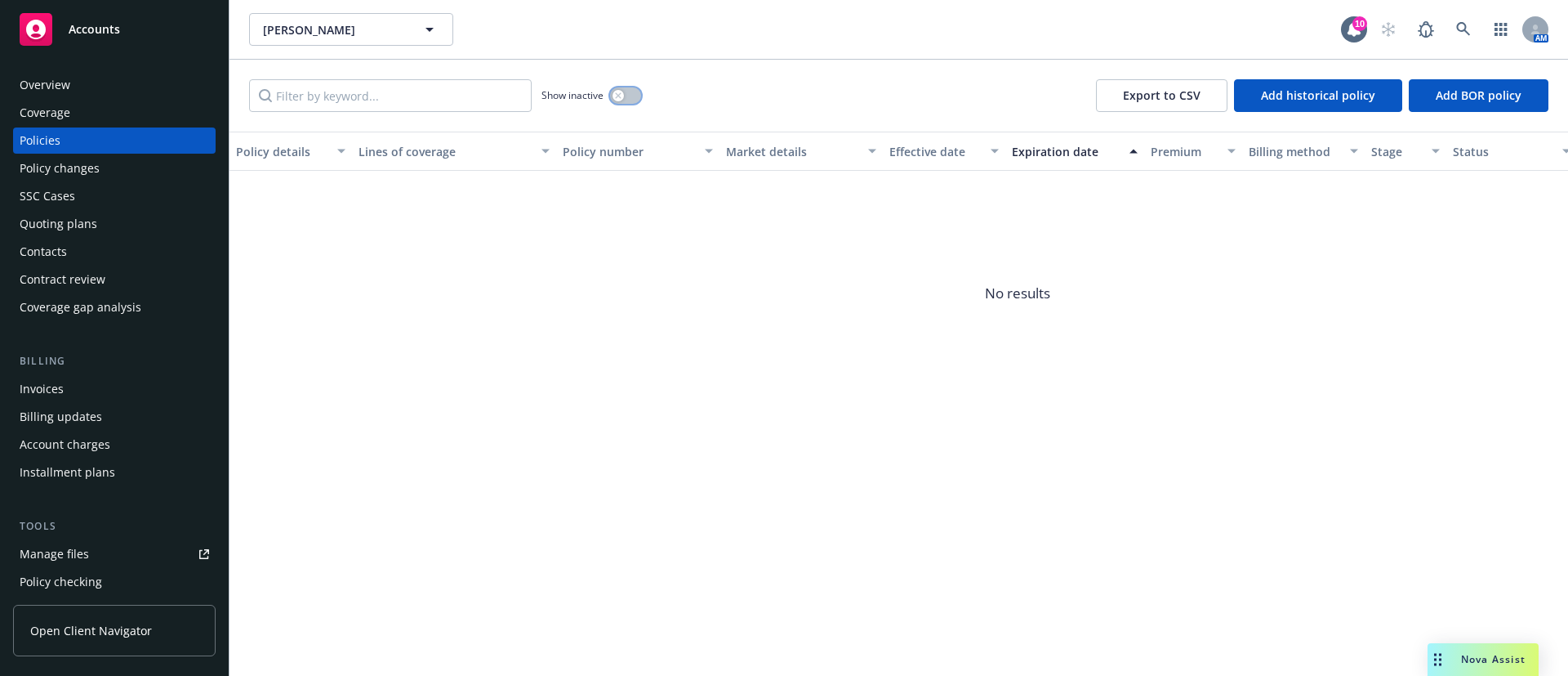
click at [619, 97] on icon "button" at bounding box center [618, 96] width 7 height 7
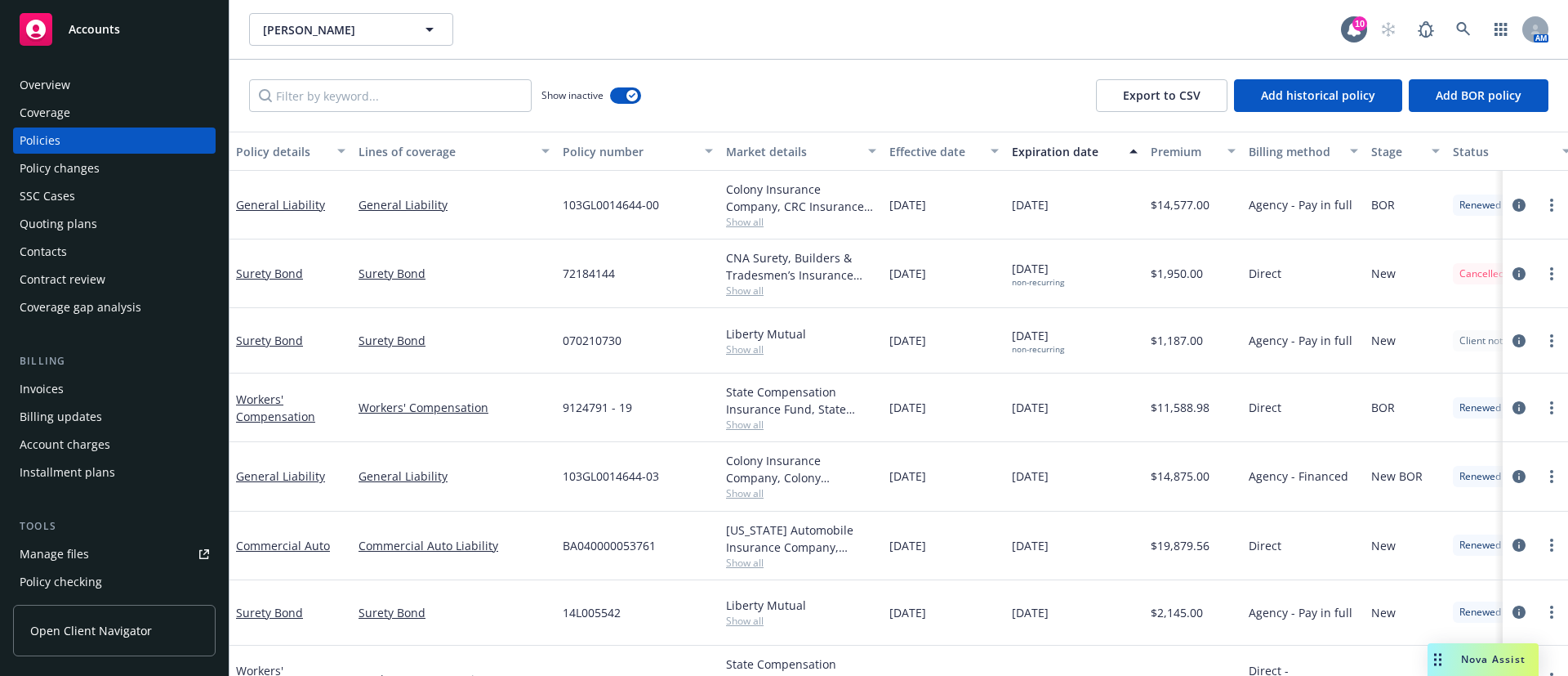
click at [1031, 153] on div "Expiration date" at bounding box center [1065, 151] width 108 height 17
